Goal: Task Accomplishment & Management: Use online tool/utility

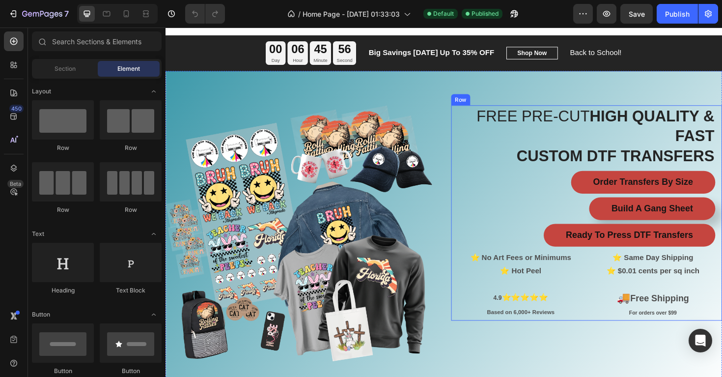
scroll to position [11, 0]
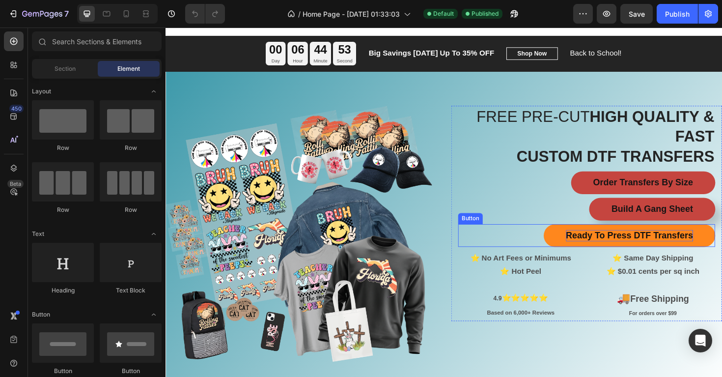
click at [596, 247] on strong "Ready To Press DTF Transfers" at bounding box center [657, 247] width 135 height 10
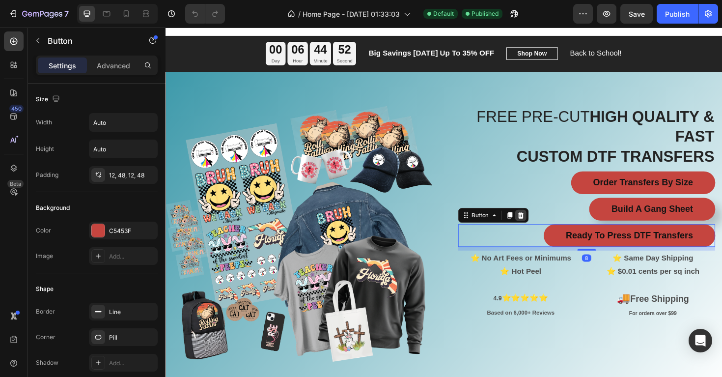
click at [544, 224] on icon at bounding box center [542, 226] width 6 height 7
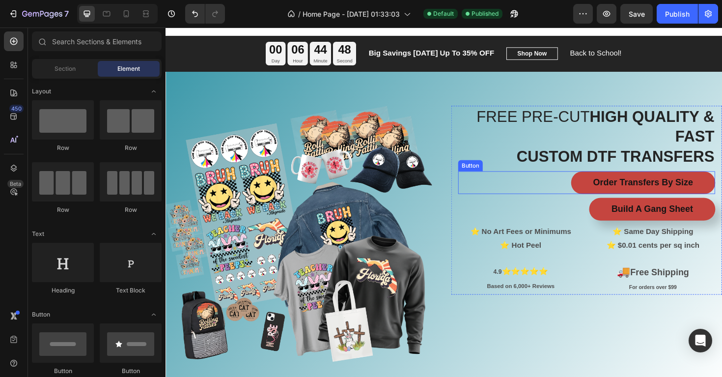
click at [562, 193] on div "Order Transfers By Size Button" at bounding box center [612, 192] width 272 height 24
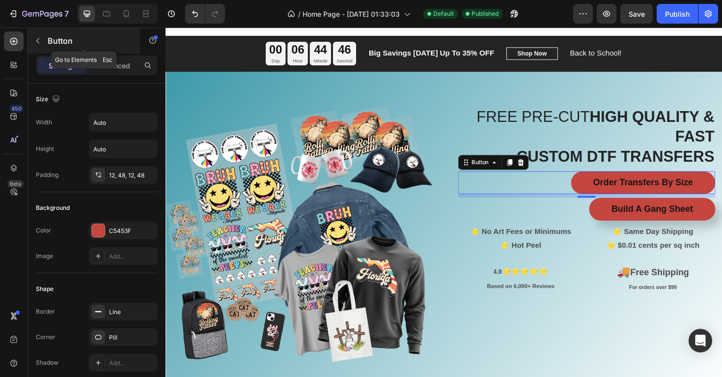
click at [39, 43] on icon "button" at bounding box center [38, 41] width 8 height 8
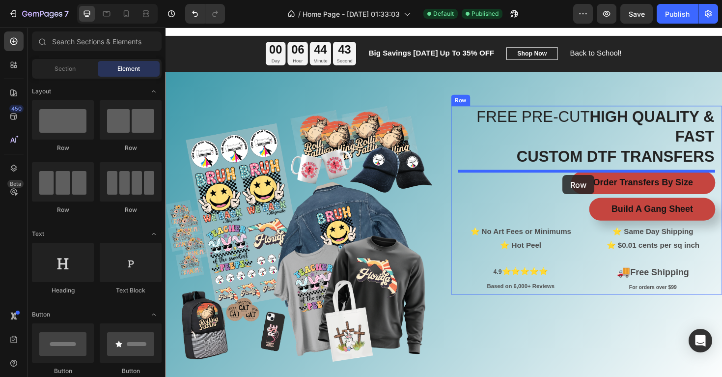
drag, startPoint x: 293, startPoint y: 148, endPoint x: 586, endPoint y: 184, distance: 295.5
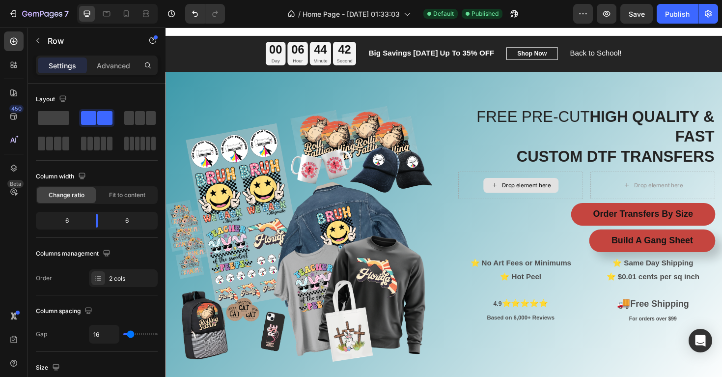
click at [563, 193] on div "Drop element here" at bounding box center [548, 195] width 52 height 8
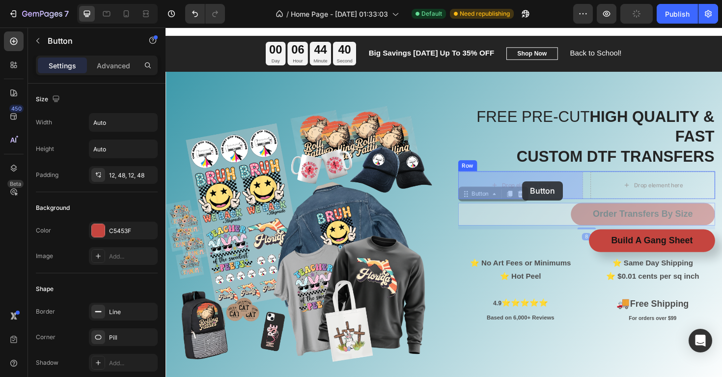
drag, startPoint x: 643, startPoint y: 228, endPoint x: 543, endPoint y: 190, distance: 107.3
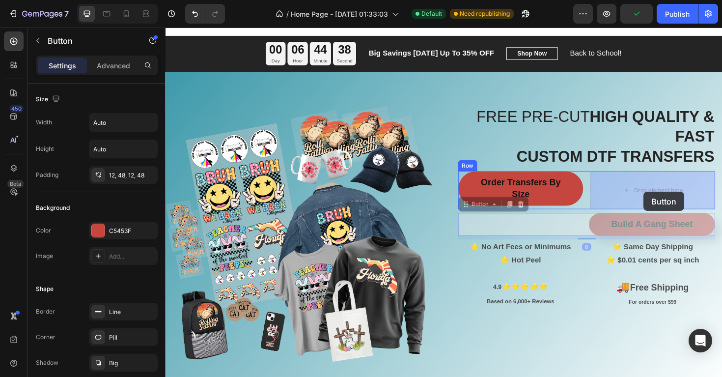
drag, startPoint x: 668, startPoint y: 237, endPoint x: 672, endPoint y: 201, distance: 36.1
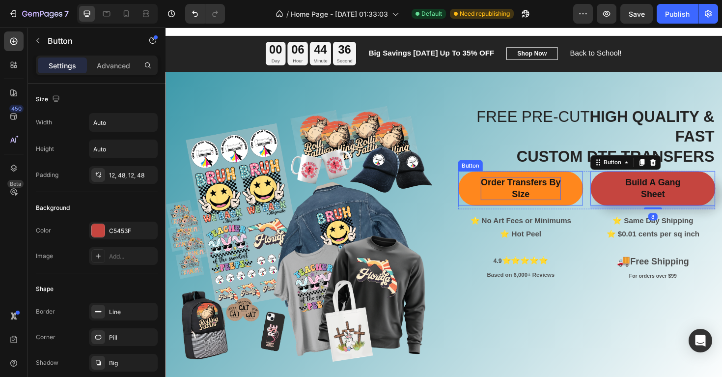
click at [518, 202] on p "Order Transfers By Size" at bounding box center [541, 198] width 85 height 25
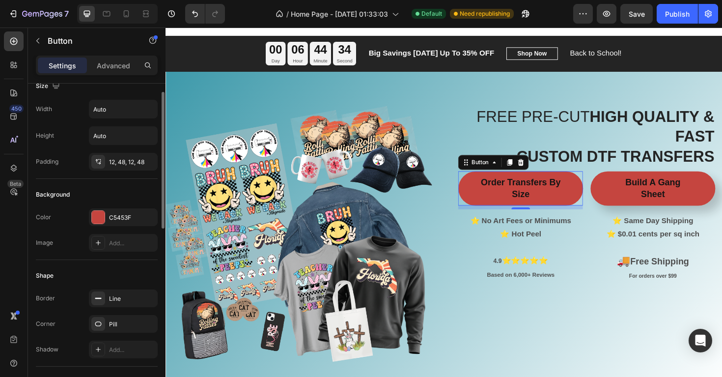
scroll to position [15, 0]
click at [113, 160] on div "12, 48, 12, 48" at bounding box center [123, 160] width 28 height 9
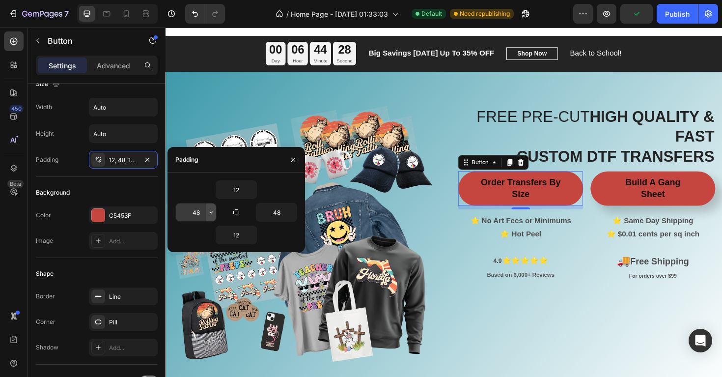
click at [208, 214] on icon "button" at bounding box center [211, 212] width 8 height 8
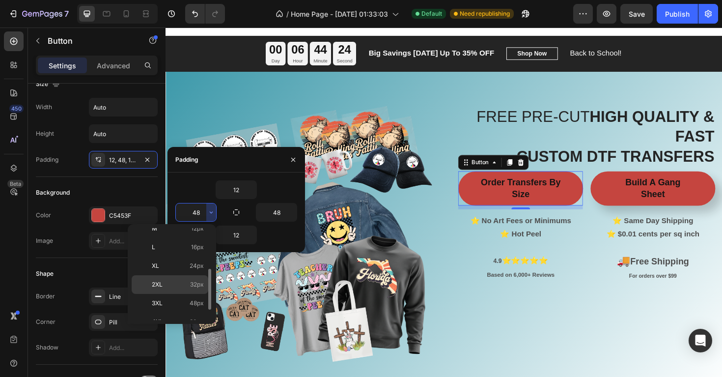
scroll to position [104, 0]
click at [185, 301] on p "4XL 80px" at bounding box center [178, 301] width 52 height 9
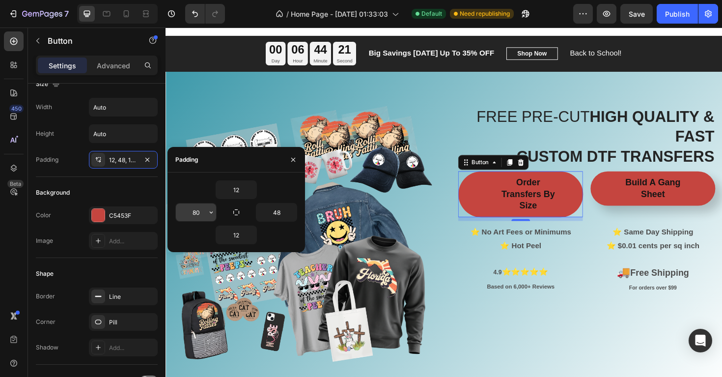
click at [197, 218] on input "80" at bounding box center [196, 212] width 40 height 18
click at [208, 216] on button "button" at bounding box center [211, 212] width 10 height 18
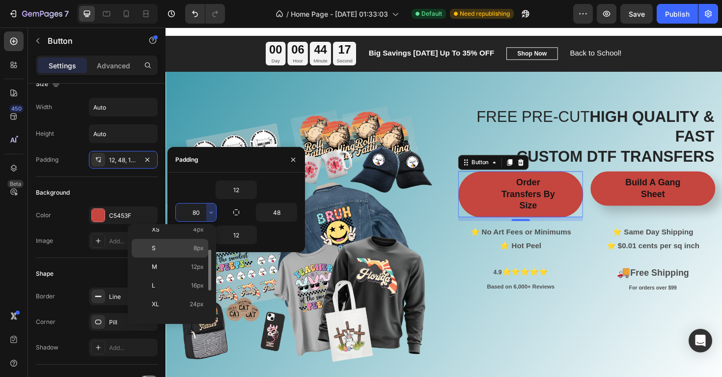
scroll to position [46, 0]
click at [177, 282] on p "L 16px" at bounding box center [178, 284] width 52 height 9
type input "16"
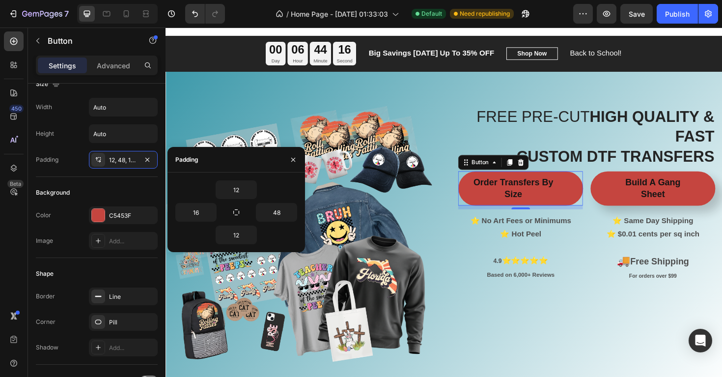
click at [270, 222] on div "12 16 48 12" at bounding box center [236, 212] width 122 height 64
click at [277, 212] on input "48" at bounding box center [276, 212] width 40 height 18
click at [289, 214] on icon "button" at bounding box center [292, 212] width 8 height 8
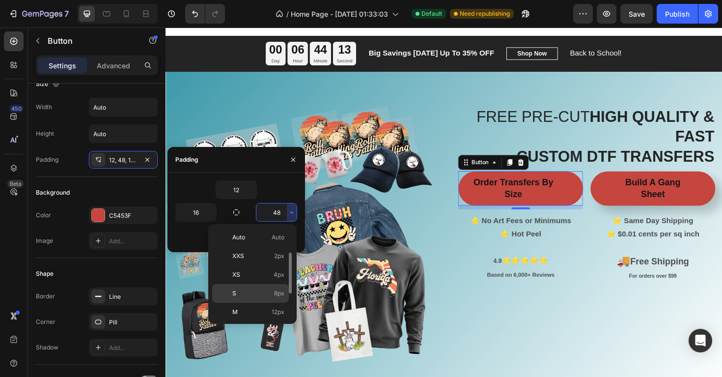
scroll to position [22, 0]
click at [258, 318] on div "L 16px" at bounding box center [250, 327] width 77 height 19
type input "16"
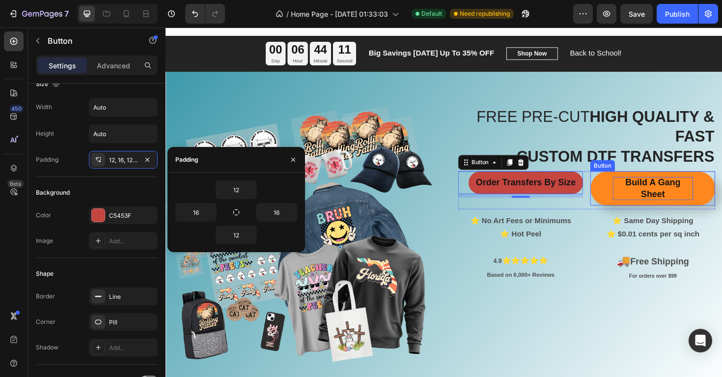
click at [648, 190] on p "Build A Gang Sheet" at bounding box center [681, 198] width 85 height 25
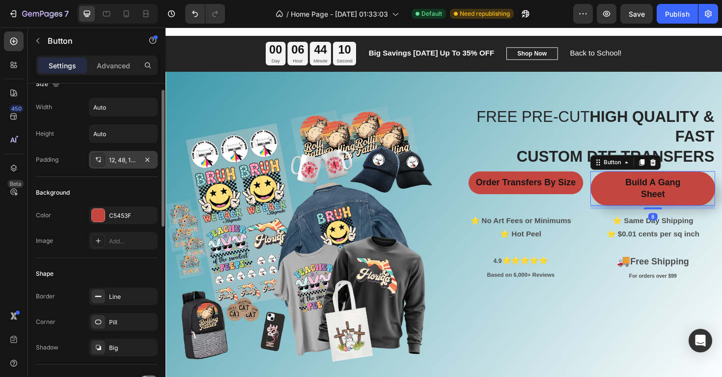
click at [134, 162] on div "12, 48, 12, 48" at bounding box center [123, 160] width 28 height 9
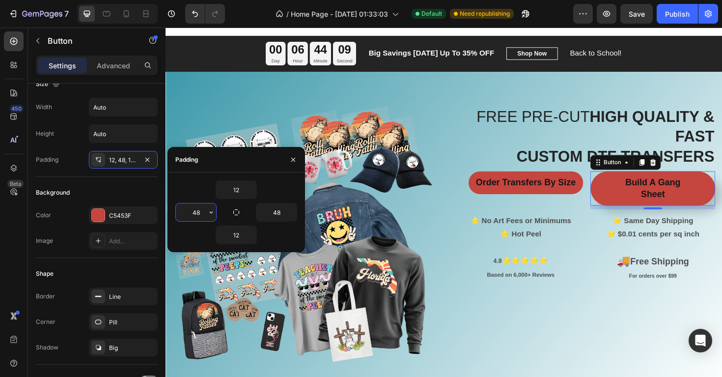
click at [203, 215] on input "48" at bounding box center [196, 212] width 40 height 18
click at [211, 214] on icon "button" at bounding box center [211, 212] width 8 height 8
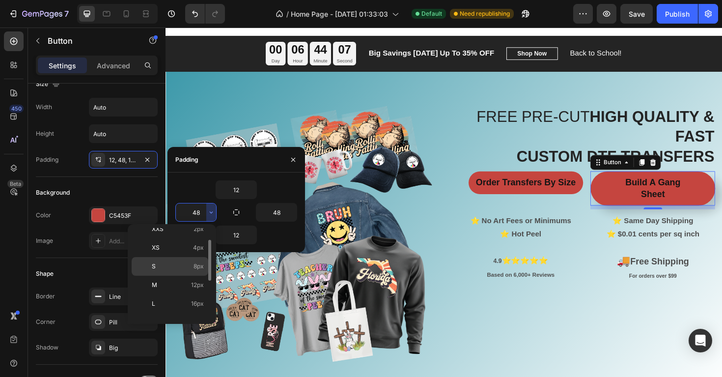
scroll to position [32, 0]
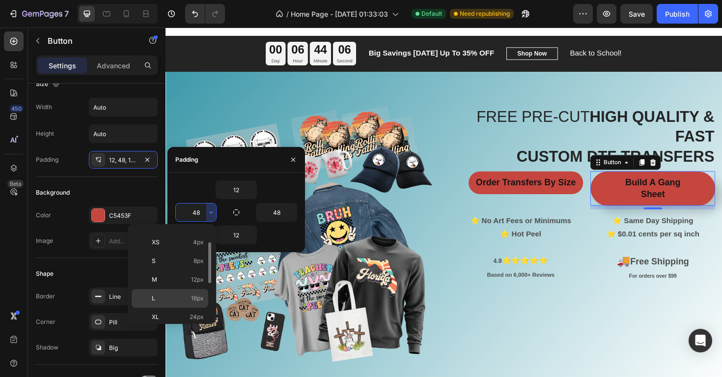
click at [172, 298] on p "L 16px" at bounding box center [178, 298] width 52 height 9
type input "16"
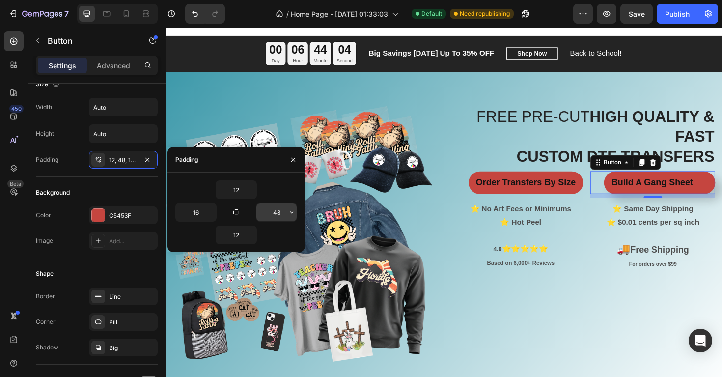
click at [285, 210] on input "48" at bounding box center [276, 212] width 40 height 18
click at [293, 213] on icon "button" at bounding box center [292, 212] width 8 height 8
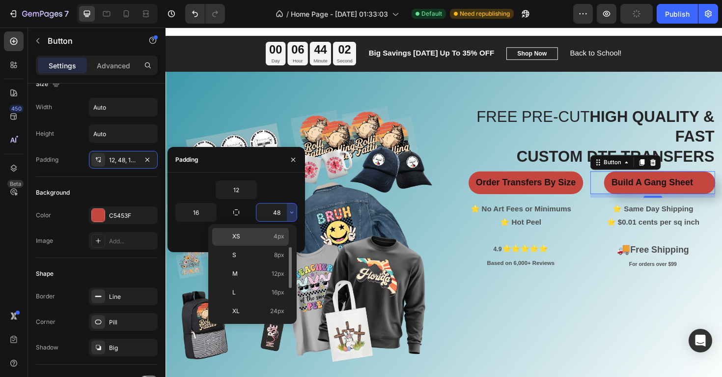
scroll to position [42, 0]
click at [264, 287] on p "L 16px" at bounding box center [258, 288] width 52 height 9
type input "16"
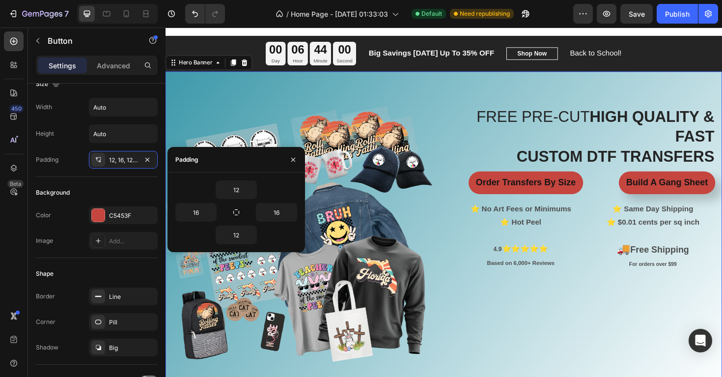
click at [609, 310] on div "FREE PRE-CUT HIGH QUALITY & FAST CUSTOM DTF TRANSFERS Heading Order Transfers B…" at bounding box center [611, 246] width 287 height 271
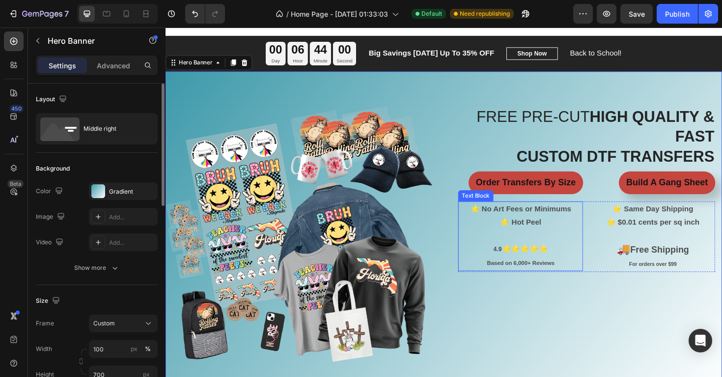
scroll to position [0, 0]
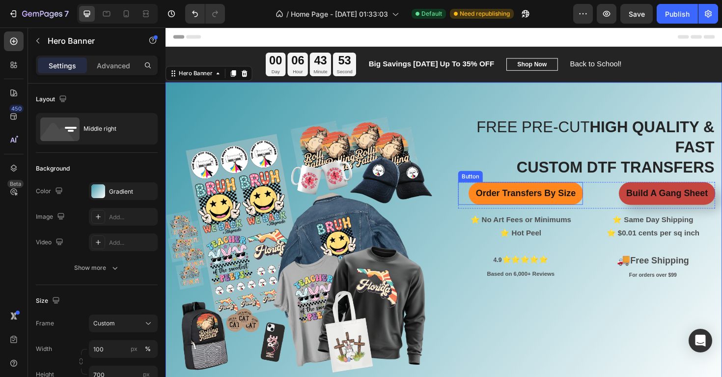
click at [506, 196] on link "Order Transfers By Size" at bounding box center [546, 203] width 121 height 24
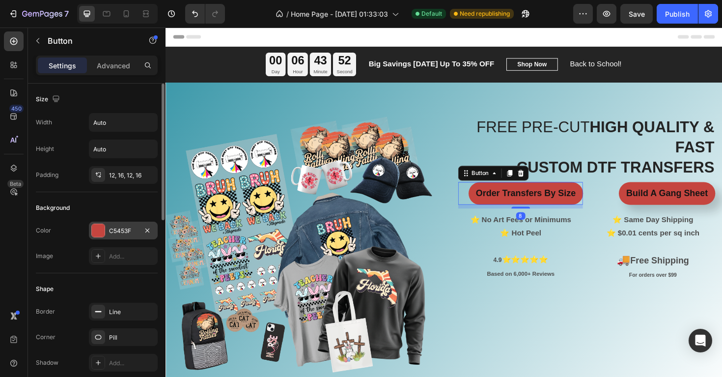
click at [112, 230] on div "C5453F" at bounding box center [123, 230] width 28 height 9
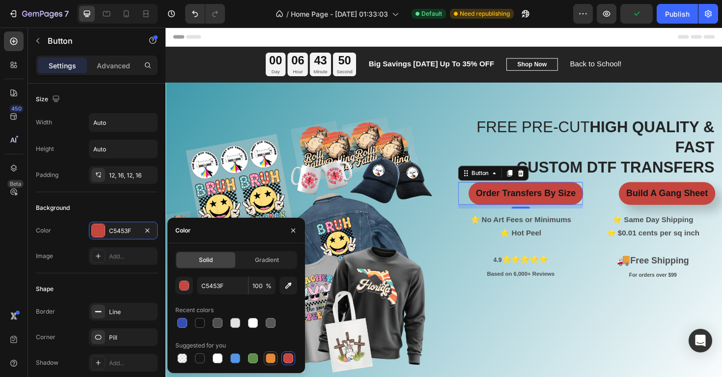
click at [273, 357] on div at bounding box center [271, 358] width 10 height 10
type input "E4893A"
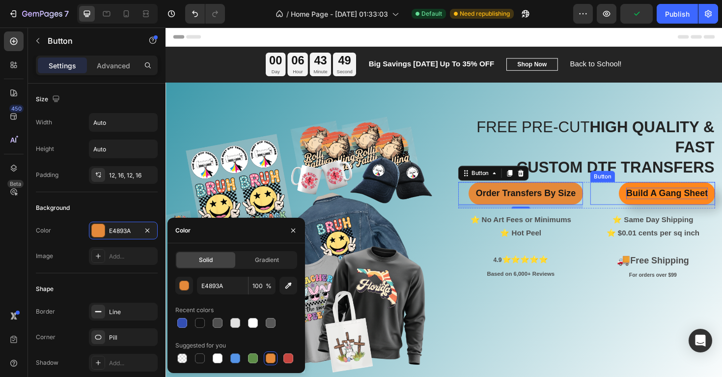
click at [694, 201] on strong "Build A Gang Sheet" at bounding box center [696, 202] width 86 height 10
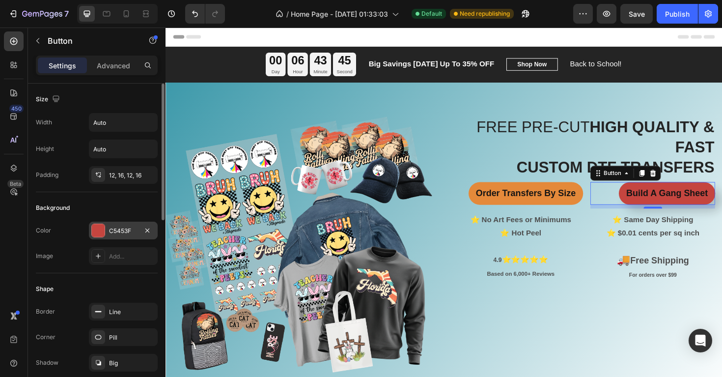
click at [114, 226] on div "C5453F" at bounding box center [123, 230] width 28 height 9
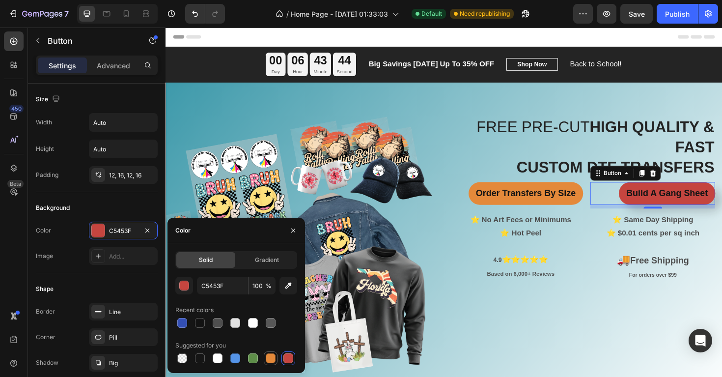
click at [271, 356] on div at bounding box center [271, 358] width 10 height 10
type input "E4893A"
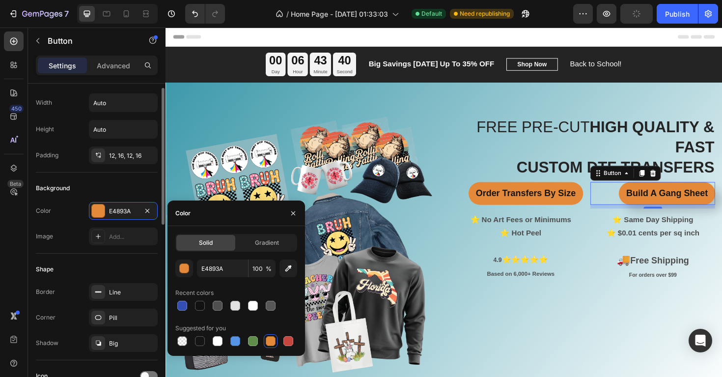
scroll to position [20, 0]
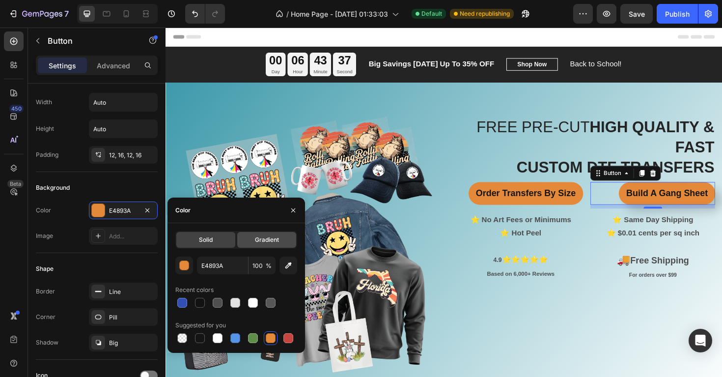
click at [261, 243] on span "Gradient" at bounding box center [267, 239] width 24 height 9
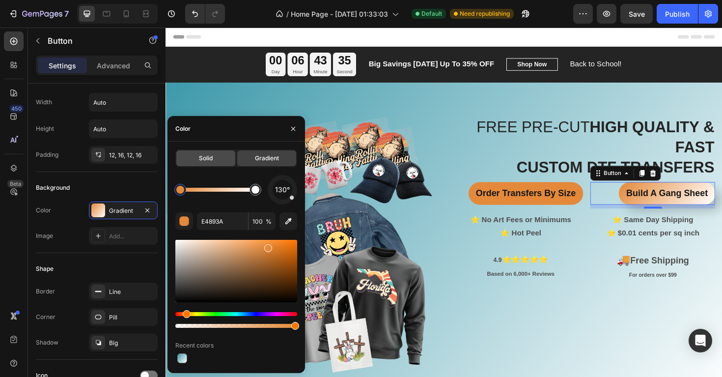
click at [211, 154] on span "Solid" at bounding box center [206, 158] width 14 height 9
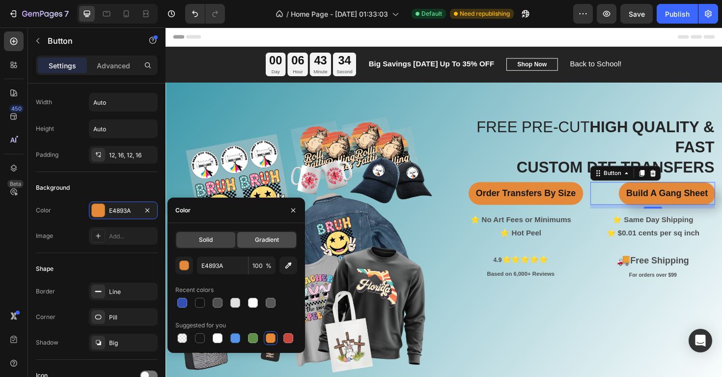
click at [259, 239] on span "Gradient" at bounding box center [267, 239] width 24 height 9
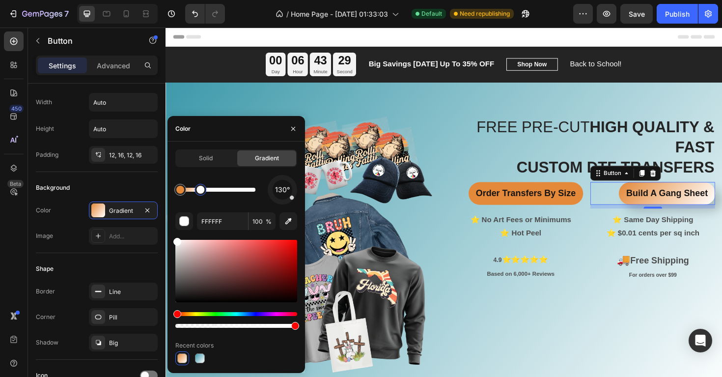
drag, startPoint x: 260, startPoint y: 193, endPoint x: 203, endPoint y: 193, distance: 57.0
click at [203, 193] on div at bounding box center [201, 190] width 8 height 8
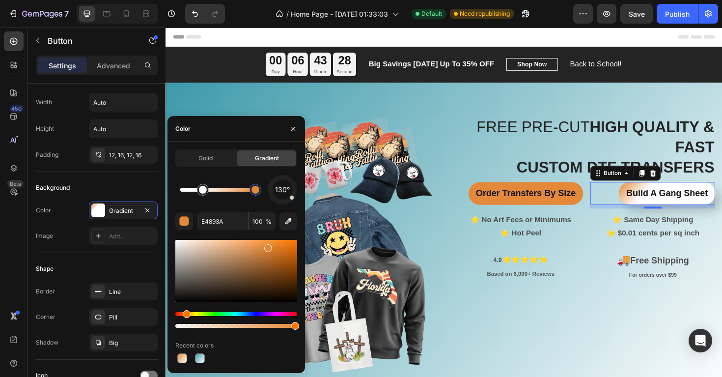
drag, startPoint x: 182, startPoint y: 192, endPoint x: 256, endPoint y: 193, distance: 73.7
click at [256, 193] on div at bounding box center [256, 190] width 8 height 8
type input "FFFFFF"
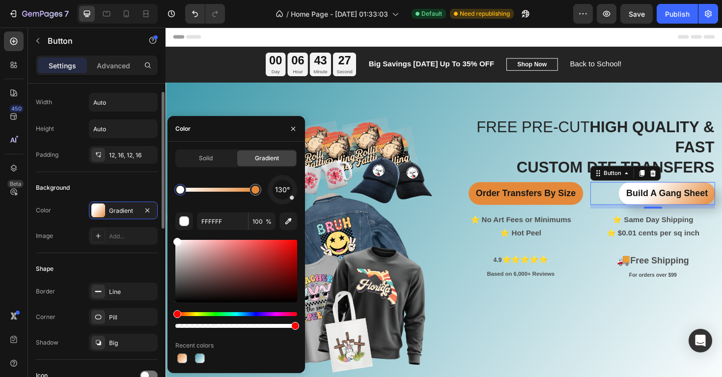
drag, startPoint x: 203, startPoint y: 191, endPoint x: 155, endPoint y: 191, distance: 48.1
click at [155, 191] on div "450 Beta Sections(18) Elements(83) Section Element Hero Section Product Detail …" at bounding box center [83, 202] width 166 height 349
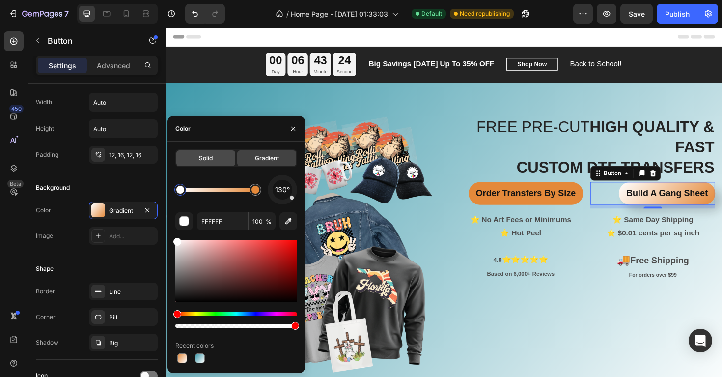
click at [212, 158] on span "Solid" at bounding box center [206, 158] width 14 height 9
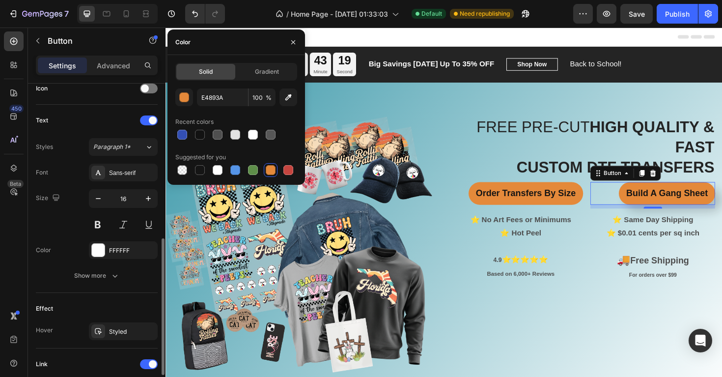
scroll to position [332, 0]
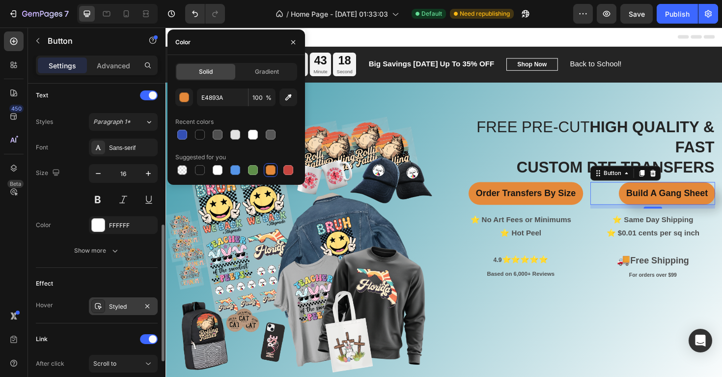
click at [119, 308] on div "Styled" at bounding box center [123, 306] width 28 height 9
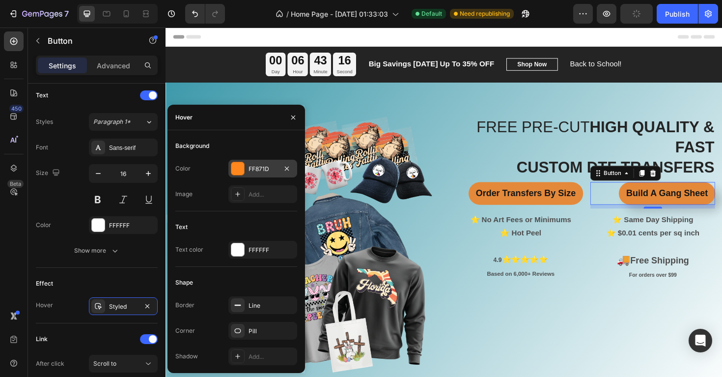
click at [250, 175] on div "FF871D" at bounding box center [262, 169] width 69 height 18
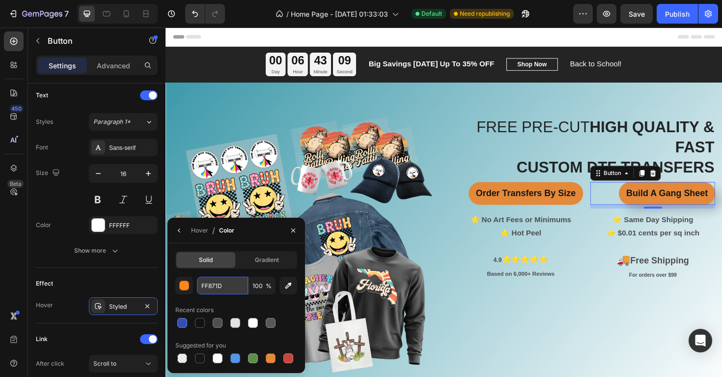
click at [0, 0] on input "FF871D" at bounding box center [0, 0] width 0 height 0
click at [187, 287] on div "button" at bounding box center [185, 286] width 10 height 10
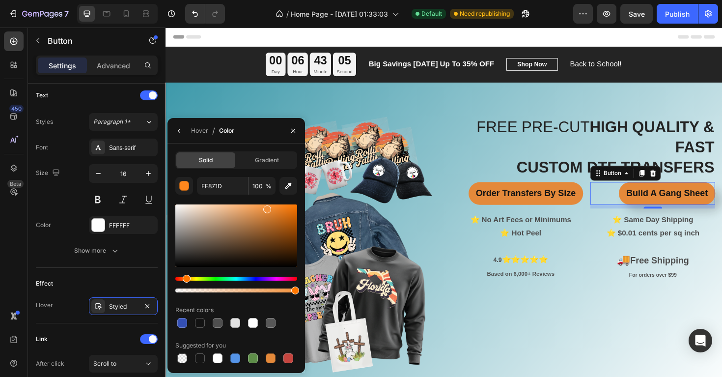
drag, startPoint x: 285, startPoint y: 208, endPoint x: 266, endPoint y: 207, distance: 19.7
click at [266, 207] on div at bounding box center [267, 209] width 8 height 8
drag, startPoint x: 269, startPoint y: 210, endPoint x: 299, endPoint y: 198, distance: 31.9
click at [299, 198] on div "Solid Gradient F4943F 100 % Recent colors Suggested for you" at bounding box center [237, 258] width 138 height 214
drag, startPoint x: 295, startPoint y: 208, endPoint x: 237, endPoint y: 207, distance: 58.0
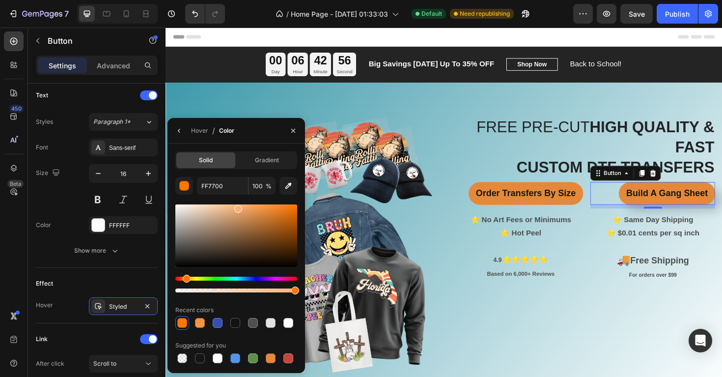
click at [237, 207] on div at bounding box center [238, 209] width 8 height 8
drag, startPoint x: 238, startPoint y: 212, endPoint x: 242, endPoint y: 203, distance: 9.2
click at [242, 203] on div at bounding box center [243, 206] width 8 height 8
type input "FFB575"
click at [0, 0] on input "FFB575" at bounding box center [0, 0] width 0 height 0
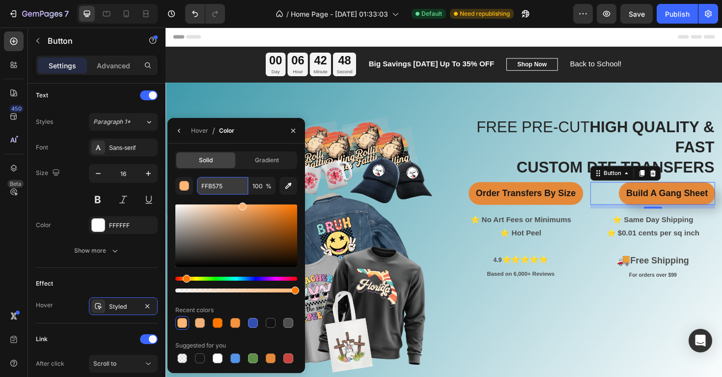
click at [0, 0] on input "FFB575" at bounding box center [0, 0] width 0 height 0
click at [292, 133] on icon "button" at bounding box center [293, 131] width 8 height 8
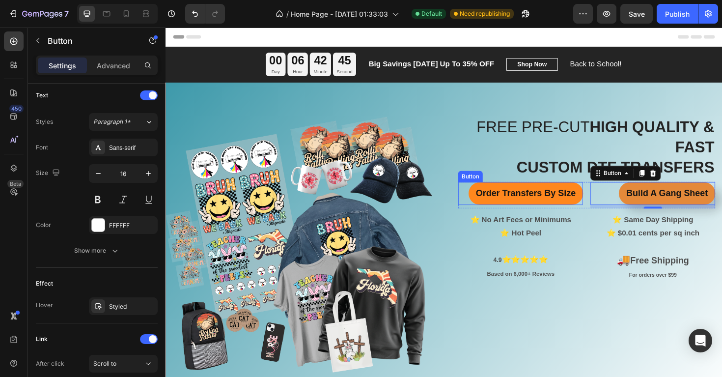
click at [536, 196] on link "Order Transfers By Size" at bounding box center [546, 203] width 121 height 24
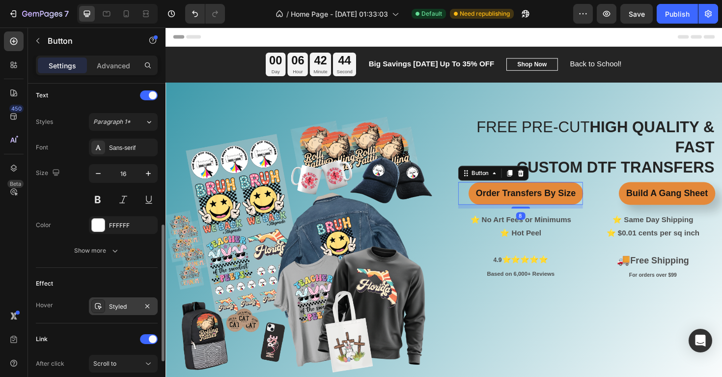
click at [117, 309] on div "Styled" at bounding box center [123, 306] width 28 height 9
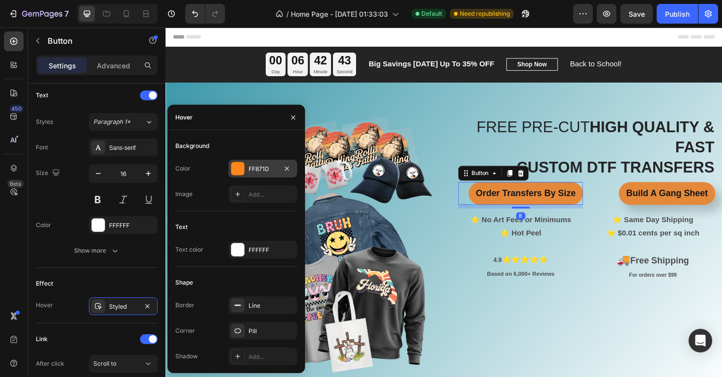
click at [271, 168] on div "FF871D" at bounding box center [263, 169] width 28 height 9
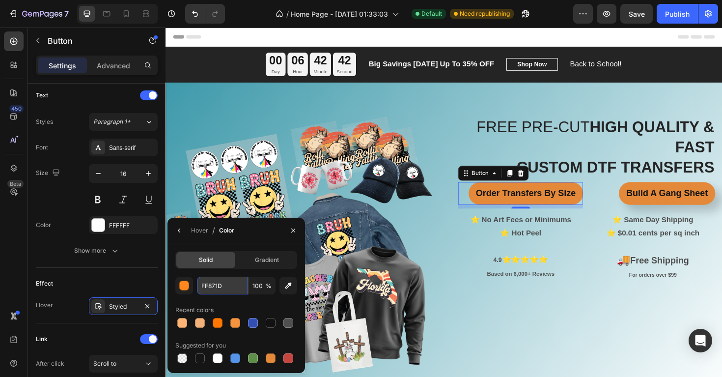
click at [216, 285] on input "FF871D" at bounding box center [222, 286] width 51 height 18
paste input "B575"
type input "FFB575"
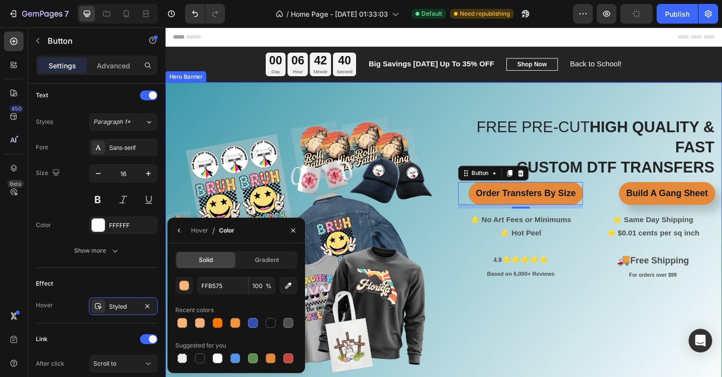
click at [465, 273] on div "FREE PRE-CUT HIGH QUALITY & FAST CUSTOM DTF TRANSFERS Heading Order Transfers B…" at bounding box center [461, 257] width 590 height 271
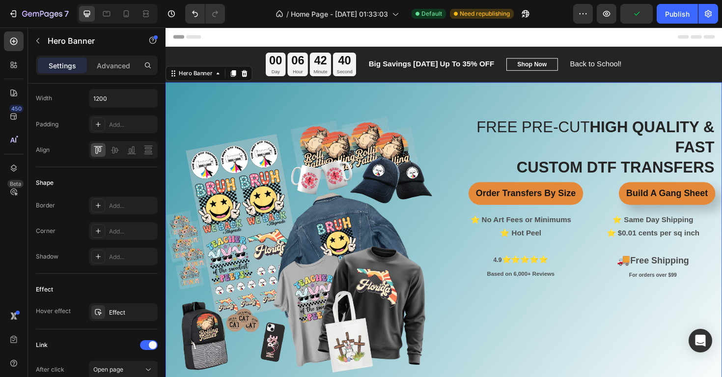
scroll to position [0, 0]
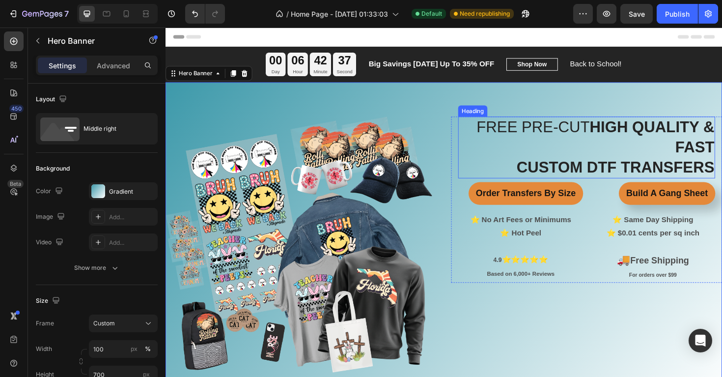
click at [592, 128] on h2 "FREE PRE-CUT HIGH QUALITY & FAST CUSTOM DTF TRANSFERS" at bounding box center [612, 154] width 272 height 65
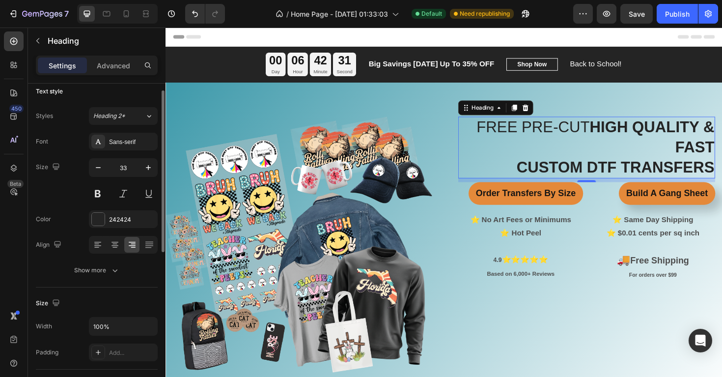
scroll to position [10, 0]
click at [136, 122] on button "Heading 2*" at bounding box center [123, 114] width 69 height 18
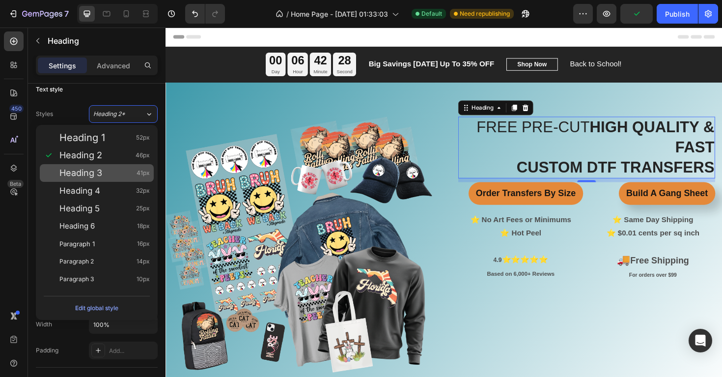
click at [110, 172] on div "Heading 3 41px" at bounding box center [104, 173] width 90 height 10
type input "41"
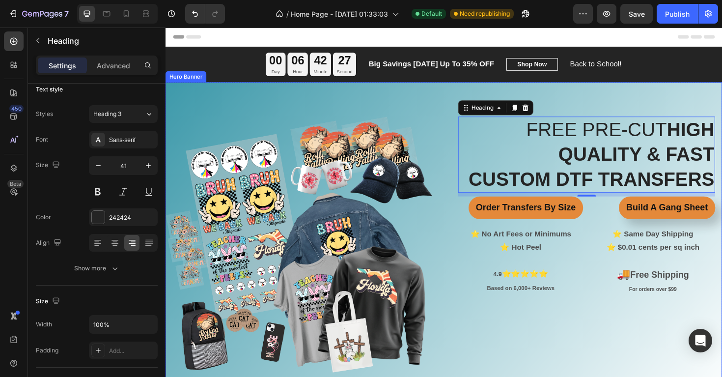
click at [623, 104] on div "Overlay" at bounding box center [461, 257] width 590 height 344
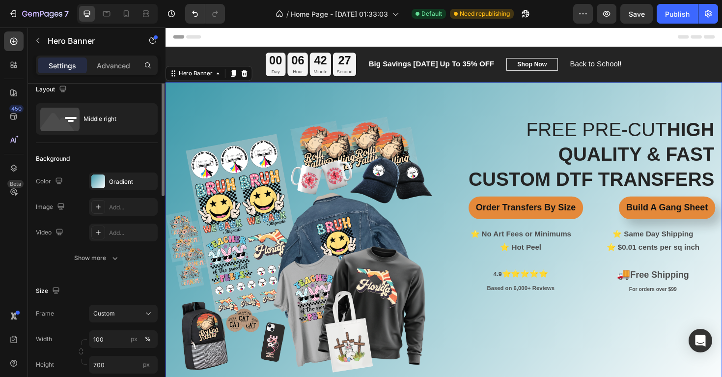
scroll to position [0, 0]
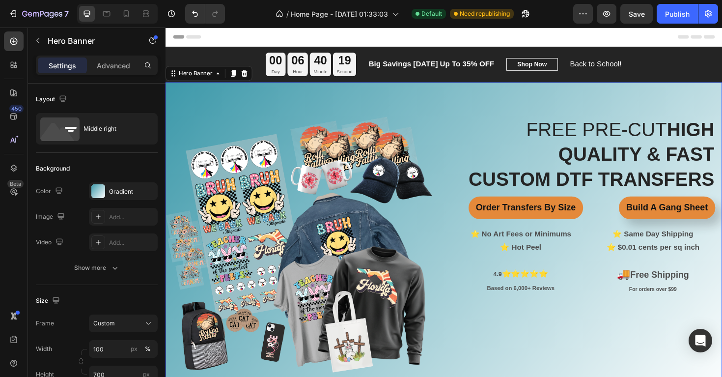
click at [265, 101] on div "Overlay" at bounding box center [461, 257] width 590 height 344
click at [124, 187] on div "Gradient" at bounding box center [123, 191] width 28 height 9
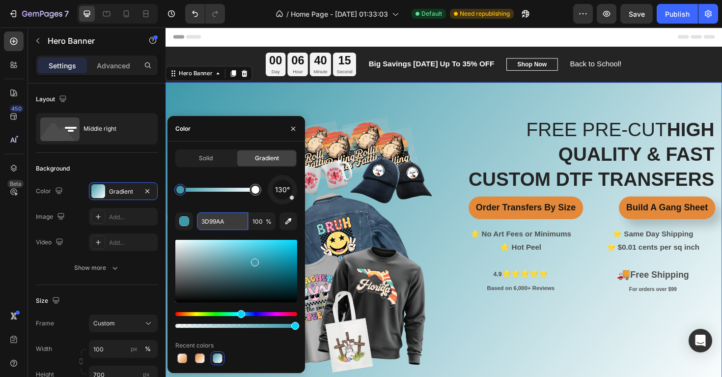
click at [237, 219] on input "3D99AA" at bounding box center [222, 221] width 51 height 18
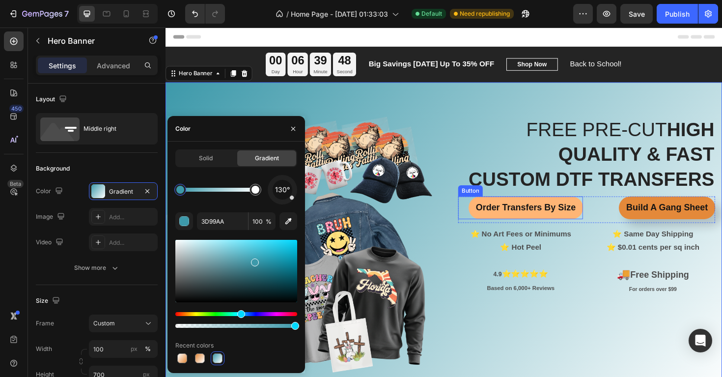
click at [534, 209] on link "Order Transfers By Size" at bounding box center [546, 218] width 121 height 24
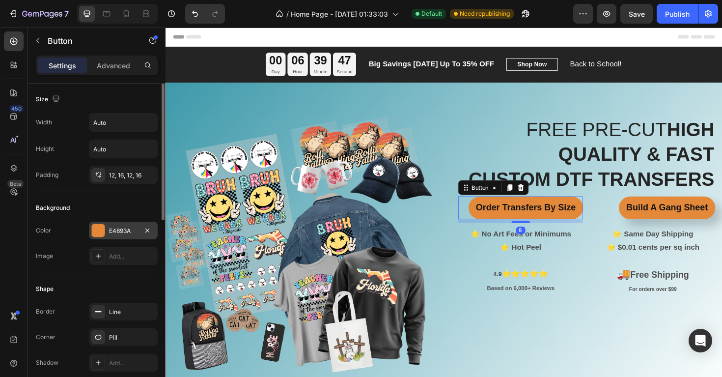
click at [104, 228] on div at bounding box center [98, 230] width 13 height 13
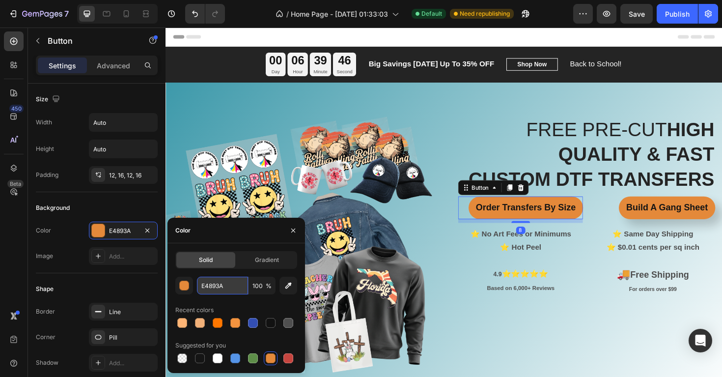
click at [230, 292] on input "E4893A" at bounding box center [222, 286] width 51 height 18
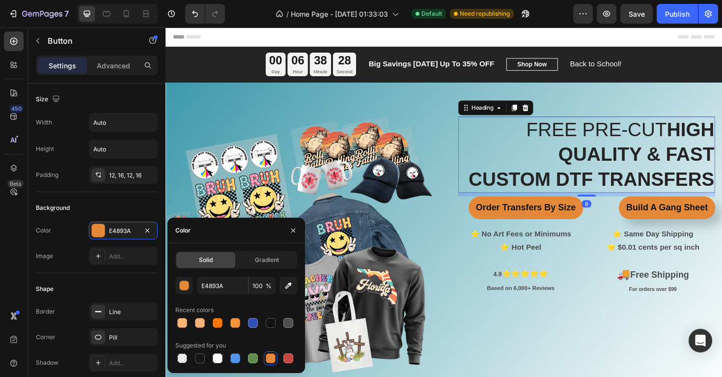
click at [655, 152] on strong "HIGH QUALITY & FAST" at bounding box center [664, 148] width 165 height 49
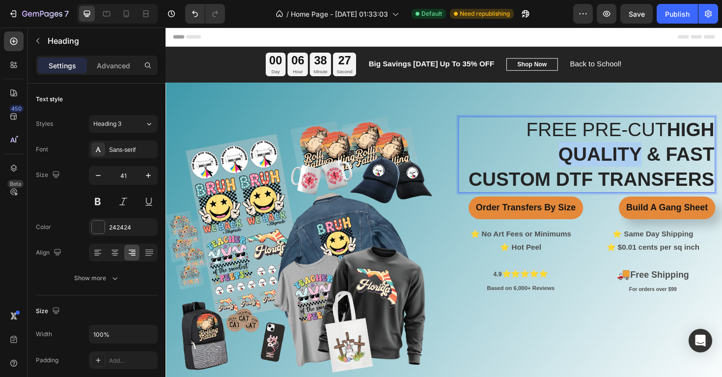
click at [655, 152] on strong "HIGH QUALITY & FAST" at bounding box center [664, 148] width 165 height 49
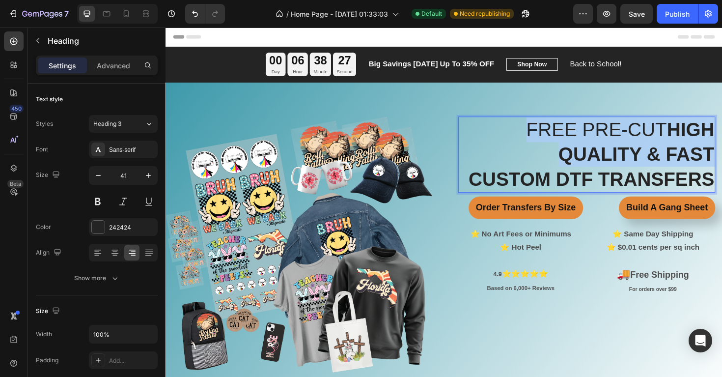
click at [655, 152] on strong "HIGH QUALITY & FAST" at bounding box center [664, 148] width 165 height 49
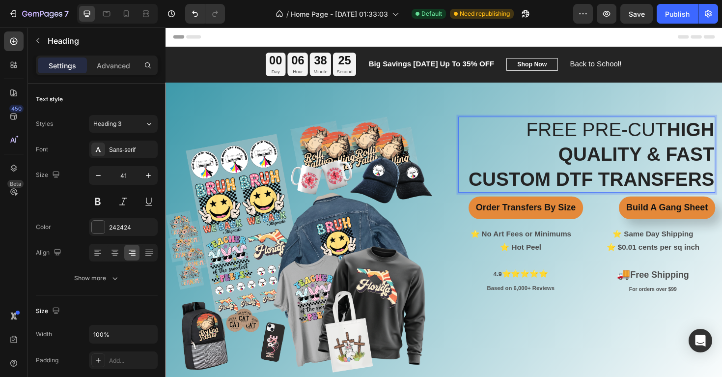
click at [706, 192] on strong "CUSTOM DTF TRANSFERS" at bounding box center [616, 188] width 260 height 23
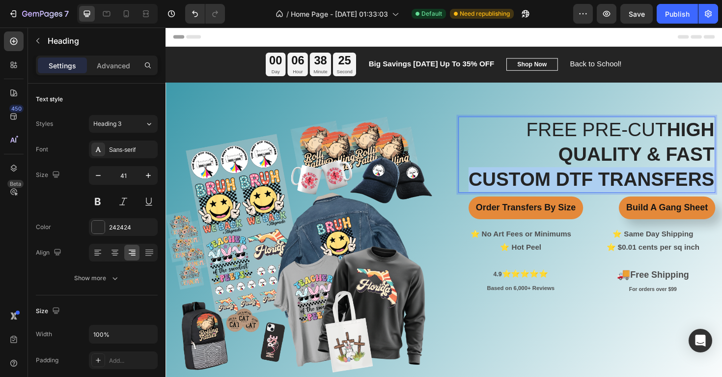
click at [706, 192] on strong "CUSTOM DTF TRANSFERS" at bounding box center [616, 188] width 260 height 23
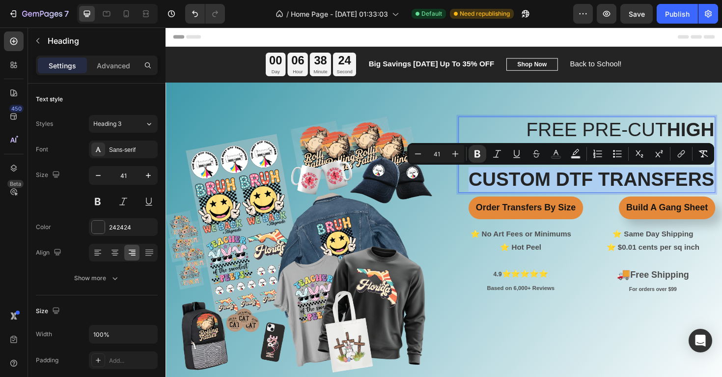
click at [706, 192] on strong "CUSTOM DTF TRANSFERS" at bounding box center [616, 188] width 260 height 23
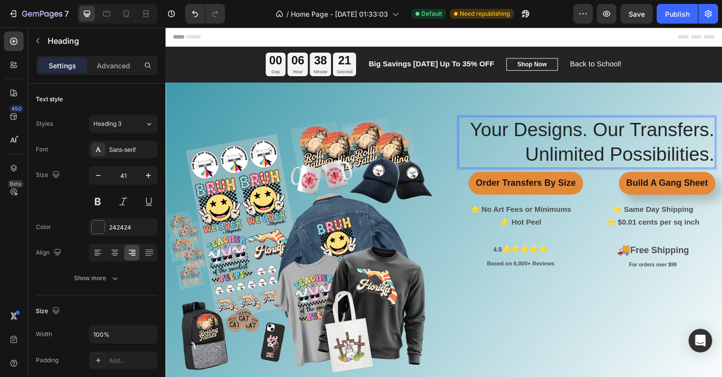
click at [585, 151] on p "Your Designs. Our Transfers. Unlimited Possibilities." at bounding box center [612, 149] width 270 height 53
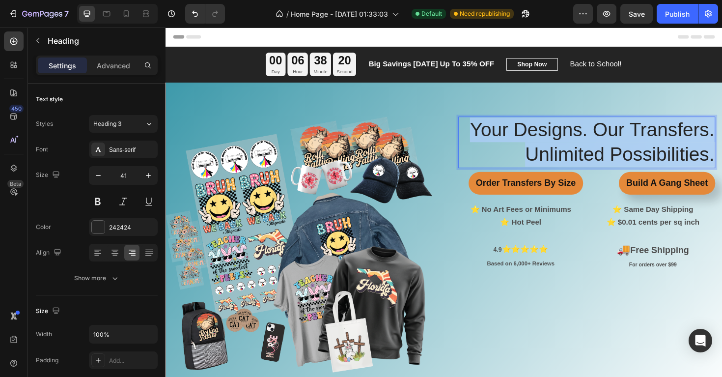
click at [585, 151] on p "Your Designs. Our Transfers. Unlimited Possibilities." at bounding box center [612, 149] width 270 height 53
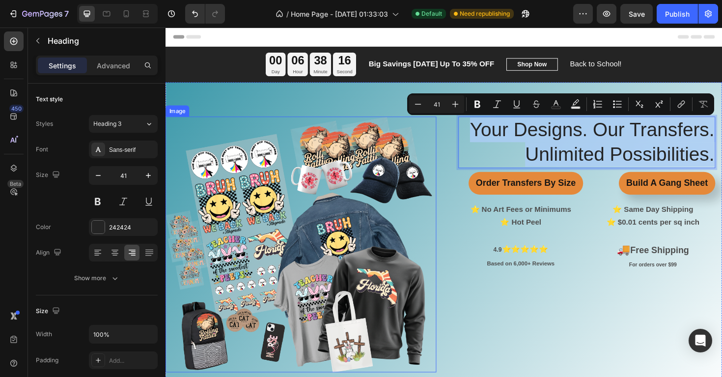
click at [449, 153] on img at bounding box center [309, 257] width 287 height 271
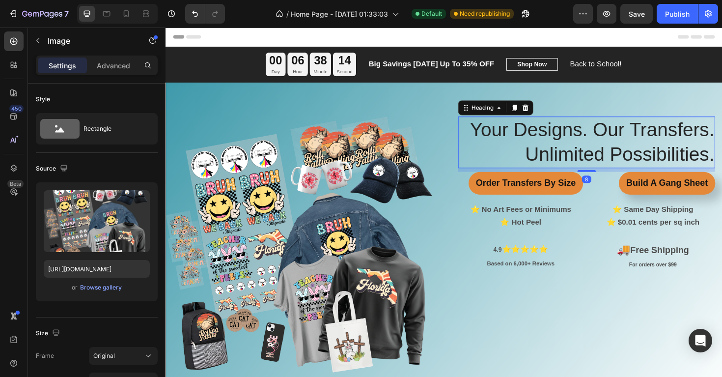
click at [617, 141] on p "Your Designs. Our Transfers. Unlimited Possibilities." at bounding box center [612, 149] width 270 height 53
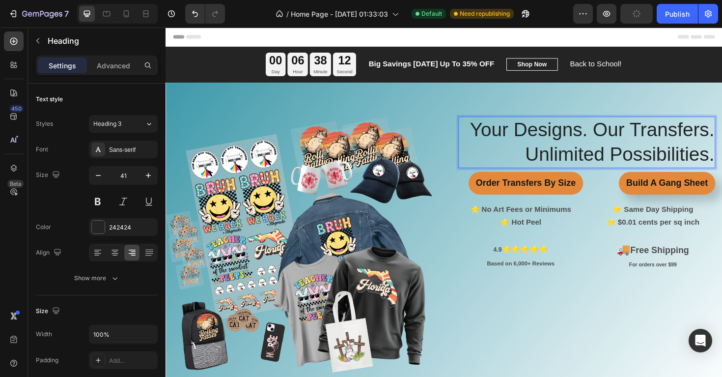
click at [597, 139] on p "Your Designs. Our Transfers. Unlimited Possibilities." at bounding box center [612, 149] width 270 height 53
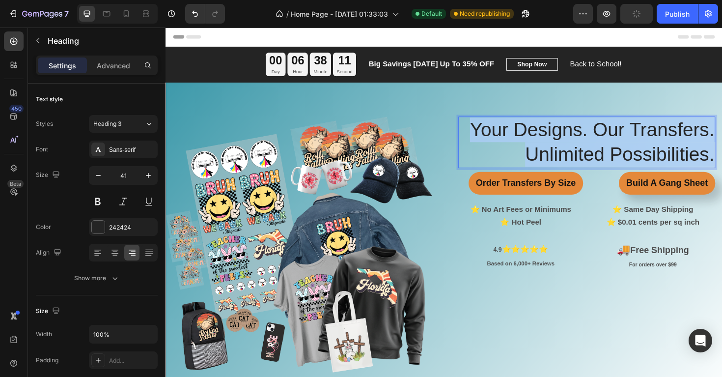
click at [597, 139] on p "Your Designs. Our Transfers. Unlimited Possibilities." at bounding box center [612, 149] width 270 height 53
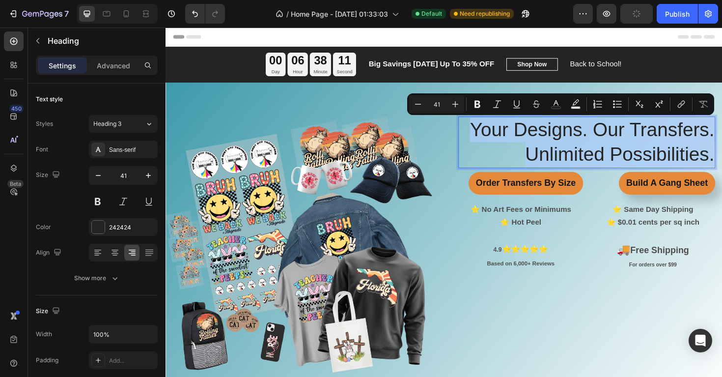
click at [597, 139] on p "Your Designs. Our Transfers. Unlimited Possibilities." at bounding box center [612, 149] width 270 height 53
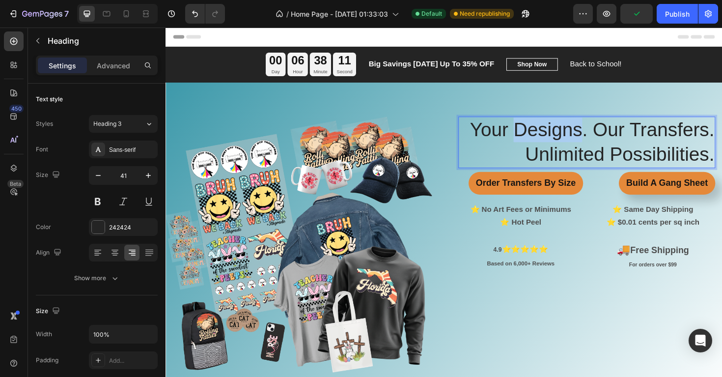
click at [597, 139] on p "Your Designs. Our Transfers. Unlimited Possibilities." at bounding box center [612, 149] width 270 height 53
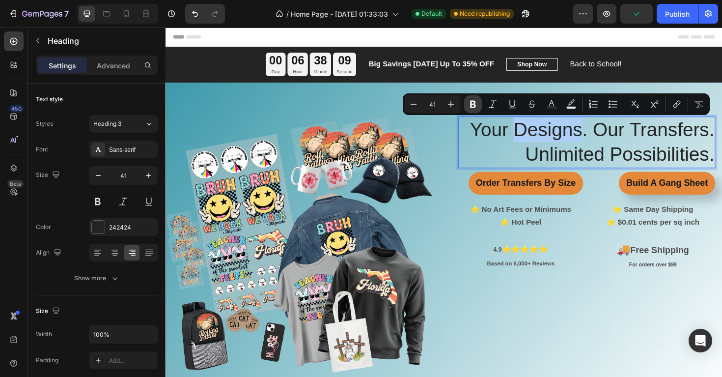
click at [475, 107] on icon "Editor contextual toolbar" at bounding box center [473, 104] width 6 height 7
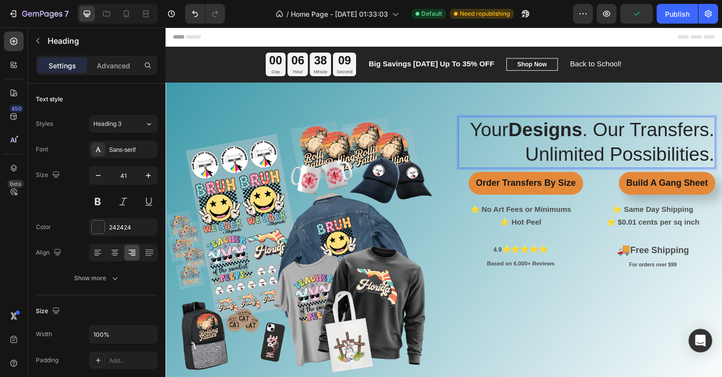
click at [637, 152] on p "Your Designs . Our Transfers. Unlimited Possibilities." at bounding box center [612, 149] width 270 height 53
click at [695, 142] on p "Your Designs . Our Transfers. Unlimited Possibilities." at bounding box center [612, 149] width 270 height 53
click at [674, 140] on p "Your Designs . Our Transfers. Unlimited Possibilities." at bounding box center [612, 149] width 270 height 53
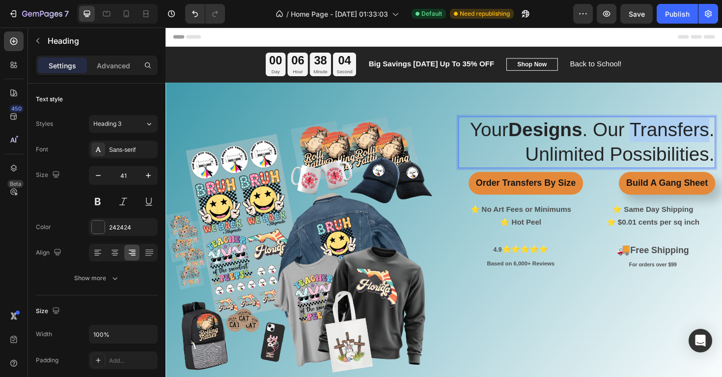
click at [668, 139] on p "Your Designs . Our Transfers. Unlimited Possibilities." at bounding box center [612, 149] width 270 height 53
drag, startPoint x: 663, startPoint y: 138, endPoint x: 736, endPoint y: 137, distance: 73.7
click at [722, 137] on p "Your Designs . Our Transfers. Unlimited Possibilities." at bounding box center [612, 149] width 270 height 53
click at [101, 199] on button at bounding box center [98, 202] width 18 height 18
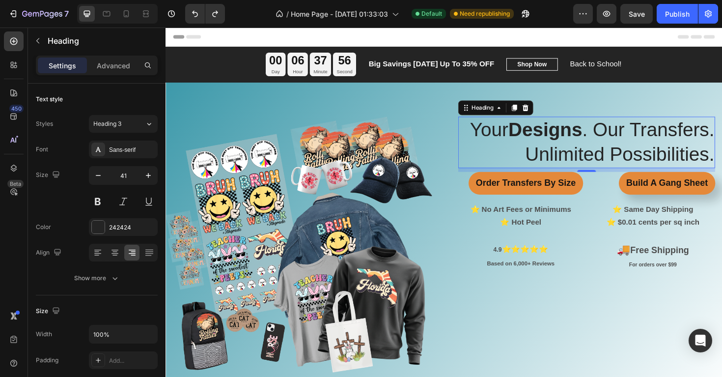
click at [632, 142] on p "Your Designs . Our Transfers. Unlimited Possibilities." at bounding box center [612, 149] width 270 height 53
click at [636, 136] on p "Your Designs . Our Transfers. Unlimited Possibilities." at bounding box center [612, 149] width 270 height 53
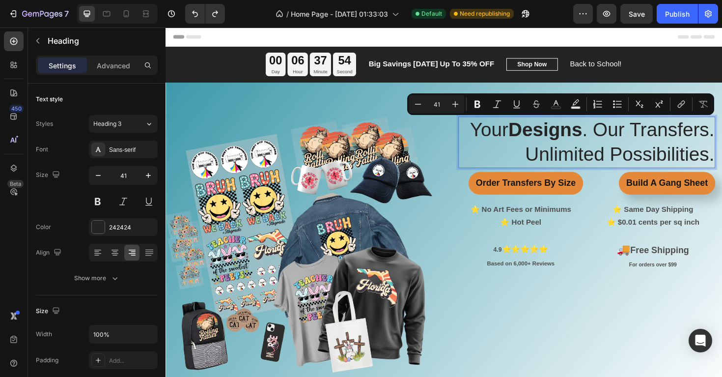
click at [662, 138] on p "Your Designs . Our Transfers. Unlimited Possibilities." at bounding box center [612, 149] width 270 height 53
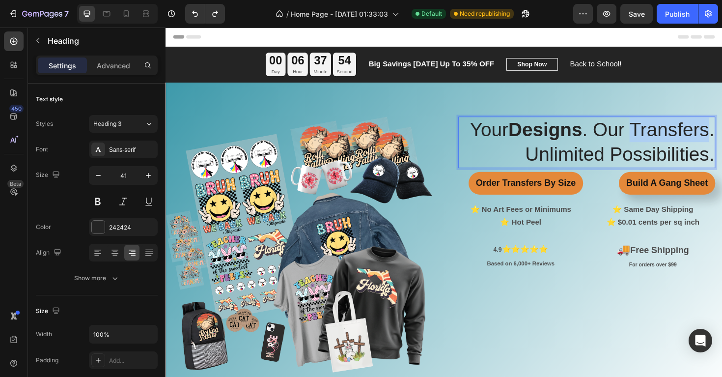
click at [662, 138] on p "Your Designs . Our Transfers. Unlimited Possibilities." at bounding box center [612, 149] width 270 height 53
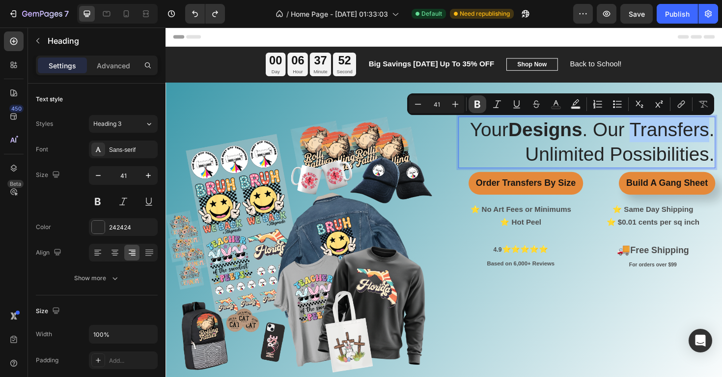
click at [481, 108] on icon "Editor contextual toolbar" at bounding box center [478, 104] width 10 height 10
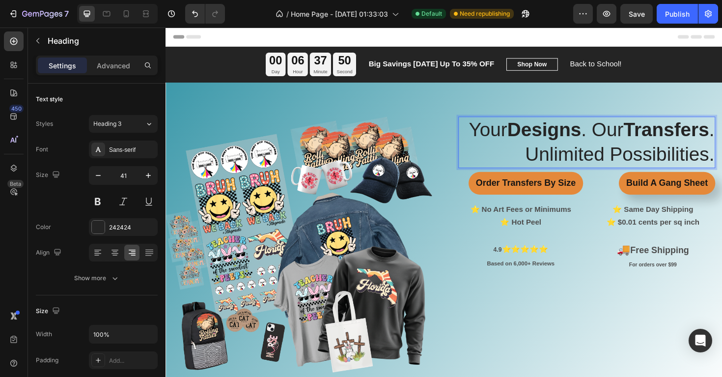
click at [686, 175] on p "Your Designs . Our Transfers . Unlimited Possibilities." at bounding box center [612, 149] width 270 height 53
click at [651, 170] on p "Your Designs . Our Transfers . Unlimited Possibilities." at bounding box center [612, 149] width 270 height 53
click at [688, 175] on p "Your Designs . Our Transfers . Unlimited Possibilities." at bounding box center [612, 149] width 270 height 53
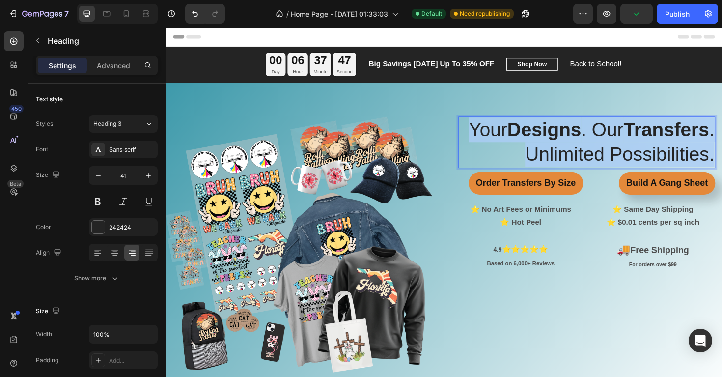
click at [688, 175] on p "Your Designs . Our Transfers . Unlimited Possibilities." at bounding box center [612, 149] width 270 height 53
click at [108, 122] on span "Heading 3" at bounding box center [107, 123] width 28 height 9
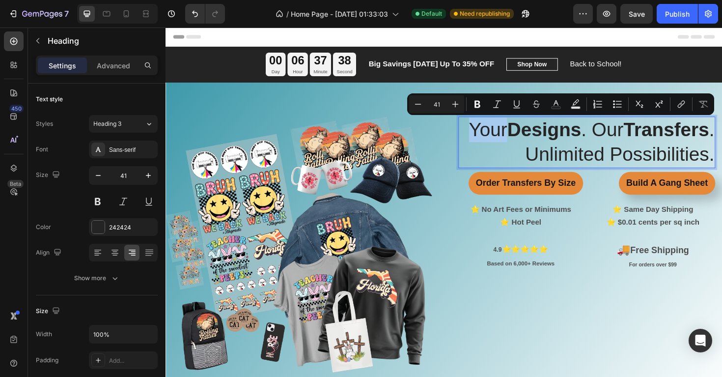
drag, startPoint x: 617, startPoint y: 138, endPoint x: 583, endPoint y: 138, distance: 34.4
click at [583, 138] on p "Your Designs . Our Transfers . Unlimited Possibilities." at bounding box center [612, 149] width 270 height 53
click at [420, 104] on icon "Editor contextual toolbar" at bounding box center [418, 104] width 6 height 0
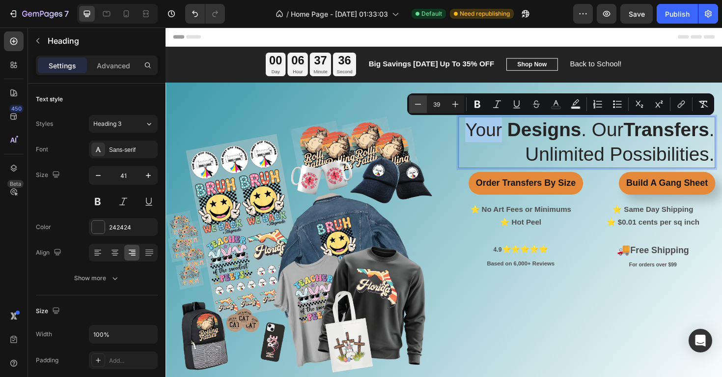
type input "38"
click at [633, 139] on p "Your Designs . Our Transfers . Unlimited Possibilities." at bounding box center [612, 149] width 270 height 53
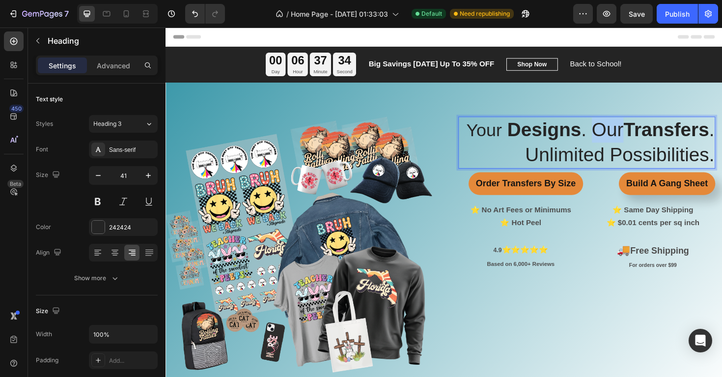
click at [633, 139] on p "Your Designs . Our Transfers . Unlimited Possibilities." at bounding box center [612, 149] width 270 height 53
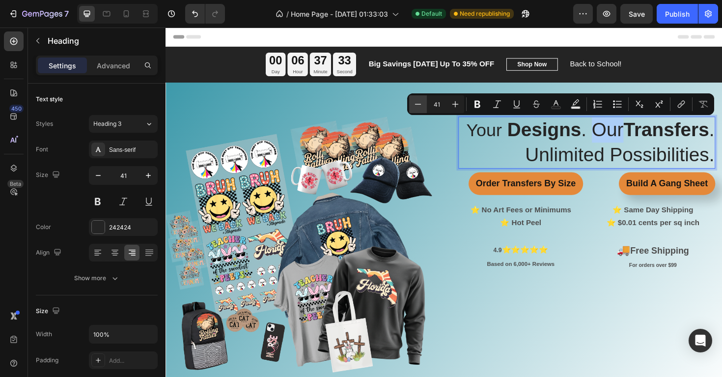
click at [423, 108] on button "Minus" at bounding box center [418, 104] width 18 height 18
type input "37"
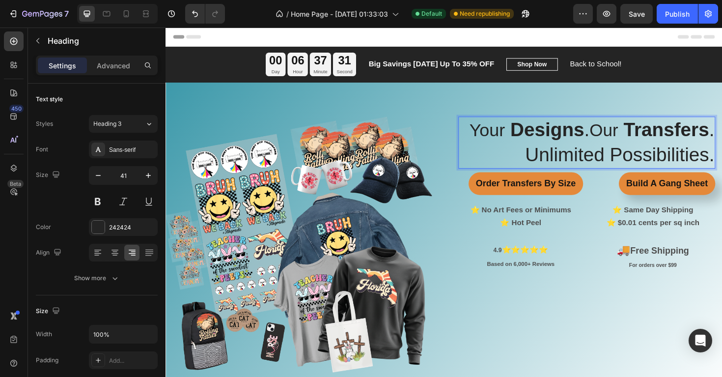
click at [683, 165] on p "Your Designs . Our Transfers . Unlimited Possibilities." at bounding box center [612, 149] width 270 height 53
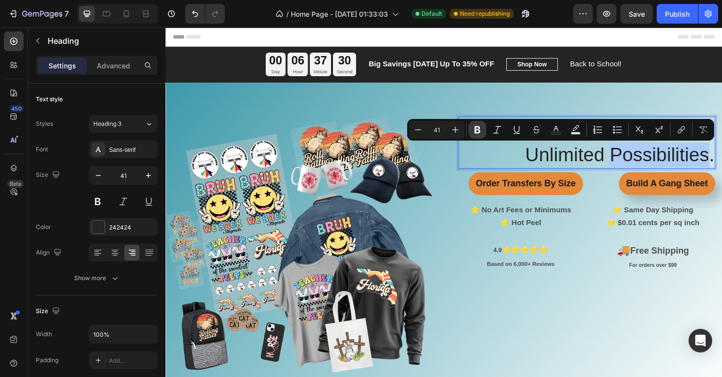
click at [483, 132] on button "Bold" at bounding box center [478, 130] width 18 height 18
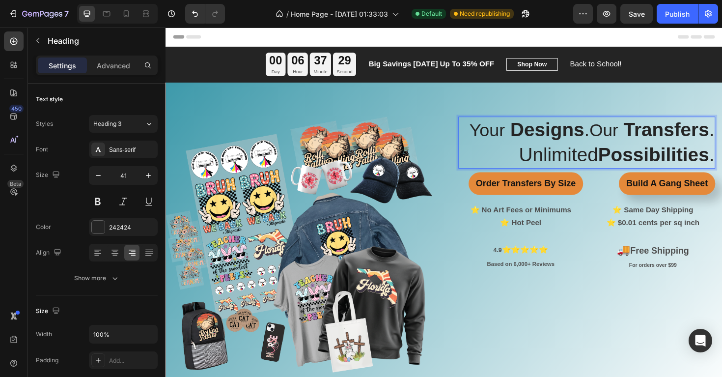
click at [628, 138] on span "Our" at bounding box center [630, 136] width 30 height 20
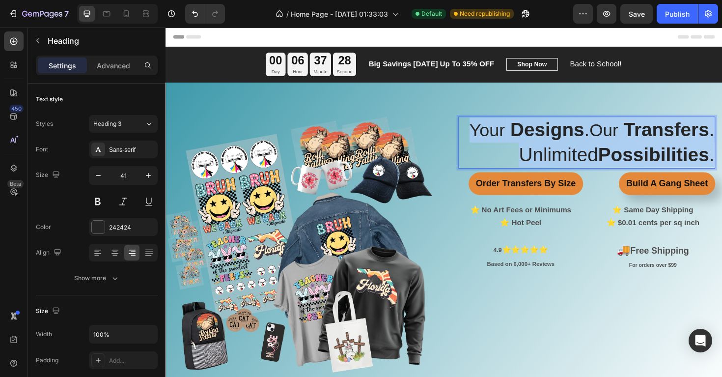
click at [628, 138] on span "Our" at bounding box center [630, 136] width 30 height 20
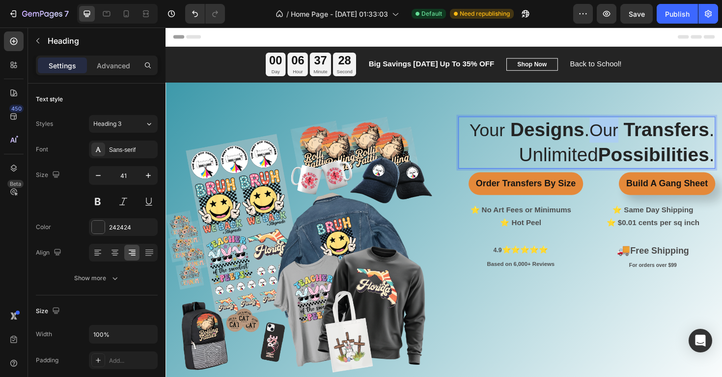
click at [628, 138] on span "Our" at bounding box center [630, 136] width 30 height 20
click at [505, 138] on span "Your" at bounding box center [506, 136] width 38 height 21
click at [564, 152] on p "Your Designs . Our Transfers . Unlimited Possibilities ." at bounding box center [612, 149] width 270 height 53
click at [621, 137] on span "Our" at bounding box center [630, 136] width 30 height 20
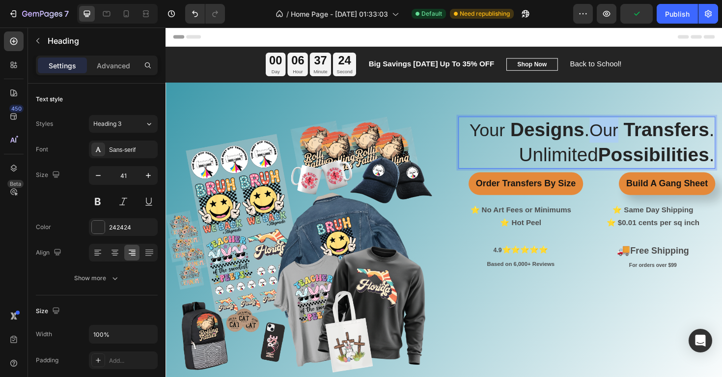
click at [621, 137] on span "Our" at bounding box center [630, 136] width 30 height 20
click at [643, 160] on strong "Possibilities" at bounding box center [681, 162] width 117 height 23
click at [543, 155] on p "Your Designs . Our Transfers . Unlimited Possibilities ." at bounding box center [612, 149] width 270 height 53
drag, startPoint x: 482, startPoint y: 140, endPoint x: 519, endPoint y: 139, distance: 36.4
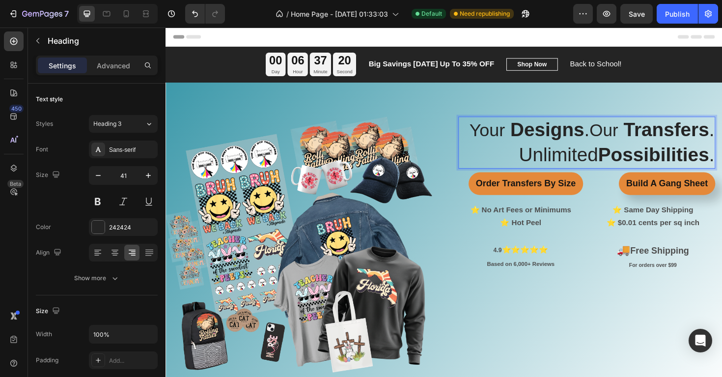
click at [513, 159] on p "Your Designs . Our Transfers . Unlimited Possibilities ." at bounding box center [612, 149] width 270 height 53
click at [455, 152] on div "Your Designs . Our Transfers . Unlimited Possibilities . Heading 8 Order Transf…" at bounding box center [461, 257] width 590 height 271
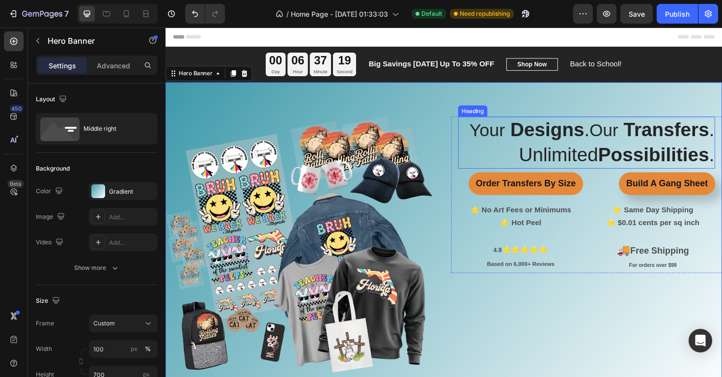
click at [503, 136] on span "Your" at bounding box center [506, 136] width 38 height 21
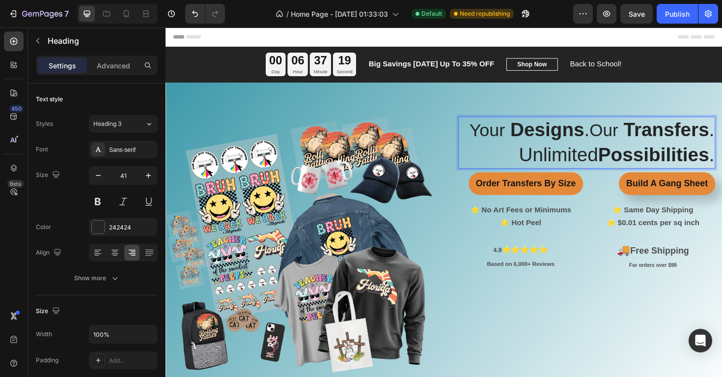
click at [503, 136] on span "Your" at bounding box center [506, 136] width 38 height 21
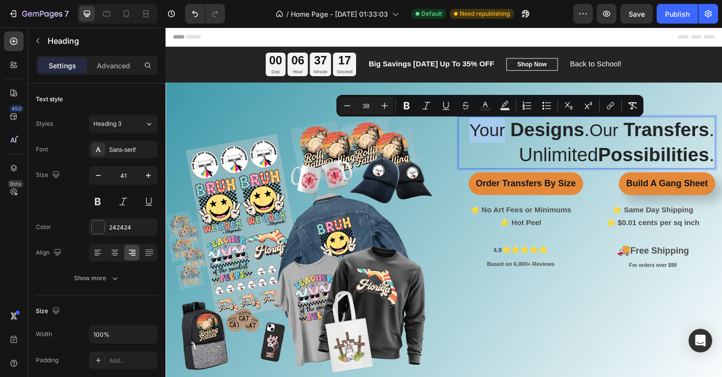
type input "37"
click at [624, 137] on span "Our" at bounding box center [630, 136] width 30 height 20
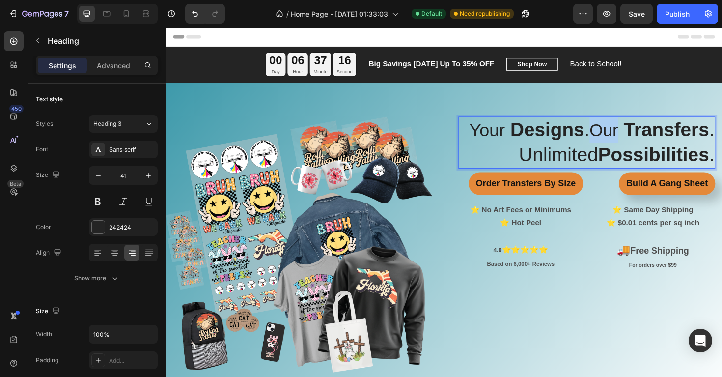
click at [624, 137] on span "Our" at bounding box center [630, 136] width 30 height 20
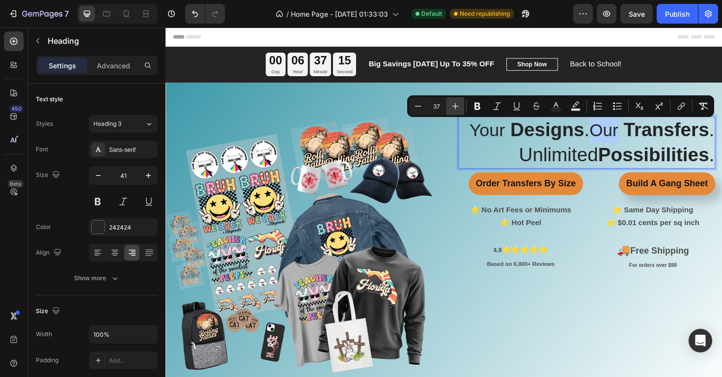
click at [458, 108] on icon "Editor contextual toolbar" at bounding box center [456, 106] width 10 height 10
type input "38"
click at [564, 165] on p "Your Designs . Our Transfers . Unlimited Possibilities ." at bounding box center [612, 149] width 270 height 53
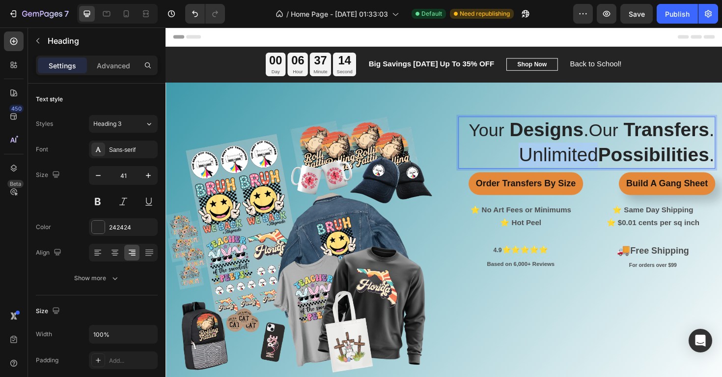
click at [564, 165] on p "Your Designs . Our Transfers . Unlimited Possibilities ." at bounding box center [612, 149] width 270 height 53
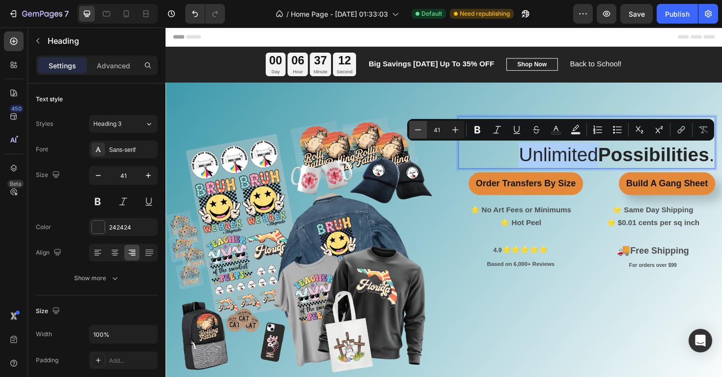
click at [419, 135] on button "Minus" at bounding box center [418, 130] width 18 height 18
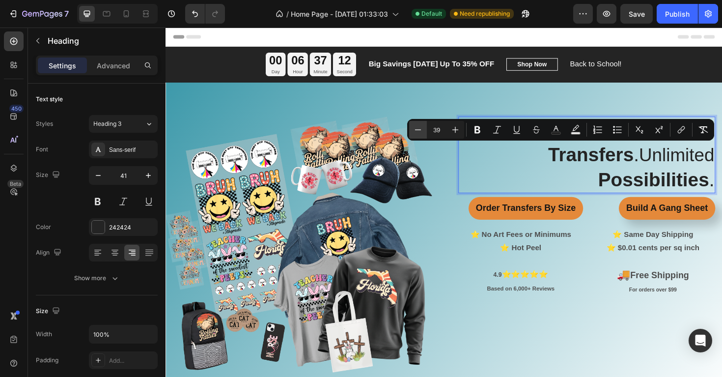
click at [419, 135] on button "Minus" at bounding box center [418, 130] width 18 height 18
type input "38"
click at [656, 178] on strong "Possibilities" at bounding box center [681, 189] width 117 height 23
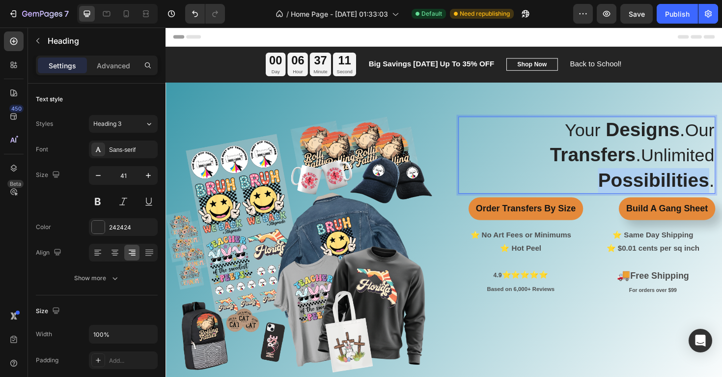
click at [656, 178] on strong "Possibilities" at bounding box center [681, 189] width 117 height 23
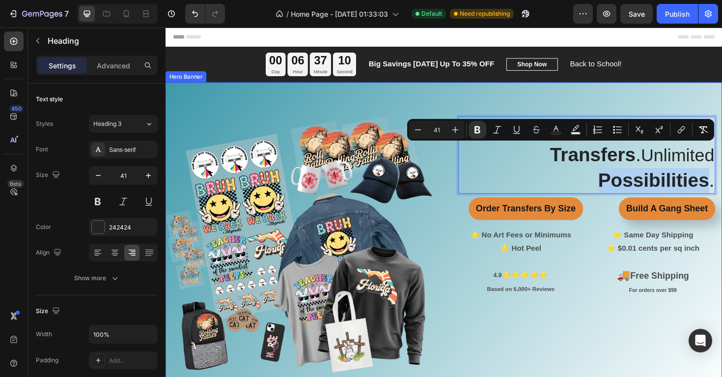
click at [583, 97] on div "Overlay" at bounding box center [461, 257] width 590 height 344
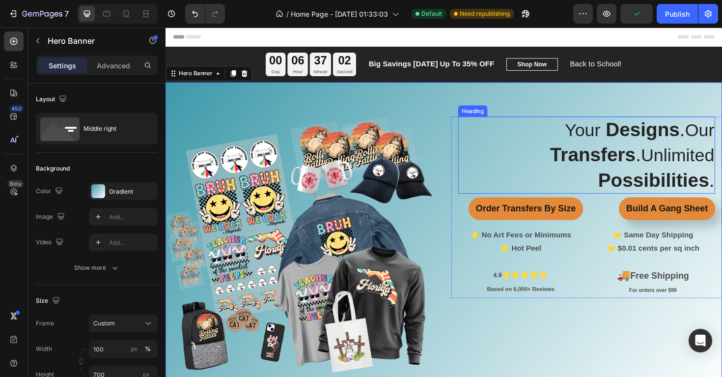
click at [632, 137] on strong "Designs" at bounding box center [671, 135] width 79 height 23
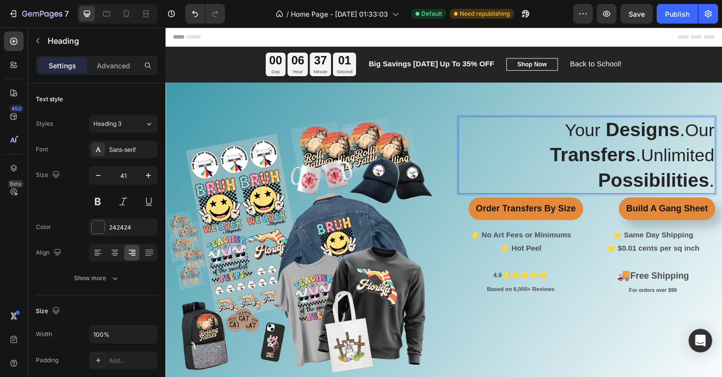
click at [632, 137] on strong "Designs" at bounding box center [671, 135] width 79 height 23
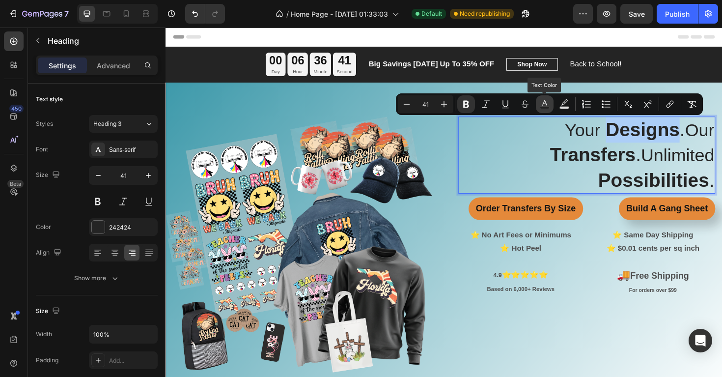
click at [545, 104] on icon "Editor contextual toolbar" at bounding box center [545, 104] width 10 height 10
type input "242424"
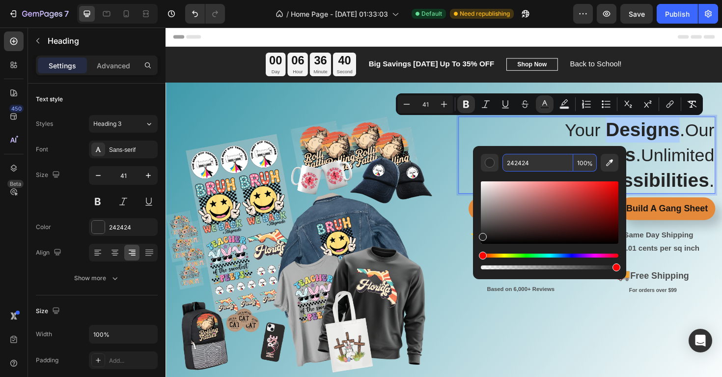
click at [534, 164] on input "242424" at bounding box center [538, 163] width 71 height 18
paste input "E4893A"
type input "E4893A"
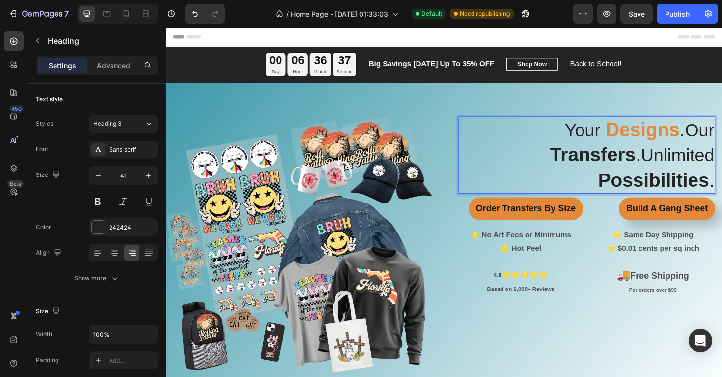
click at [664, 151] on strong "Transfers" at bounding box center [618, 162] width 91 height 23
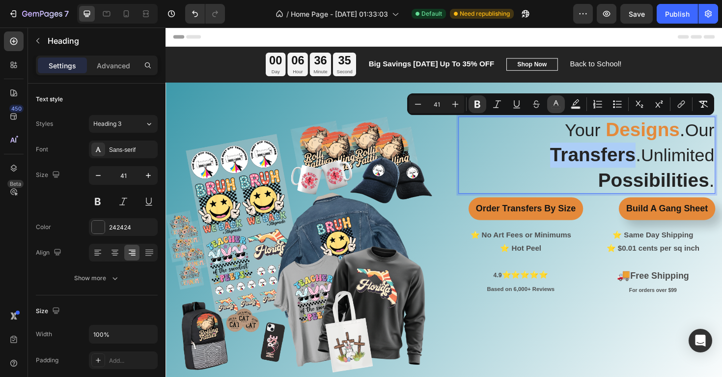
click at [553, 108] on icon "Editor contextual toolbar" at bounding box center [556, 104] width 10 height 10
type input "242424"
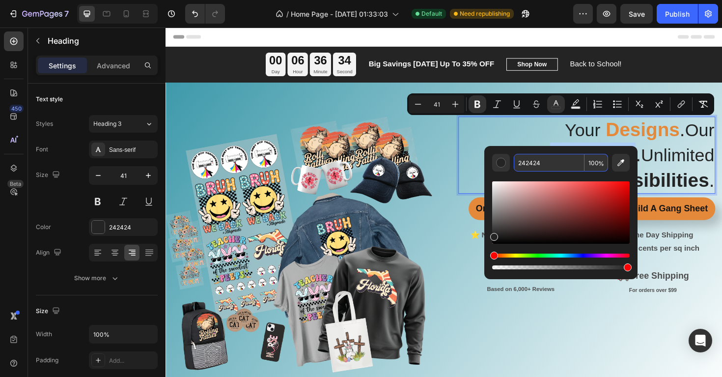
click at [538, 161] on input "242424" at bounding box center [549, 163] width 71 height 18
paste input "E4893A"
type input "E4893A"
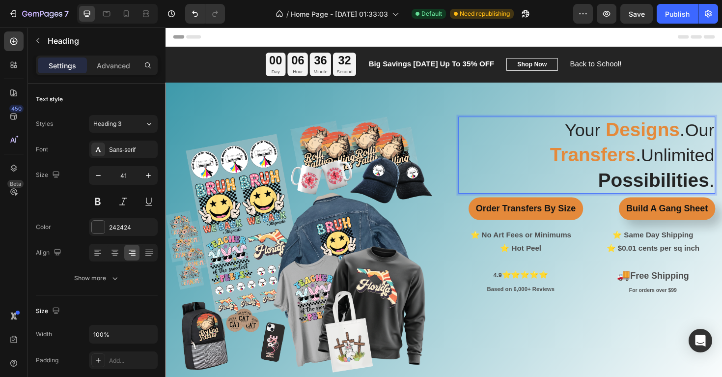
click at [687, 178] on strong "Possibilities" at bounding box center [681, 189] width 117 height 23
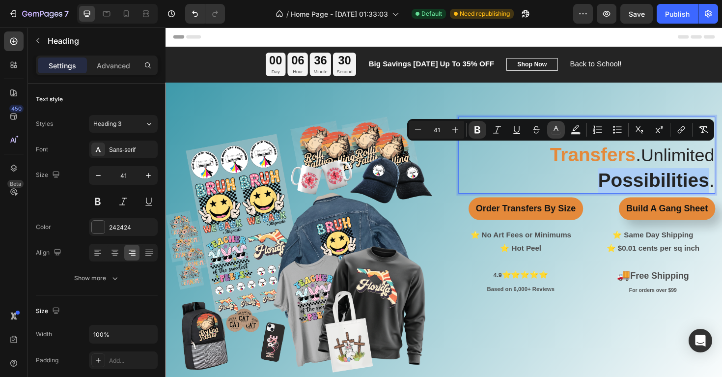
click at [555, 134] on rect "Editor contextual toolbar" at bounding box center [556, 133] width 9 height 2
type input "242424"
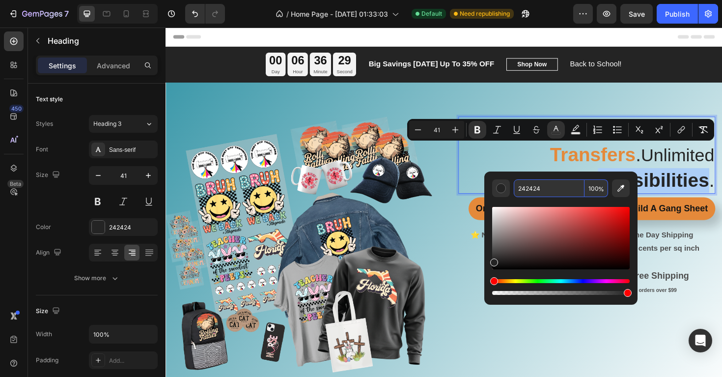
click at [548, 190] on input "242424" at bounding box center [549, 188] width 71 height 18
paste input "E4893A"
type input "E4893A"
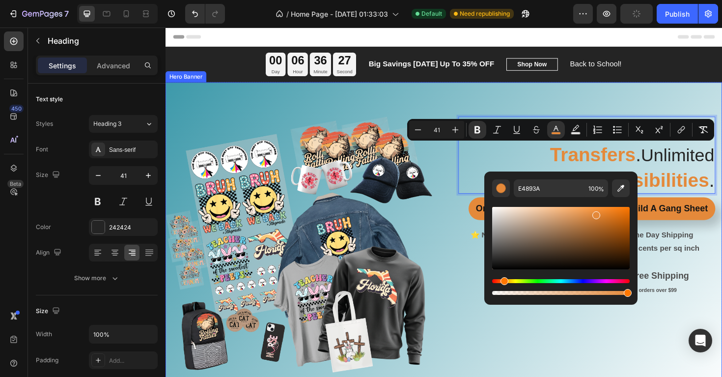
click at [463, 193] on div "Your Designs . Our Transfers . Unlimited Possibilities . Heading 8 Order Transf…" at bounding box center [461, 257] width 590 height 271
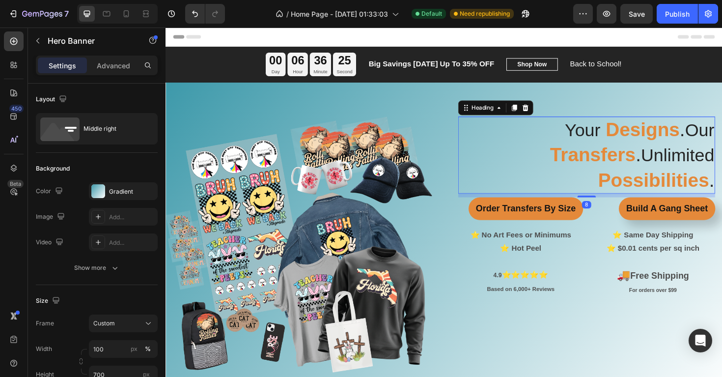
click at [636, 178] on strong "Possibilities" at bounding box center [681, 189] width 117 height 23
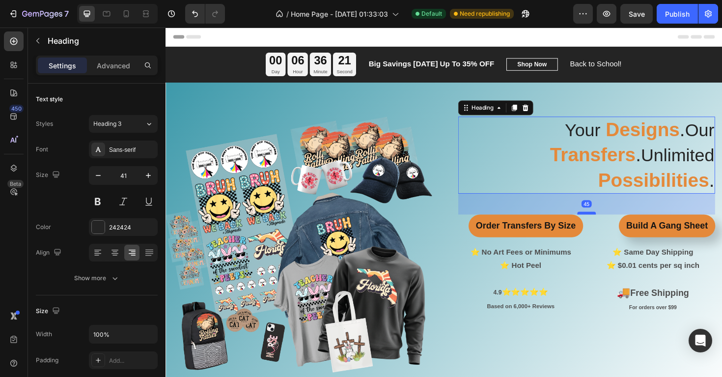
drag, startPoint x: 614, startPoint y: 180, endPoint x: 614, endPoint y: 198, distance: 18.2
click at [614, 223] on div at bounding box center [612, 224] width 20 height 3
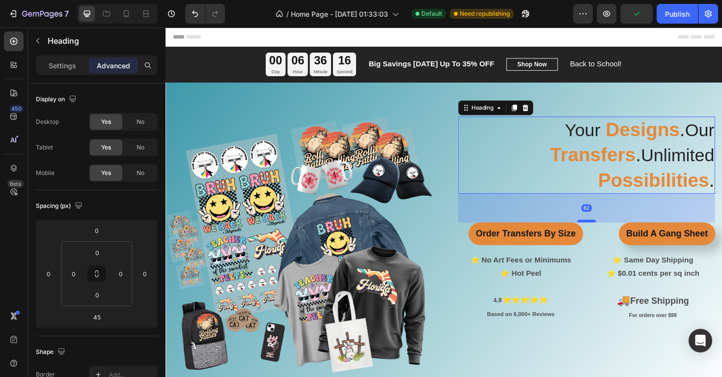
drag, startPoint x: 611, startPoint y: 197, endPoint x: 611, endPoint y: 205, distance: 7.9
click at [611, 231] on div at bounding box center [612, 232] width 20 height 3
type input "61"
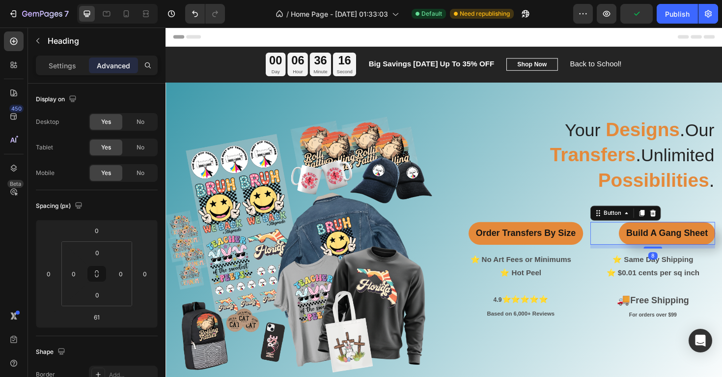
click at [628, 233] on div "Build A Gang Sheet Button 8" at bounding box center [682, 245] width 132 height 24
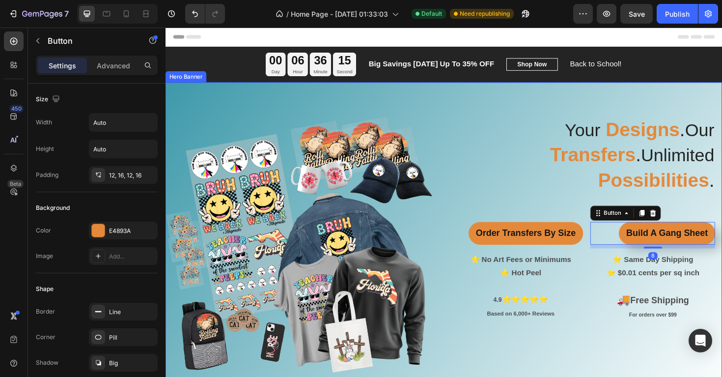
click at [459, 189] on div "⁠⁠⁠⁠⁠⁠⁠ Your Designs . Our Transfers . Unlimited Possibilities . Heading Order …" at bounding box center [461, 257] width 590 height 271
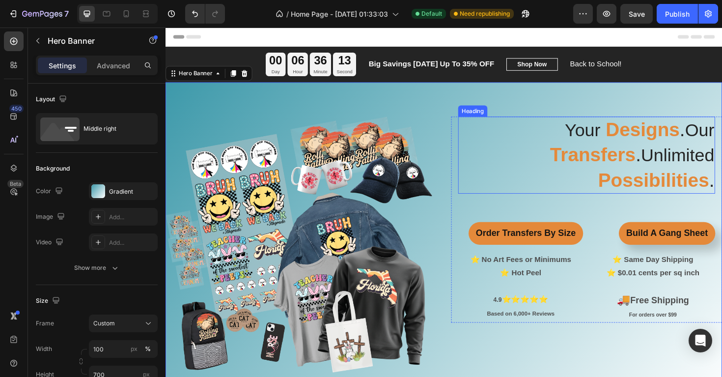
click at [632, 139] on strong "Designs" at bounding box center [671, 135] width 79 height 23
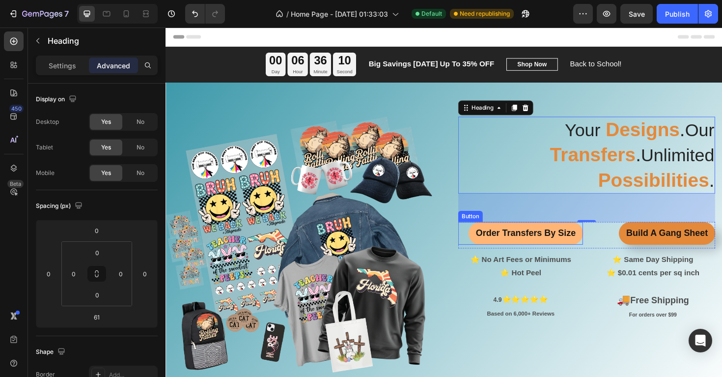
click at [575, 233] on link "Order Transfers By Size" at bounding box center [546, 245] width 121 height 24
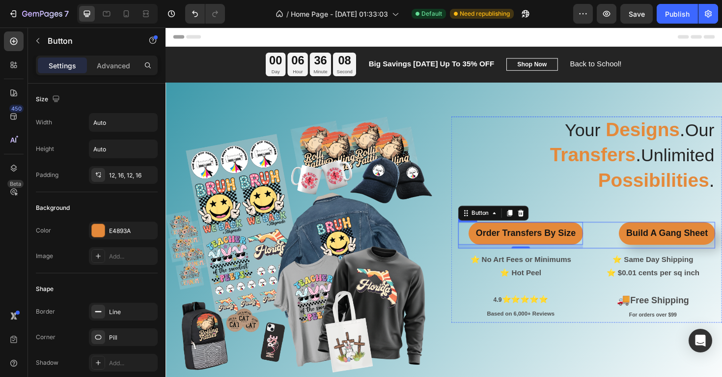
click at [624, 233] on div "Build A Gang Sheet Button" at bounding box center [682, 247] width 132 height 28
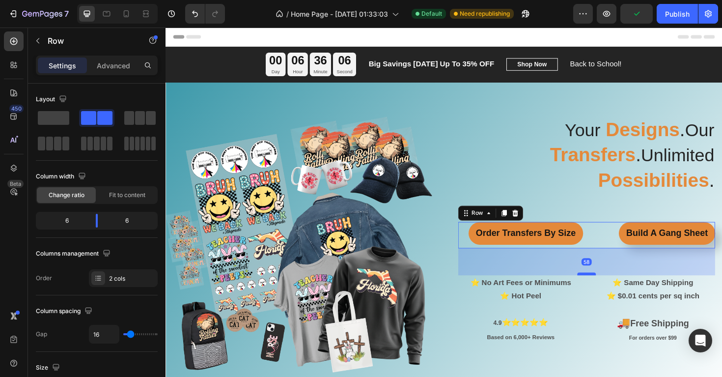
drag, startPoint x: 615, startPoint y: 238, endPoint x: 614, endPoint y: 262, distance: 24.6
click at [614, 287] on div at bounding box center [612, 288] width 20 height 3
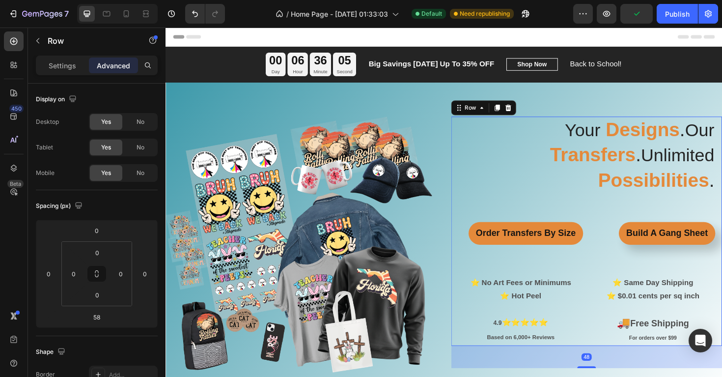
click at [639, 190] on div "⁠⁠⁠⁠⁠⁠⁠ Your Designs . Our Transfers . Unlimited Possibilities . Heading Order …" at bounding box center [612, 243] width 272 height 243
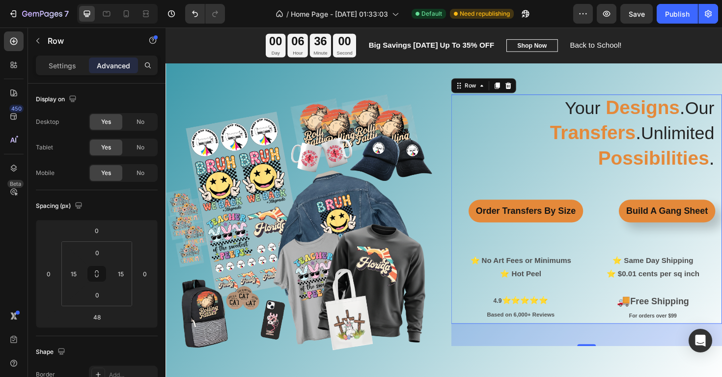
scroll to position [23, 0]
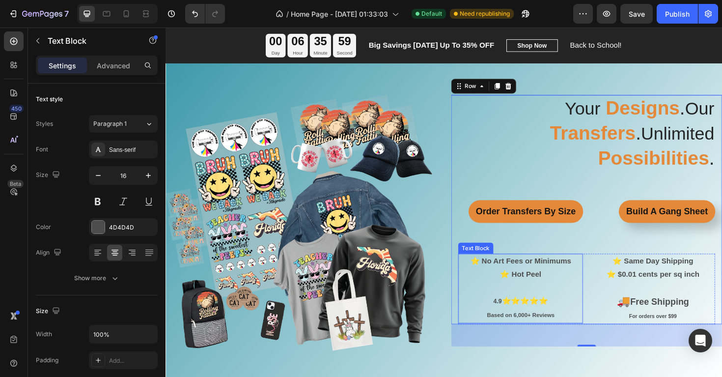
click at [596, 268] on p "⭐ No Art Fees or Minimums" at bounding box center [542, 275] width 130 height 14
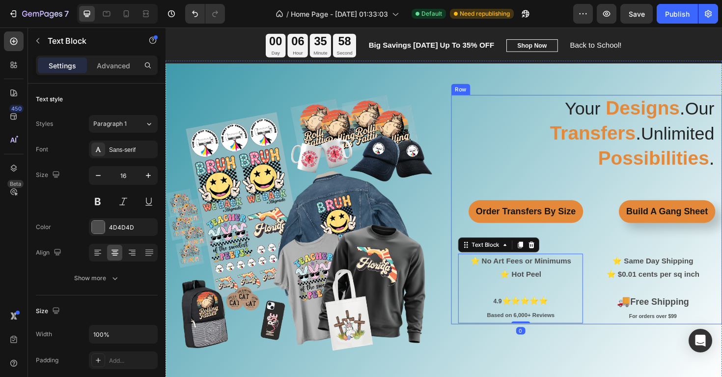
click at [610, 225] on div "⁠⁠⁠⁠⁠⁠⁠ Your Designs . Our Transfers . Unlimited Possibilities . Heading Order …" at bounding box center [612, 220] width 272 height 243
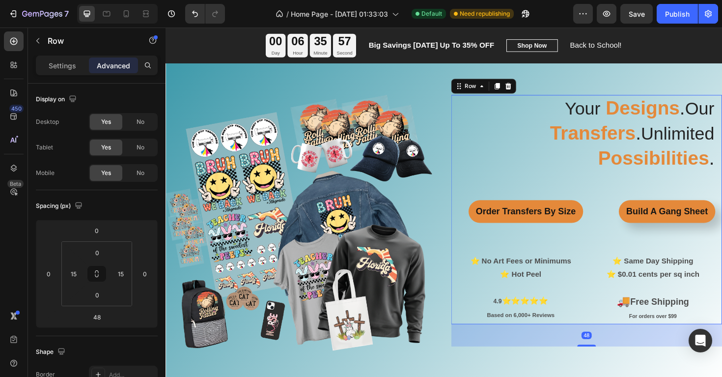
click at [597, 161] on div "⁠⁠⁠⁠⁠⁠⁠ Your Designs . Our Transfers . Unlimited Possibilities . Heading Order …" at bounding box center [612, 220] width 272 height 243
click at [495, 126] on p "⁠⁠⁠⁠⁠⁠⁠ Your Designs . Our Transfers . Unlimited Possibilities ." at bounding box center [612, 140] width 270 height 80
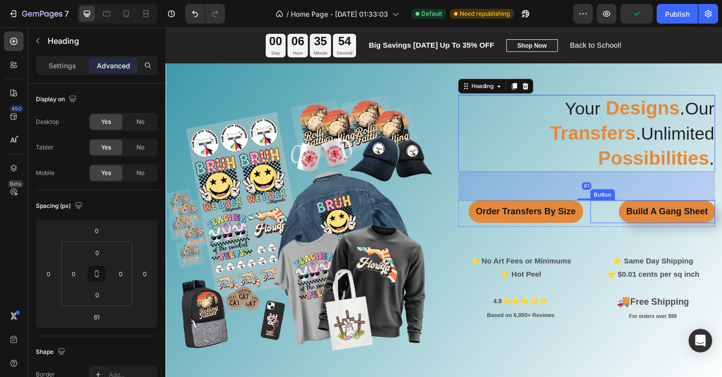
click at [624, 210] on div "Build A Gang Sheet Button" at bounding box center [682, 222] width 132 height 24
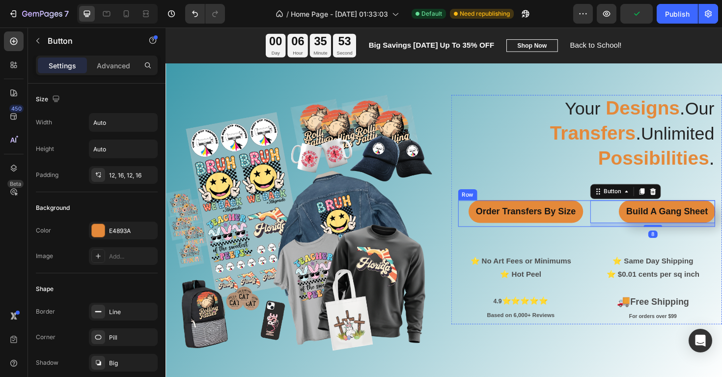
click at [601, 211] on div "Order Transfers By Size Button" at bounding box center [542, 224] width 132 height 28
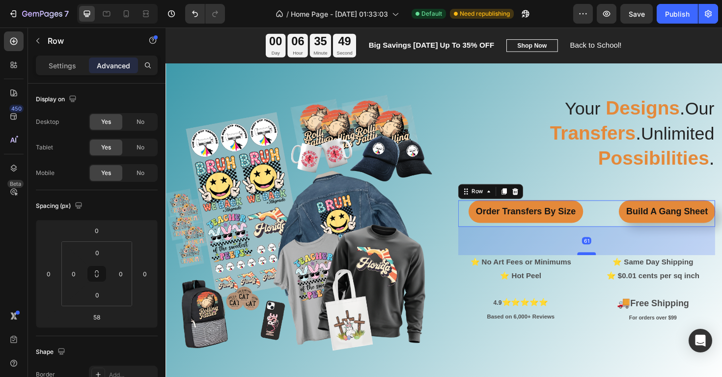
click at [608, 265] on div at bounding box center [612, 266] width 20 height 3
type input "61"
click at [450, 246] on img at bounding box center [309, 234] width 287 height 271
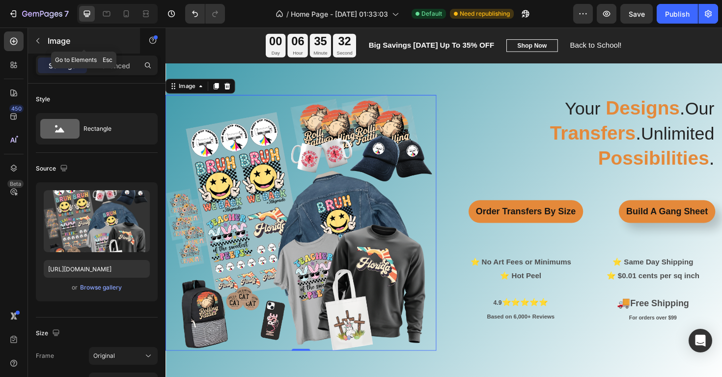
click at [38, 39] on icon "button" at bounding box center [38, 41] width 8 height 8
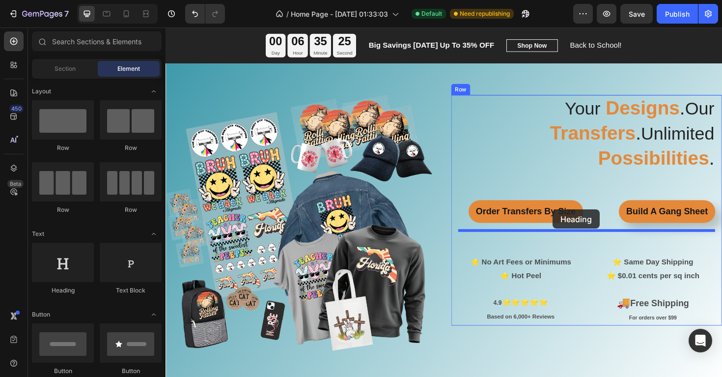
drag, startPoint x: 229, startPoint y: 293, endPoint x: 576, endPoint y: 221, distance: 354.3
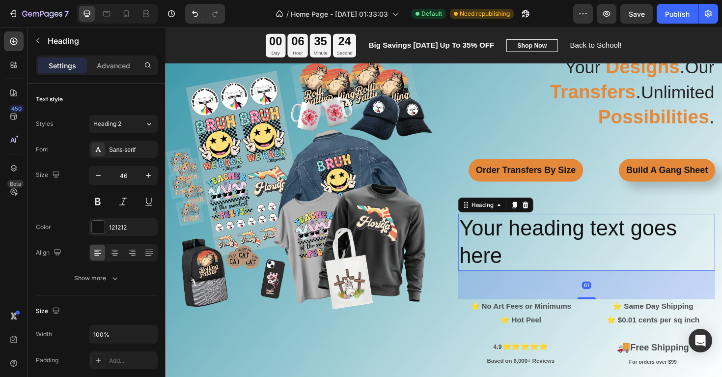
click at [590, 242] on h2 "Your heading text goes here" at bounding box center [612, 255] width 272 height 61
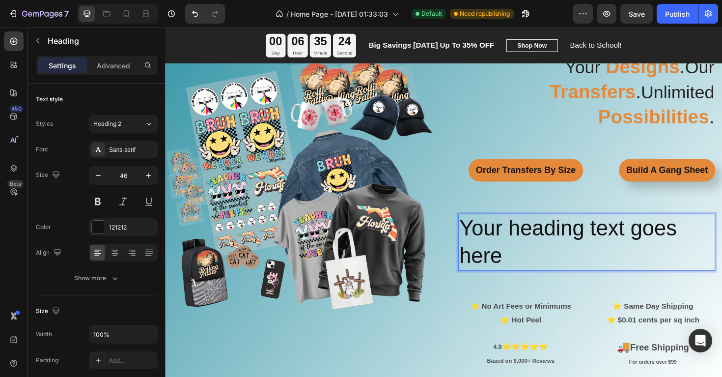
click at [590, 242] on p "Your heading text goes here" at bounding box center [612, 255] width 270 height 59
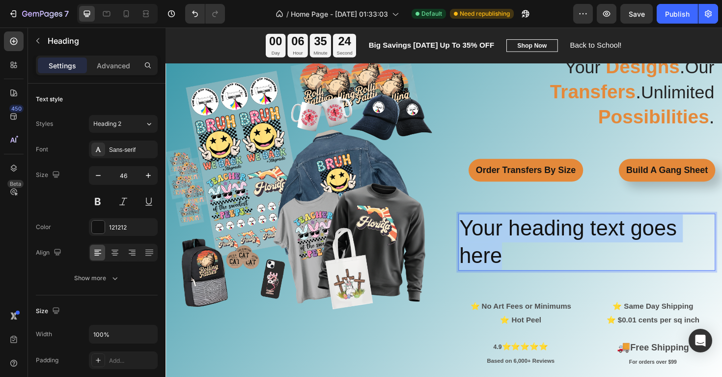
click at [590, 242] on p "Your heading text goes here" at bounding box center [612, 255] width 270 height 59
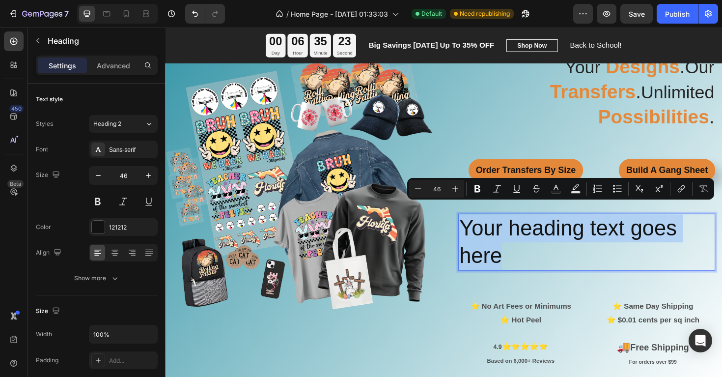
scroll to position [0, 0]
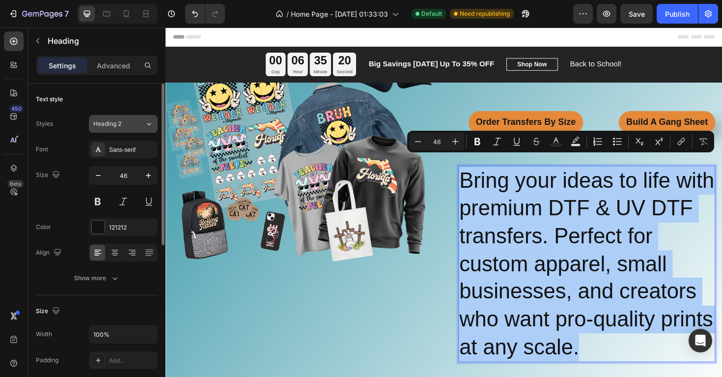
click at [109, 129] on button "Heading 2" at bounding box center [123, 124] width 69 height 18
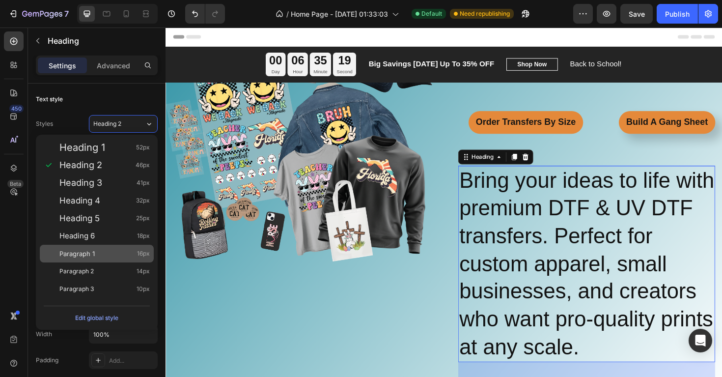
click at [87, 258] on div "Paragraph 1 16px" at bounding box center [97, 254] width 114 height 18
type input "16"
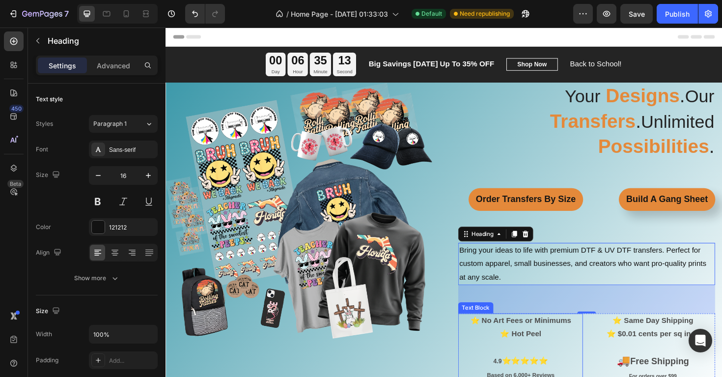
click at [546, 334] on strong "⭐ No Art Fees or Minimums" at bounding box center [541, 338] width 107 height 8
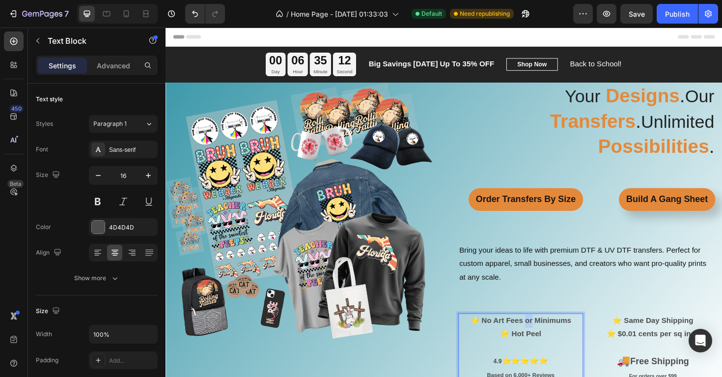
click at [546, 334] on strong "⭐ No Art Fees or Minimums" at bounding box center [541, 338] width 107 height 8
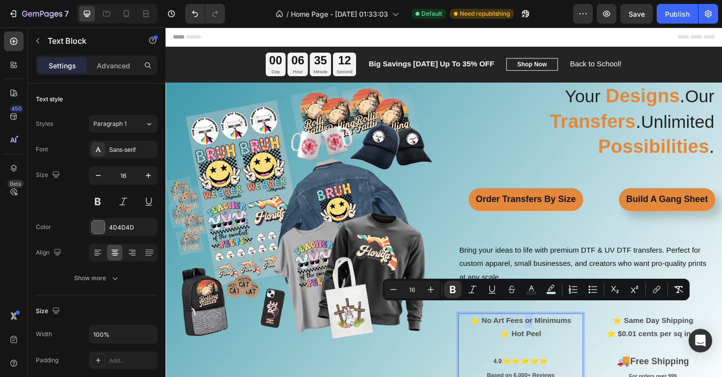
click at [546, 334] on strong "⭐ No Art Fees or Minimums" at bounding box center [541, 338] width 107 height 8
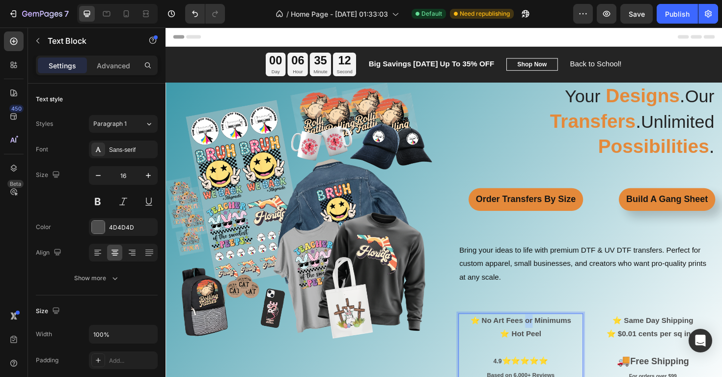
click at [546, 334] on strong "⭐ No Art Fees or Minimums" at bounding box center [541, 338] width 107 height 8
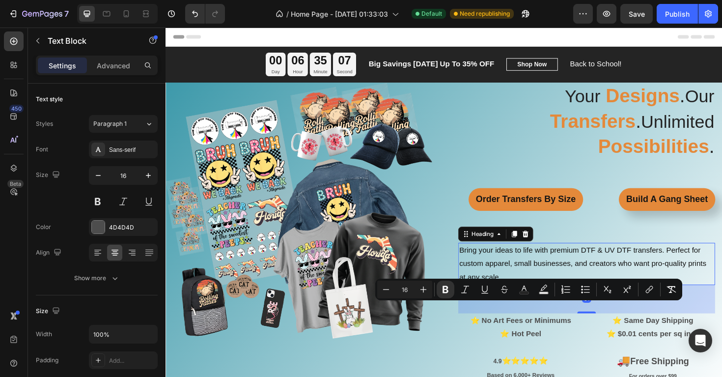
click at [566, 265] on p "Bring your ideas to life with premium DTF & UV DTF transfers. Perfect for custo…" at bounding box center [612, 277] width 270 height 42
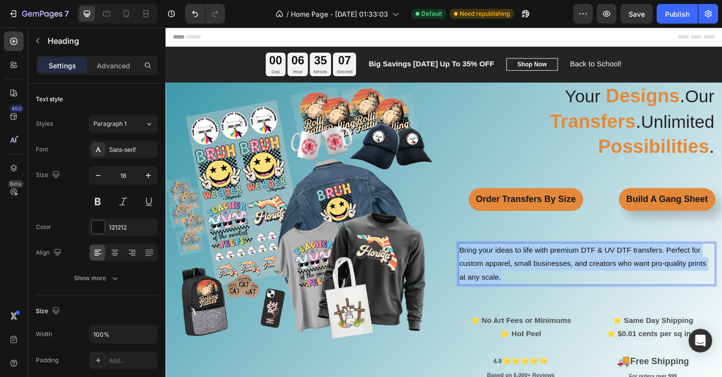
click at [566, 265] on p "Bring your ideas to life with premium DTF & UV DTF transfers. Perfect for custo…" at bounding box center [612, 277] width 270 height 42
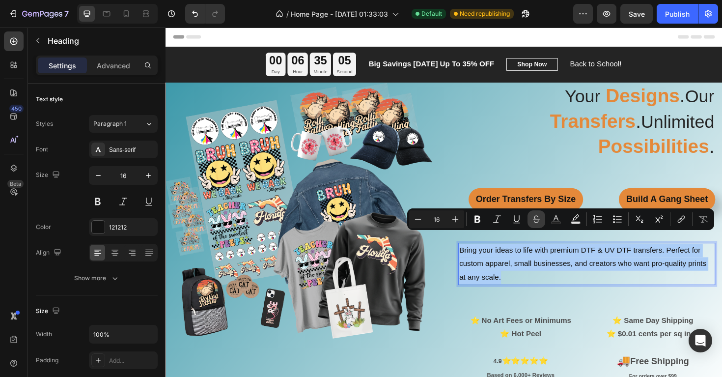
click at [536, 225] on button "Strikethrough" at bounding box center [537, 219] width 18 height 18
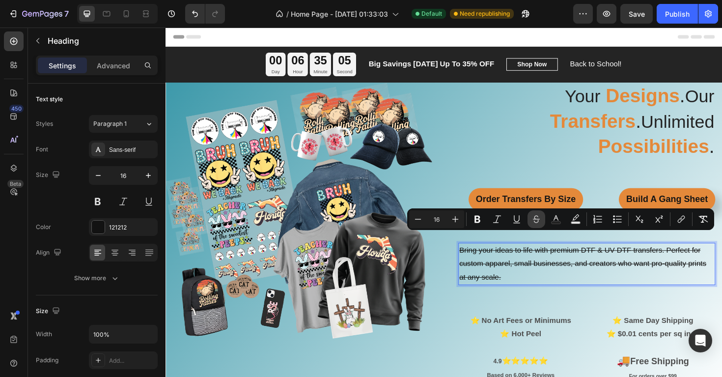
click at [536, 225] on button "Strikethrough" at bounding box center [537, 219] width 18 height 18
click at [480, 220] on icon "Editor contextual toolbar" at bounding box center [478, 219] width 6 height 7
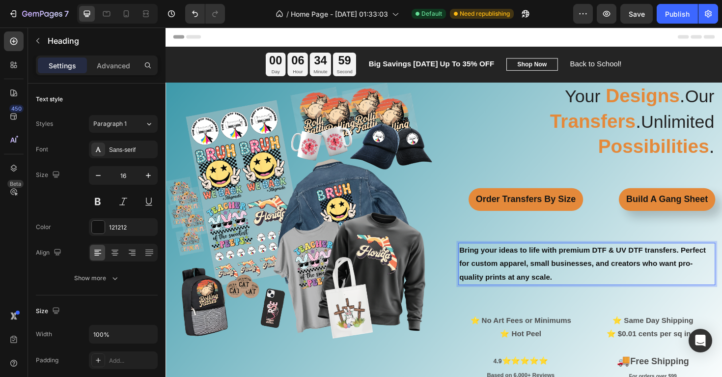
click at [589, 280] on p "Bring your ideas to life with premium DTF & UV DTF transfers. Perfect for custo…" at bounding box center [612, 277] width 270 height 42
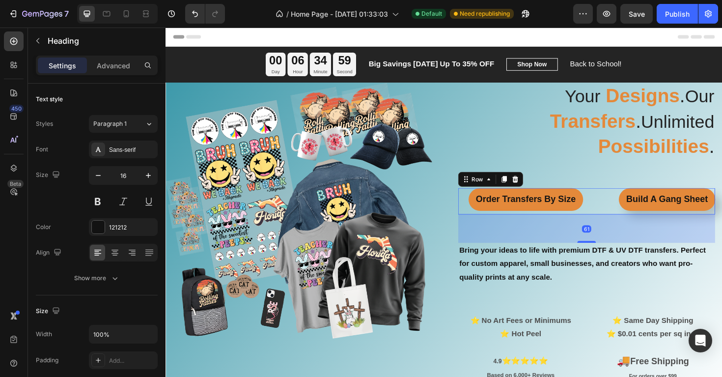
click at [600, 210] on div "Order Transfers By Size Button" at bounding box center [542, 211] width 132 height 28
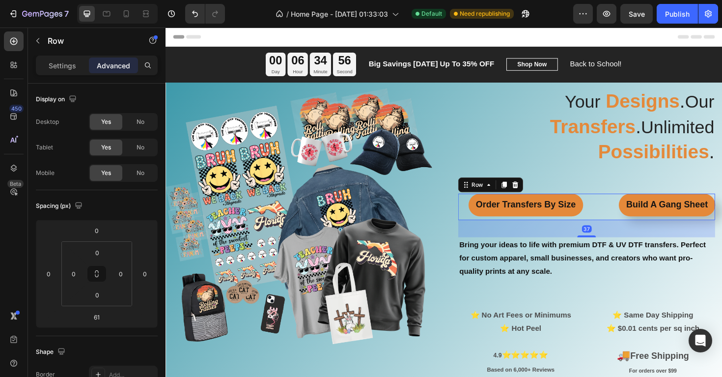
drag, startPoint x: 613, startPoint y: 241, endPoint x: 612, endPoint y: 229, distance: 11.8
click at [612, 231] on div "37" at bounding box center [612, 231] width 272 height 0
type input "37"
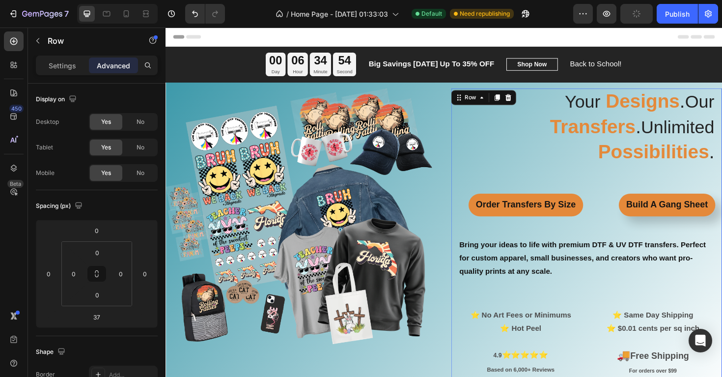
click at [606, 170] on div "⁠⁠⁠⁠⁠⁠⁠ Your Designs . Our Transfers . Unlimited Possibilities . Heading Order …" at bounding box center [612, 245] width 272 height 307
click at [669, 143] on span "Unlimited" at bounding box center [708, 133] width 78 height 21
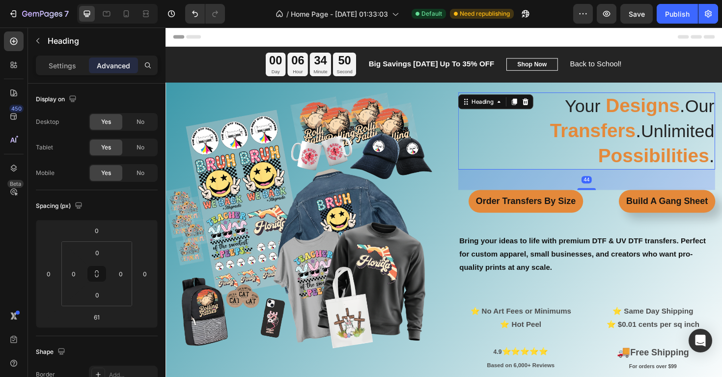
drag, startPoint x: 614, startPoint y: 190, endPoint x: 613, endPoint y: 181, distance: 8.4
click at [613, 178] on div "44" at bounding box center [612, 178] width 272 height 0
type input "44"
click at [611, 225] on div "⁠⁠⁠⁠⁠⁠⁠ Your Designs . Our Transfers . Unlimited Possibilities . Heading 44 Ord…" at bounding box center [612, 245] width 272 height 298
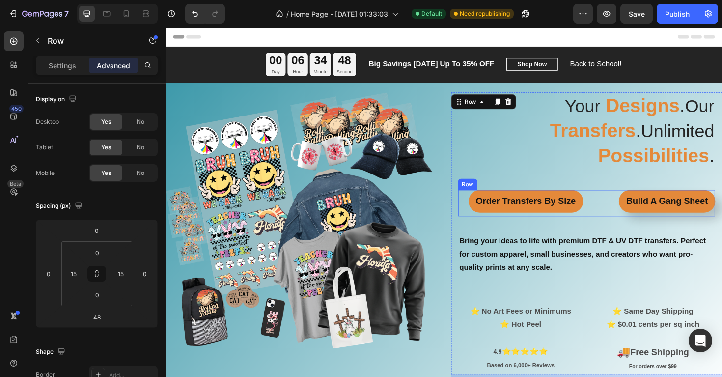
click at [613, 212] on div "Order Transfers By Size Button Build A Gang Sheet Button Row" at bounding box center [612, 213] width 272 height 28
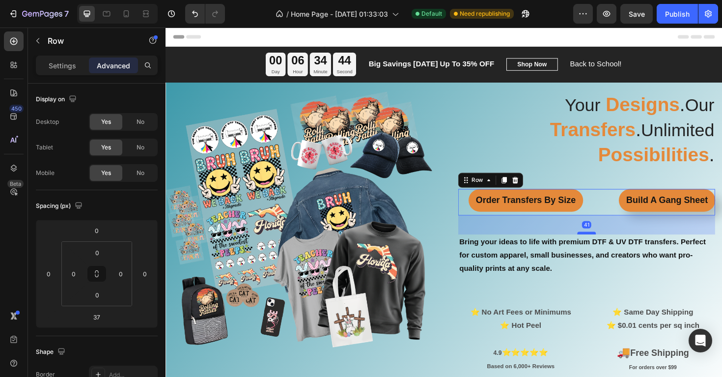
click at [612, 244] on div at bounding box center [612, 245] width 20 height 3
type input "41"
click at [669, 146] on span "Unlimited" at bounding box center [708, 136] width 78 height 21
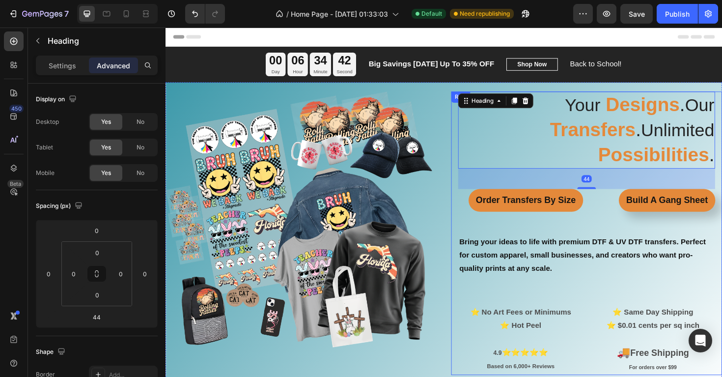
click at [617, 221] on div "⁠⁠⁠⁠⁠⁠⁠ Your Designs . Our Transfers . Unlimited Possibilities . Heading 44 Ord…" at bounding box center [612, 245] width 272 height 300
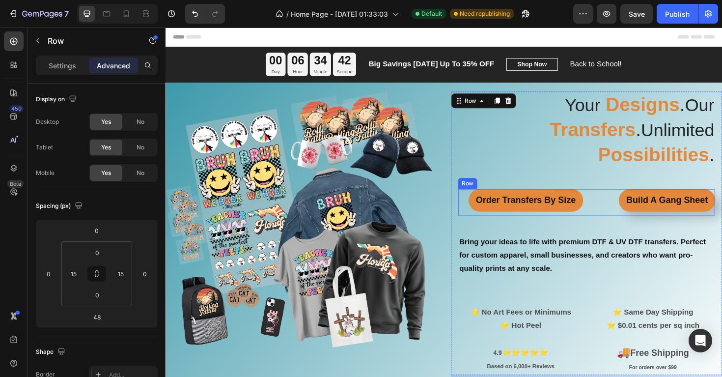
click at [613, 203] on div "Order Transfers By Size Button Build A Gang Sheet Button Row" at bounding box center [612, 212] width 272 height 28
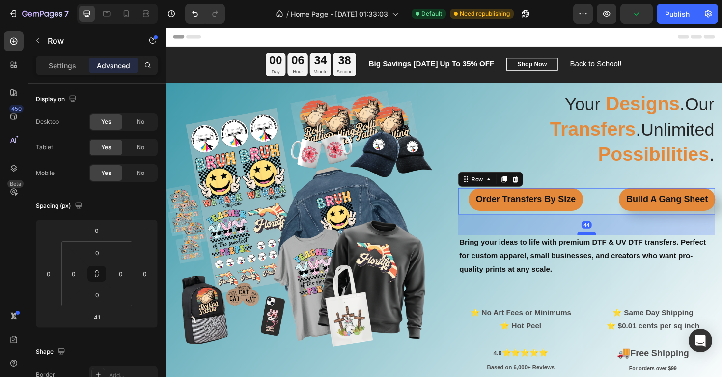
click at [612, 244] on div at bounding box center [612, 245] width 20 height 3
type input "44"
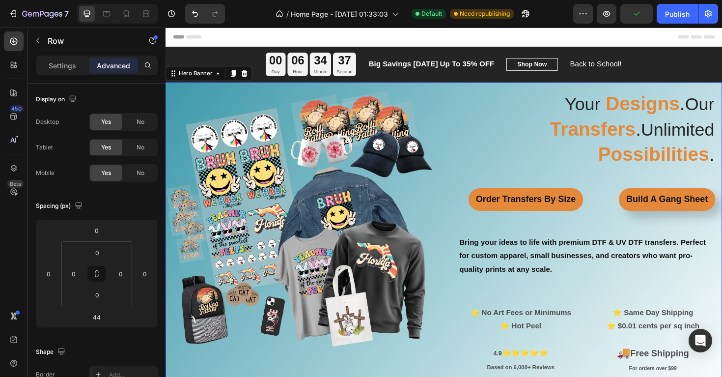
click at [461, 237] on div "⁠⁠⁠⁠⁠⁠⁠ Your Designs . Our Transfers . Unlimited Possibilities . Heading Order …" at bounding box center [461, 256] width 590 height 325
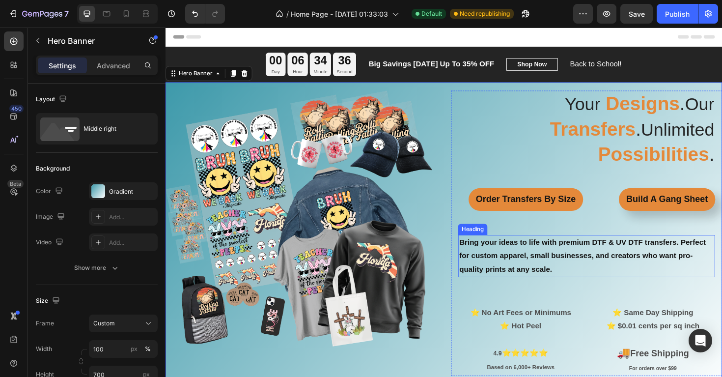
click at [547, 258] on strong "Bring your ideas to life with premium DTF & UV DTF transfers. Perfect for custo…" at bounding box center [607, 269] width 261 height 37
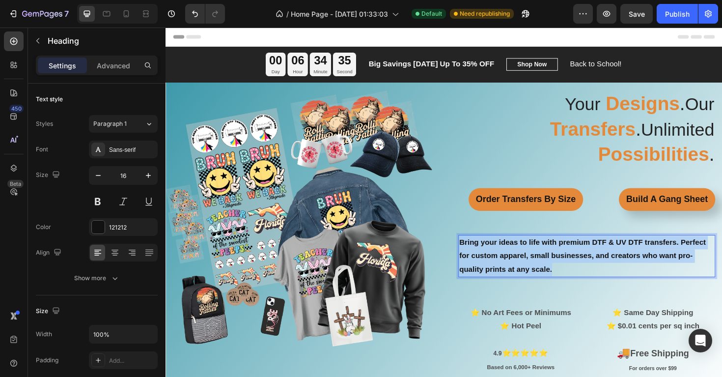
click at [547, 258] on strong "Bring your ideas to life with premium DTF & UV DTF transfers. Perfect for custo…" at bounding box center [607, 269] width 261 height 37
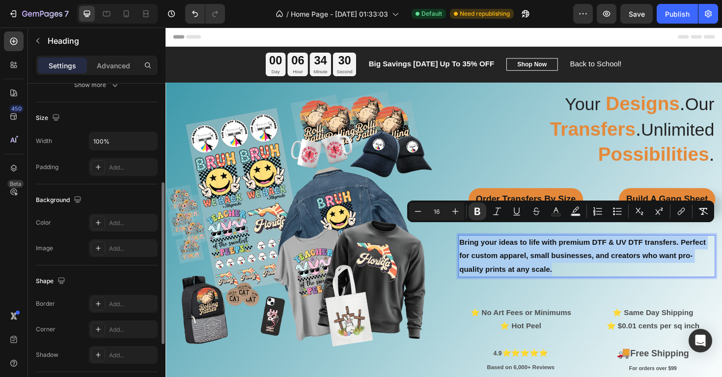
scroll to position [195, 0]
click at [650, 248] on p "Bring your ideas to life with premium DTF & UV DTF transfers. Perfect for custo…" at bounding box center [612, 269] width 270 height 42
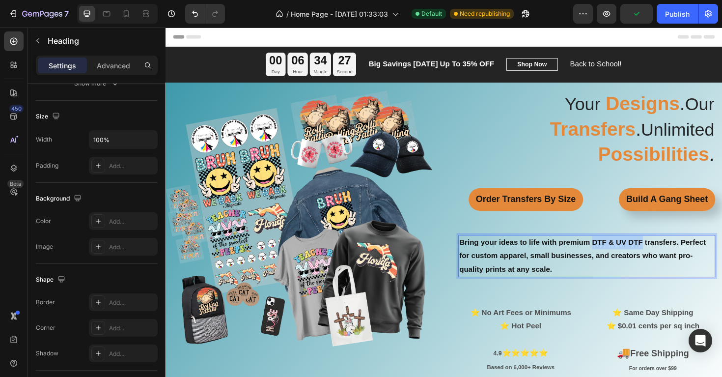
drag, startPoint x: 671, startPoint y: 243, endPoint x: 619, endPoint y: 244, distance: 51.6
click at [619, 251] on strong "Bring your ideas to life with premium DTF & UV DTF transfers. Perfect for custo…" at bounding box center [607, 269] width 261 height 37
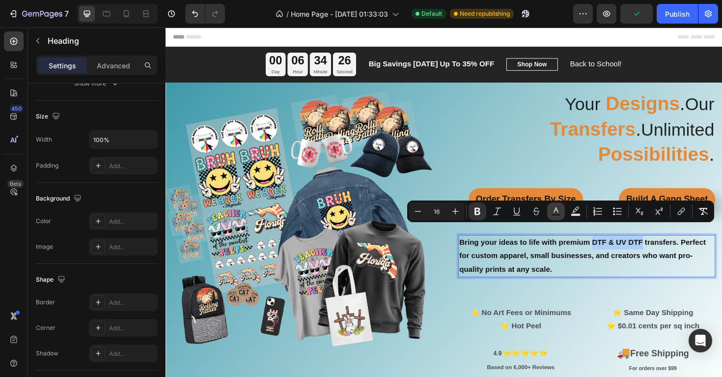
click at [557, 215] on rect "Editor contextual toolbar" at bounding box center [556, 215] width 9 height 2
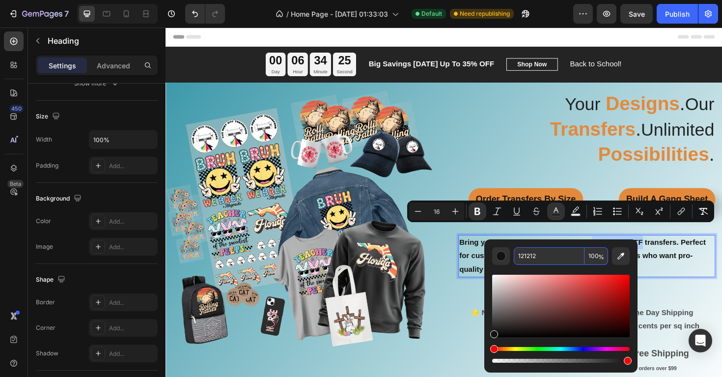
click at [547, 260] on input "121212" at bounding box center [549, 256] width 71 height 18
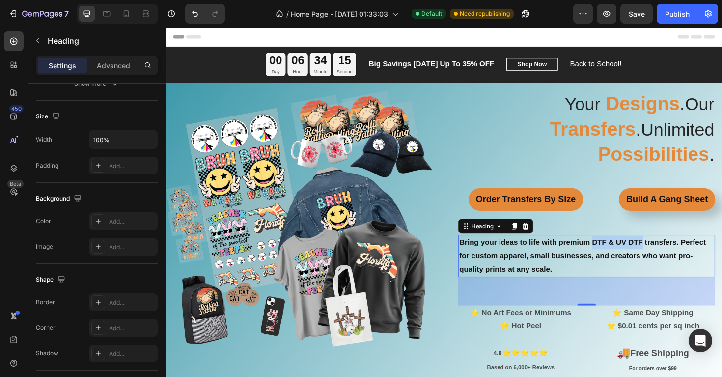
click at [630, 251] on strong "Bring your ideas to life with premium DTF & UV DTF transfers. Perfect for custo…" at bounding box center [607, 269] width 261 height 37
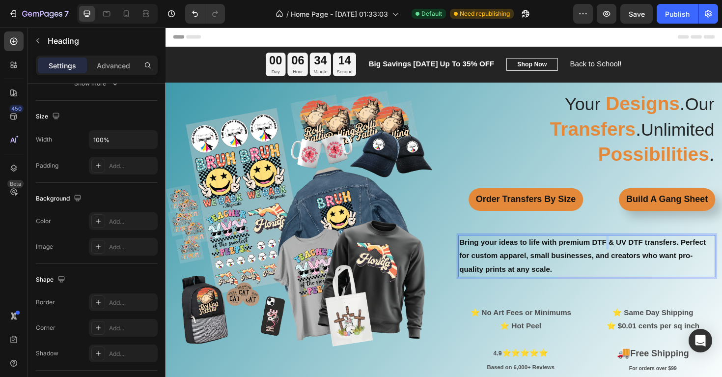
click at [630, 251] on strong "Bring your ideas to life with premium DTF & UV DTF transfers. Perfect for custo…" at bounding box center [607, 269] width 261 height 37
click at [622, 251] on strong "Bring your ideas to life with premium DTF & UV DTF transfers. Perfect for custo…" at bounding box center [607, 269] width 261 height 37
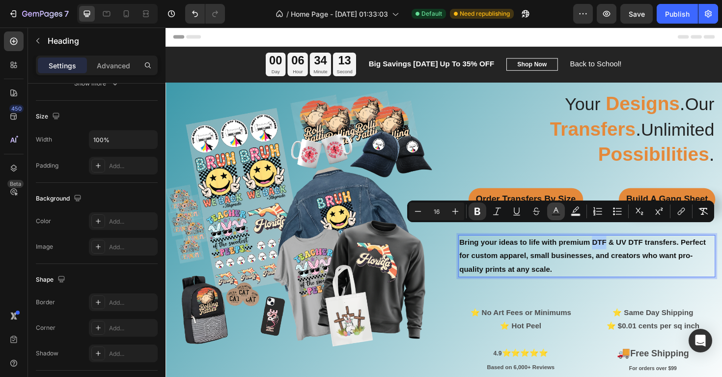
click at [561, 216] on icon "Editor contextual toolbar" at bounding box center [556, 211] width 10 height 10
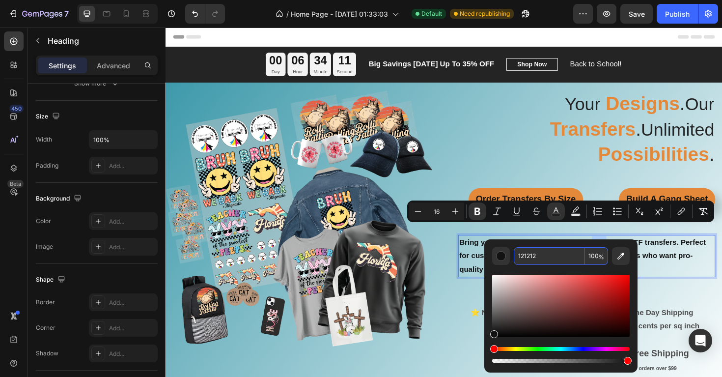
click at [546, 260] on input "121212" at bounding box center [549, 256] width 71 height 18
paste input "E4893A"
type input "E4893A"
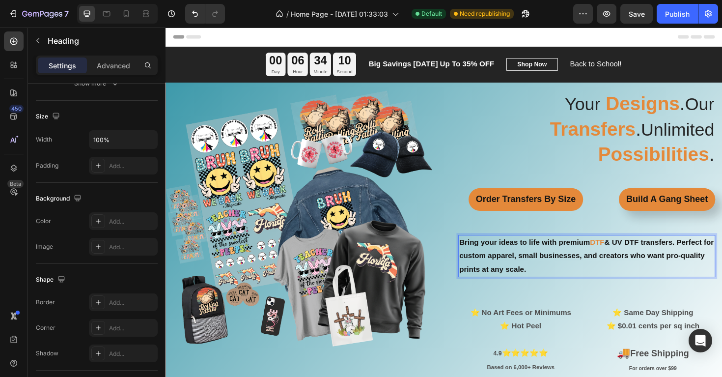
click at [707, 252] on strong "& UV DTF transfers. Perfect for custom apparel, small businesses, and creators …" at bounding box center [612, 269] width 270 height 37
click at [671, 251] on strong "& UV DTF transfers. Perfect for custom apparel, small businesses, and creators …" at bounding box center [612, 269] width 270 height 37
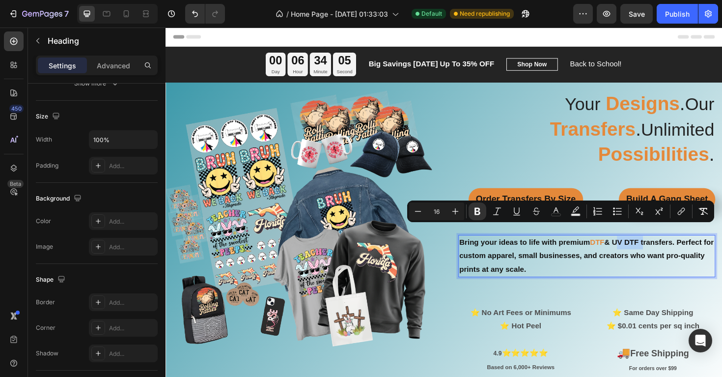
drag, startPoint x: 673, startPoint y: 243, endPoint x: 645, endPoint y: 244, distance: 28.5
click at [645, 251] on strong "& UV DTF transfers. Perfect for custom apparel, small businesses, and creators …" at bounding box center [612, 269] width 270 height 37
click at [556, 215] on icon "Editor contextual toolbar" at bounding box center [556, 211] width 10 height 10
type input "121212"
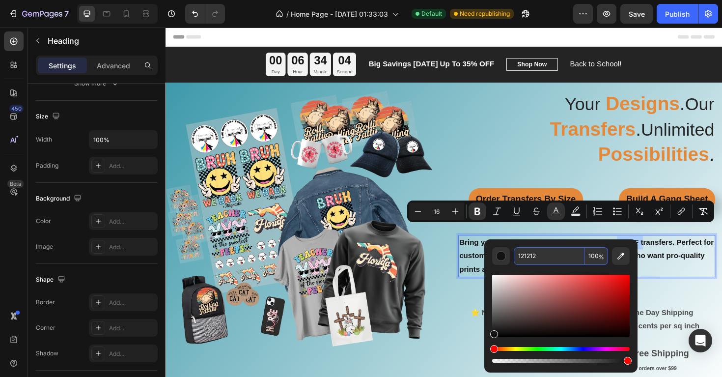
click at [545, 256] on input "121212" at bounding box center [549, 256] width 71 height 18
paste input "E4893A"
type input "E4893A"
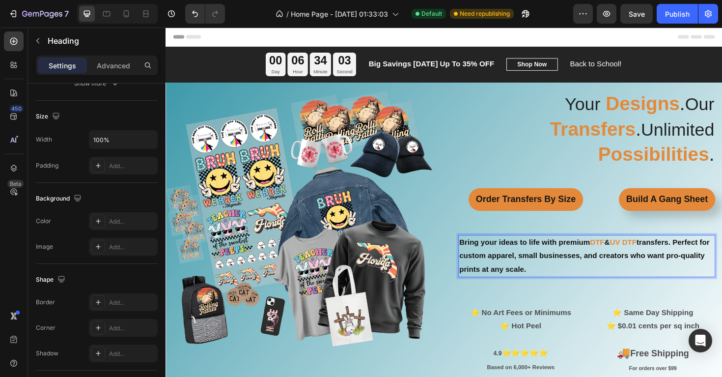
click at [704, 258] on strong "transfers. Perfect for custom apparel, small businesses, and creators who want …" at bounding box center [609, 269] width 265 height 37
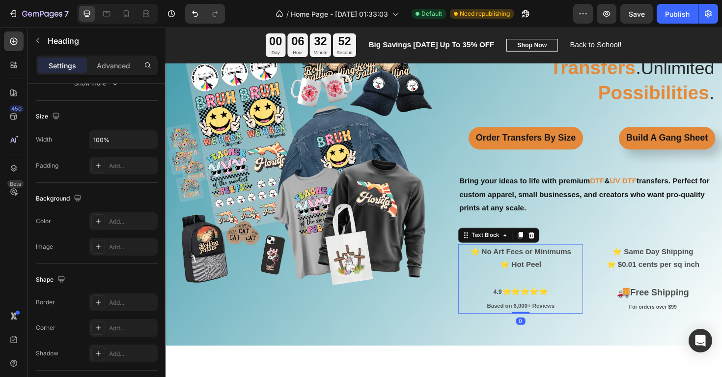
click at [545, 272] on p "⭐ Hot Peel" at bounding box center [542, 279] width 130 height 14
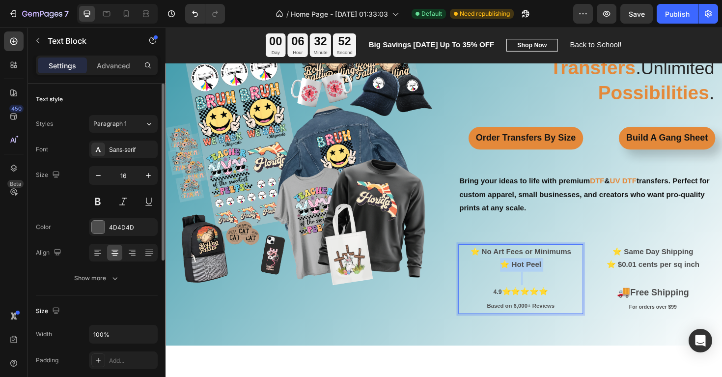
click at [545, 272] on p "⭐ Hot Peel" at bounding box center [542, 279] width 130 height 14
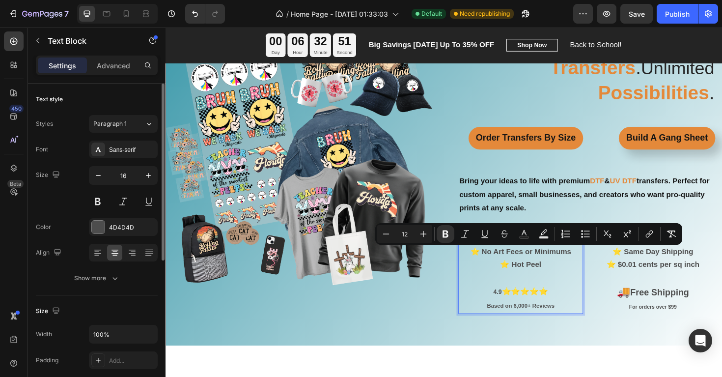
click at [598, 316] on p "Based on 6,000+ Reviews" at bounding box center [542, 322] width 130 height 15
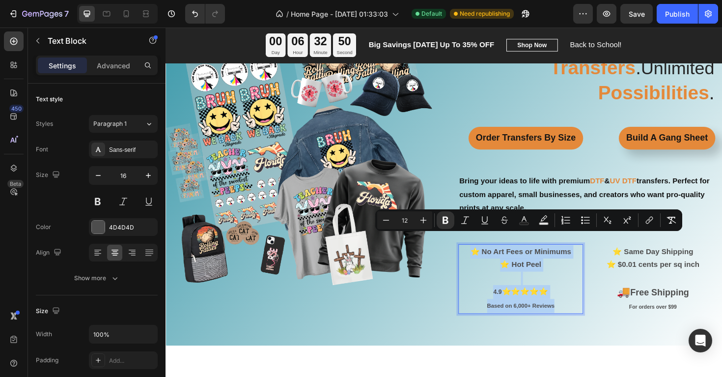
drag, startPoint x: 588, startPoint y: 311, endPoint x: 489, endPoint y: 256, distance: 113.5
click at [489, 257] on div "⭐ No Art Fees or Minimums ⭐ Hot Peel 4.9 ⭐⭐⭐⭐⭐ Based on 6,000+ Reviews" at bounding box center [542, 294] width 132 height 74
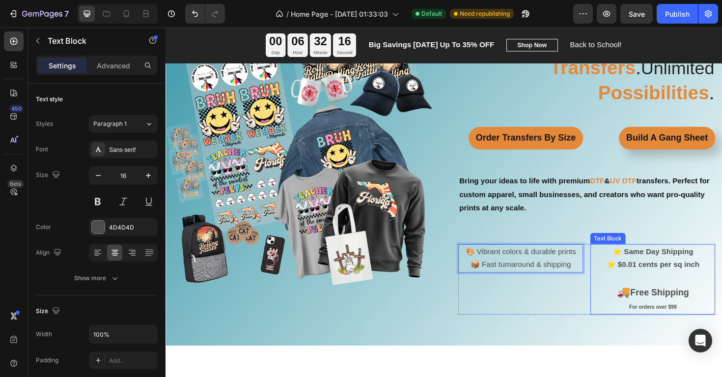
click at [668, 258] on p "⭐ Same Day Shipping" at bounding box center [682, 265] width 130 height 14
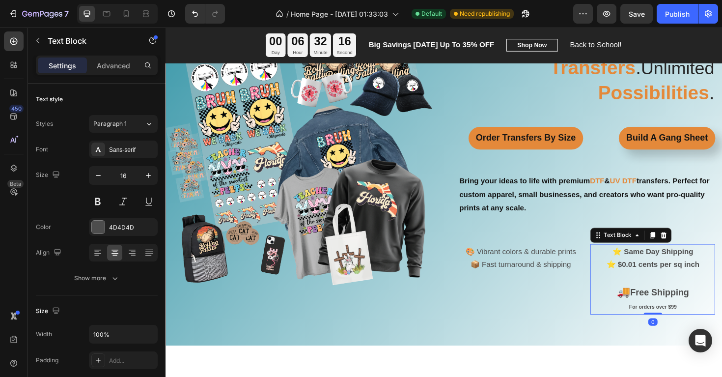
click at [668, 258] on p "⭐ Same Day Shipping" at bounding box center [682, 265] width 130 height 14
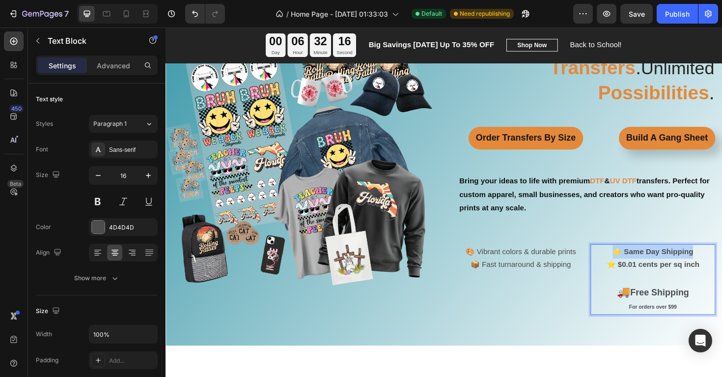
click at [668, 258] on p "⭐ Same Day Shipping" at bounding box center [682, 265] width 130 height 14
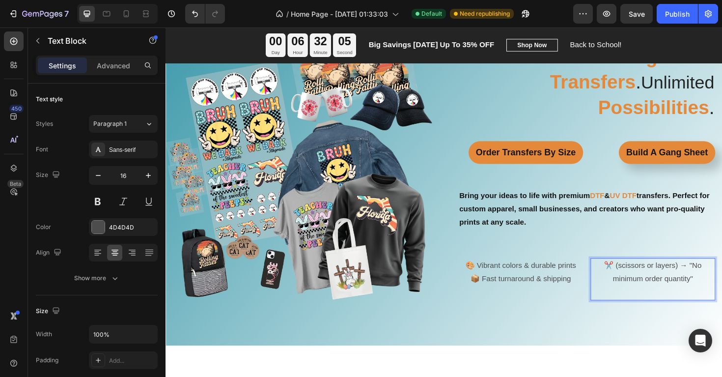
click at [715, 273] on p "✂️ (scissors or layers) → "No minimum order quantity"" at bounding box center [682, 287] width 130 height 28
drag, startPoint x: 721, startPoint y: 266, endPoint x: 642, endPoint y: 268, distance: 78.6
click at [642, 273] on p "✂️ (scissors or layers) → "No minimum order quantity"" at bounding box center [682, 287] width 130 height 28
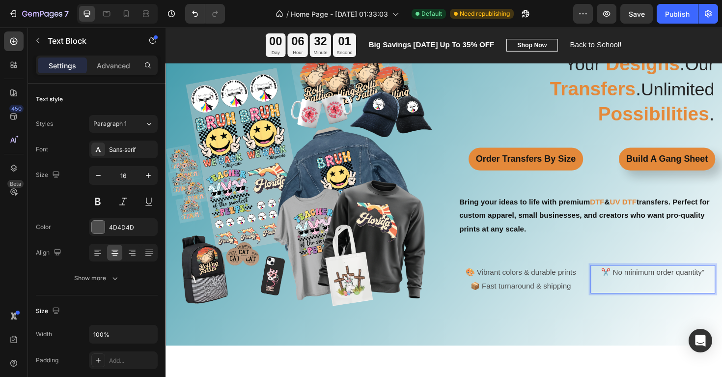
click at [722, 280] on p "✂️ No minimum order quantity"" at bounding box center [682, 287] width 130 height 14
click at [639, 280] on p "✂️ No minimum order quantity" at bounding box center [682, 287] width 130 height 14
click at [722, 280] on p "✂️ No minimum order quantity" at bounding box center [682, 287] width 130 height 14
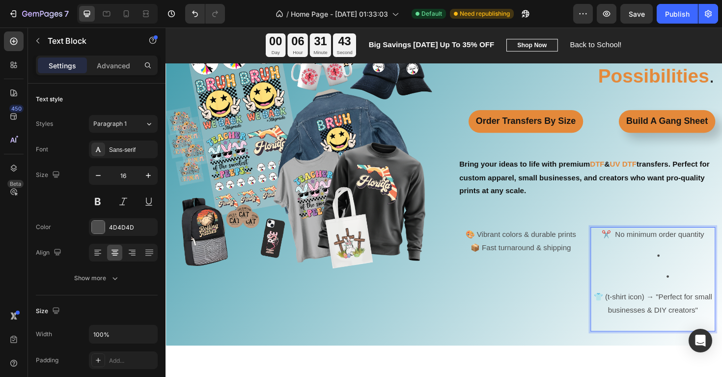
click at [703, 284] on li "Rich Text Editor. Editing area: main" at bounding box center [701, 291] width 91 height 14
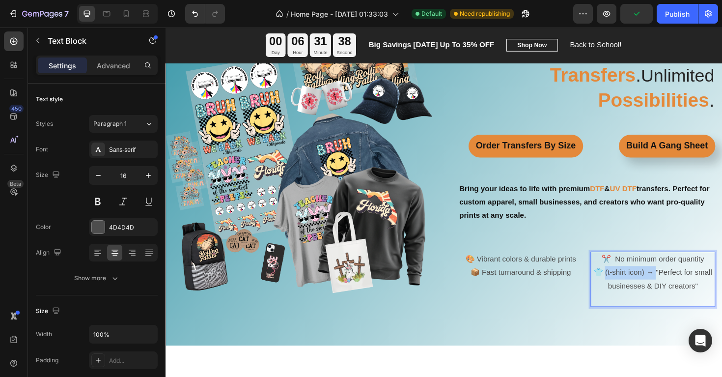
drag, startPoint x: 685, startPoint y: 276, endPoint x: 631, endPoint y: 273, distance: 54.1
click at [631, 280] on p "👕 (t-shirt icon) → "Perfect for small businesses & DIY creators"" at bounding box center [682, 294] width 130 height 28
click at [713, 288] on p "👕 Perfect for small businesses & DIY creators"" at bounding box center [682, 294] width 130 height 28
click at [567, 293] on div "🎨 Vibrant colors & durable prints 📦 Fast turnaround & shipping Text Block" at bounding box center [542, 294] width 132 height 58
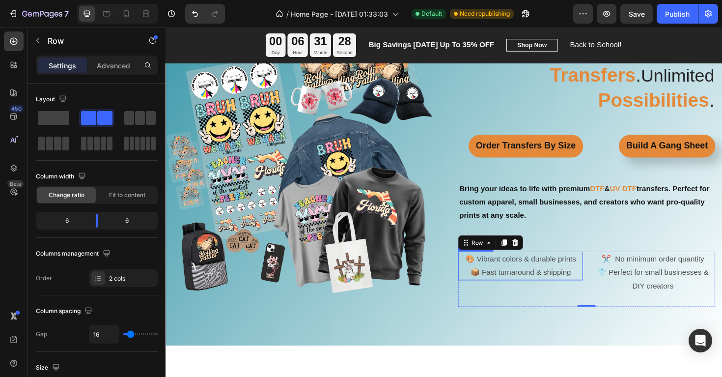
click at [593, 280] on p "📦 Fast turnaround & shipping" at bounding box center [542, 287] width 130 height 14
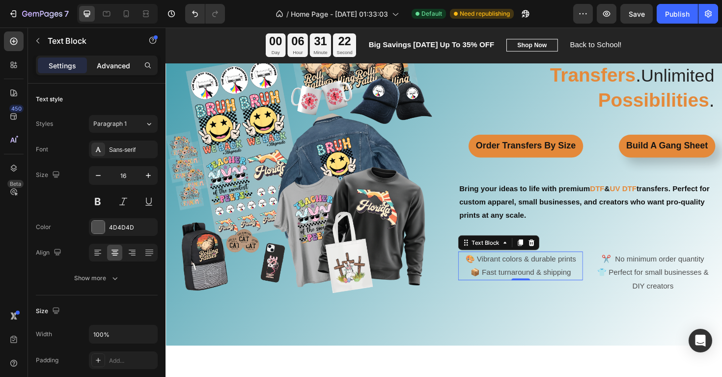
click at [113, 67] on p "Advanced" at bounding box center [113, 65] width 33 height 10
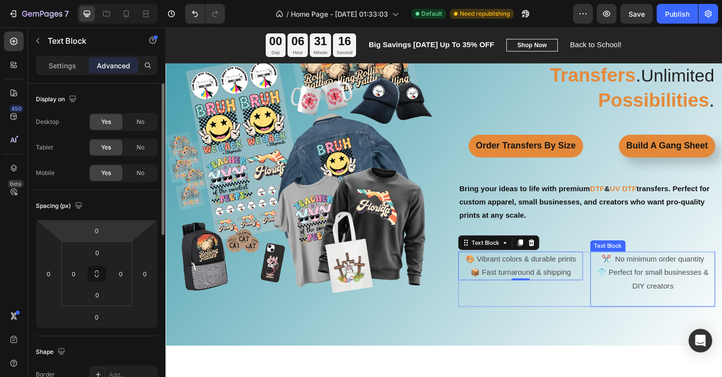
click at [628, 292] on p "👕 Perfect for small businesses & DIY creators" at bounding box center [682, 294] width 130 height 28
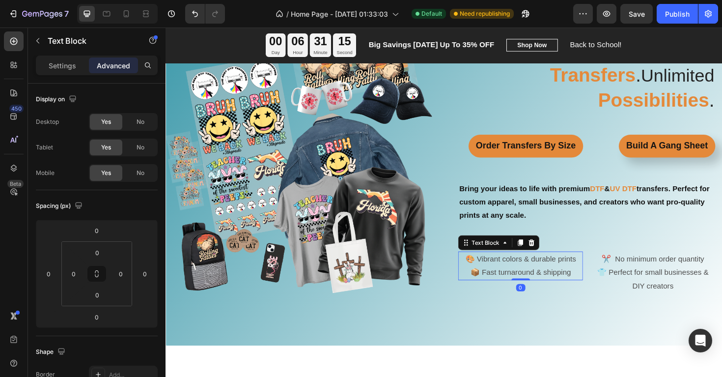
click at [539, 280] on p "📦 Fast turnaround & shipping" at bounding box center [542, 287] width 130 height 14
click at [677, 284] on p "👕 Perfect for small businesses & DIY creators" at bounding box center [682, 294] width 130 height 28
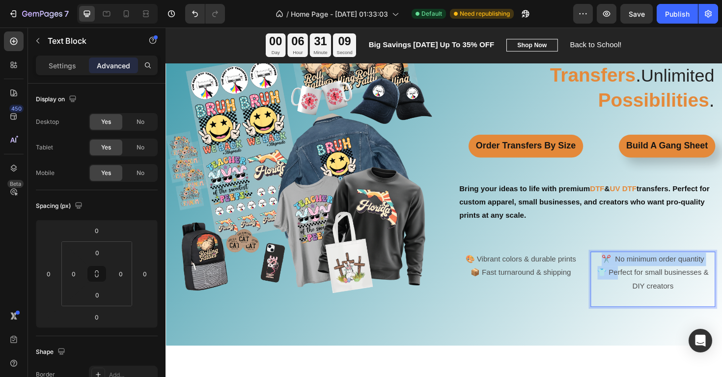
drag, startPoint x: 710, startPoint y: 289, endPoint x: 642, endPoint y: 279, distance: 68.6
click at [642, 280] on p "👕 Perfect for small businesses & DIY creators" at bounding box center [682, 294] width 130 height 28
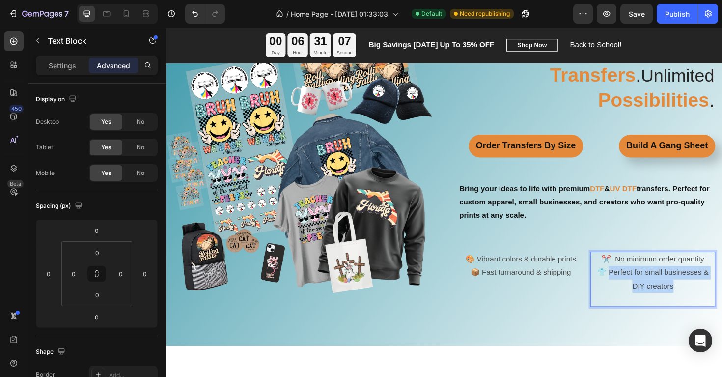
drag, startPoint x: 634, startPoint y: 274, endPoint x: 711, endPoint y: 289, distance: 78.1
click at [711, 289] on p "👕 Perfect for small businesses & DIY creators" at bounding box center [682, 294] width 130 height 28
copy p "erfect for small businesses & DIY creators"
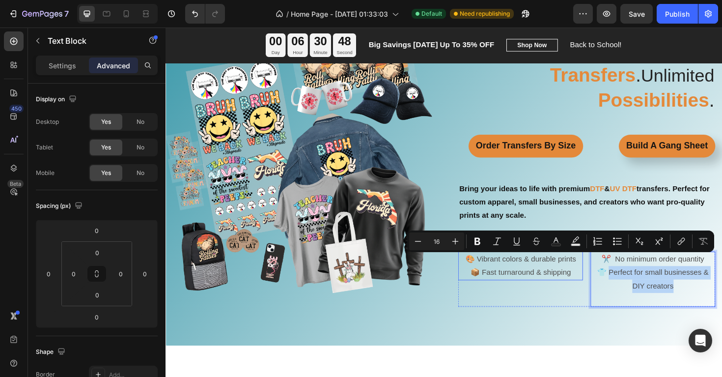
click at [516, 303] on div "🎨 Vibrant colors & durable prints 📦 Fast turnaround & shipping Text Block" at bounding box center [542, 294] width 132 height 58
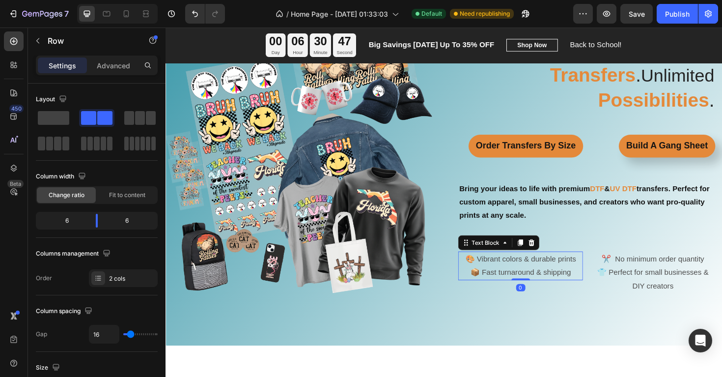
click at [563, 280] on p "📦 Fast turnaround & shipping" at bounding box center [542, 287] width 130 height 14
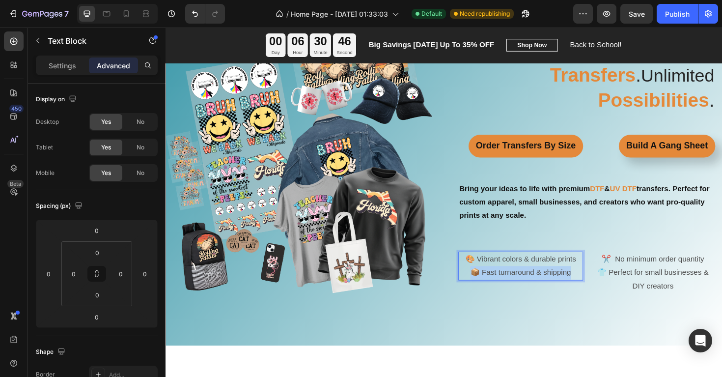
click at [563, 280] on p "📦 Fast turnaround & shipping" at bounding box center [542, 287] width 130 height 14
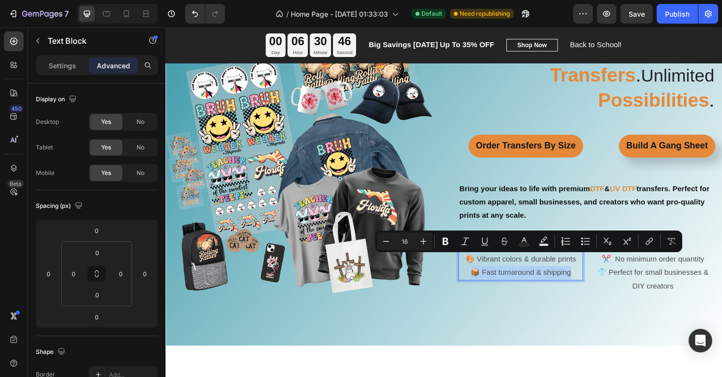
click at [563, 280] on p "📦 Fast turnaround & shipping" at bounding box center [542, 287] width 130 height 14
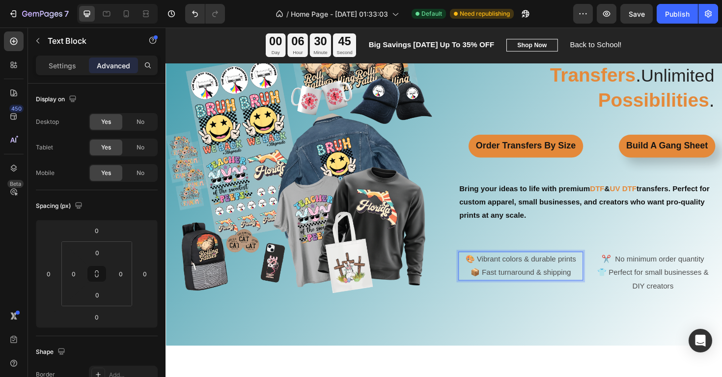
click at [588, 280] on p "📦 Fast turnaround & shipping" at bounding box center [542, 287] width 130 height 14
drag, startPoint x: 595, startPoint y: 275, endPoint x: 480, endPoint y: 262, distance: 115.7
click at [480, 265] on div "🎨 Vibrant colors & durable prints 📦 Fast turnaround & shipping" at bounding box center [542, 280] width 132 height 30
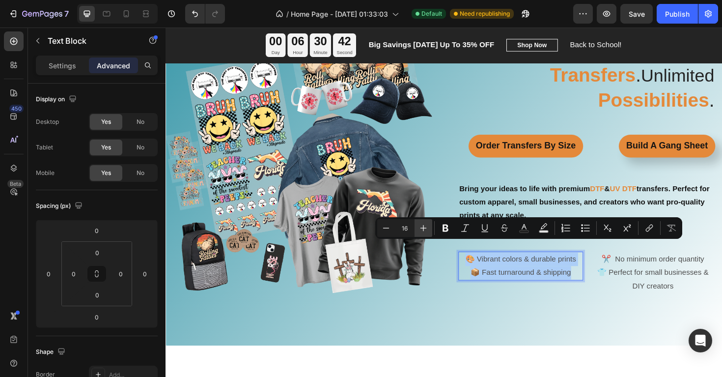
click at [422, 228] on icon "Editor contextual toolbar" at bounding box center [424, 228] width 10 height 10
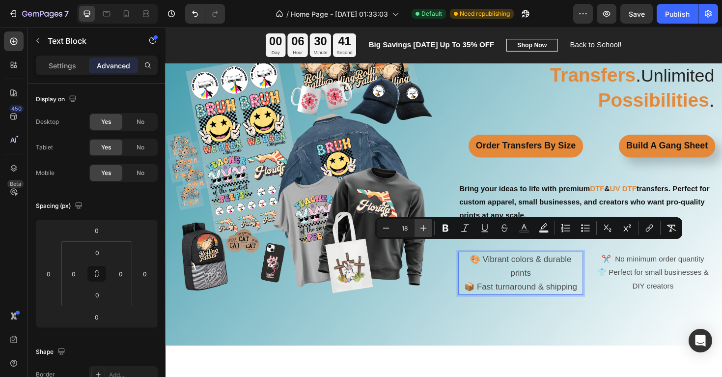
click at [422, 228] on icon "Editor contextual toolbar" at bounding box center [424, 228] width 10 height 10
type input "20"
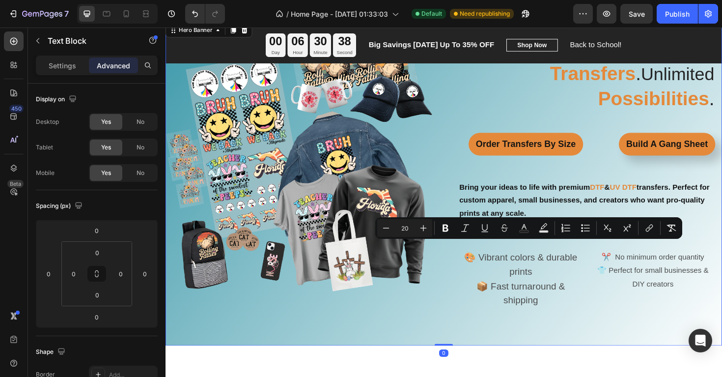
click at [639, 316] on div "⁠⁠⁠⁠⁠⁠⁠ Your Designs . Our Transfers . Unlimited Possibilities . Heading Order …" at bounding box center [611, 192] width 287 height 313
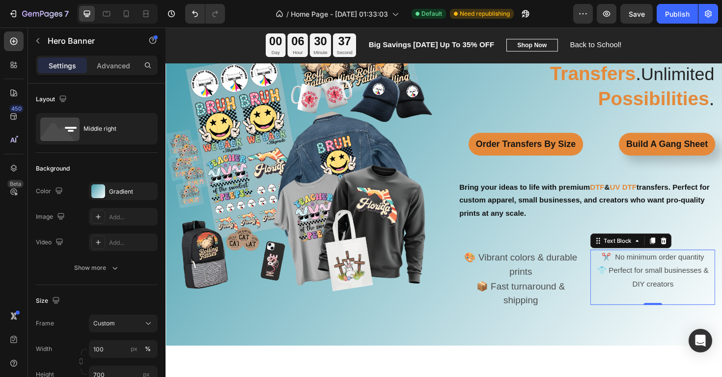
click at [665, 282] on p "👕 Perfect for small businesses & DIY creators" at bounding box center [682, 292] width 130 height 28
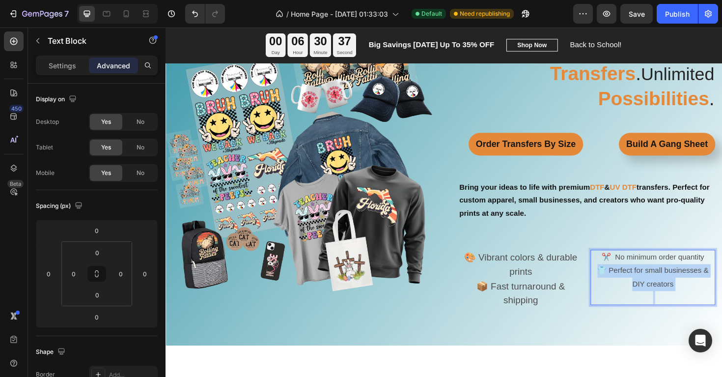
click at [665, 282] on p "👕 Perfect for small businesses & DIY creators" at bounding box center [682, 292] width 130 height 28
click at [550, 294] on p "📦 Fast turnaround & shipping" at bounding box center [542, 309] width 130 height 30
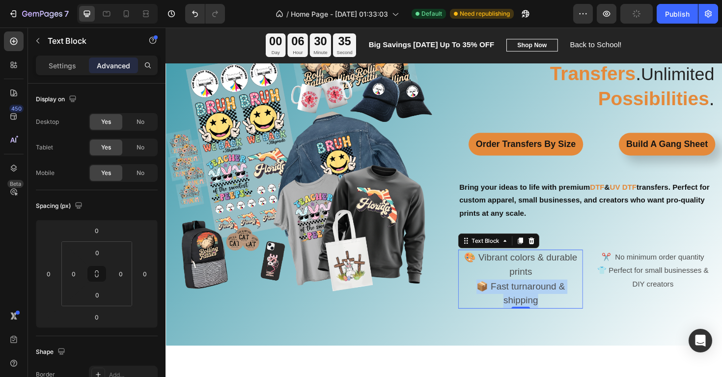
click at [550, 294] on p "📦 Fast turnaround & shipping" at bounding box center [542, 309] width 130 height 30
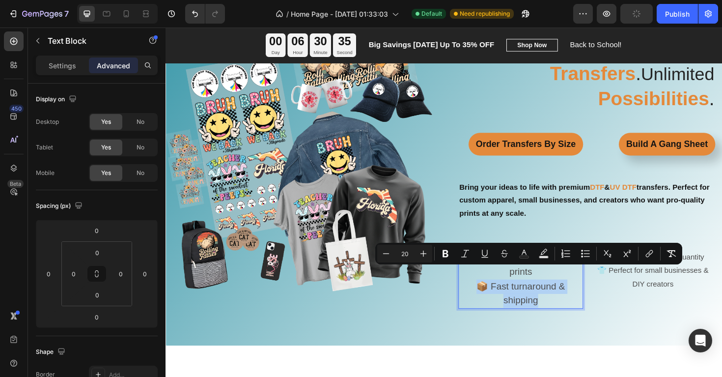
click at [550, 294] on p "📦 Fast turnaround & shipping" at bounding box center [542, 309] width 130 height 30
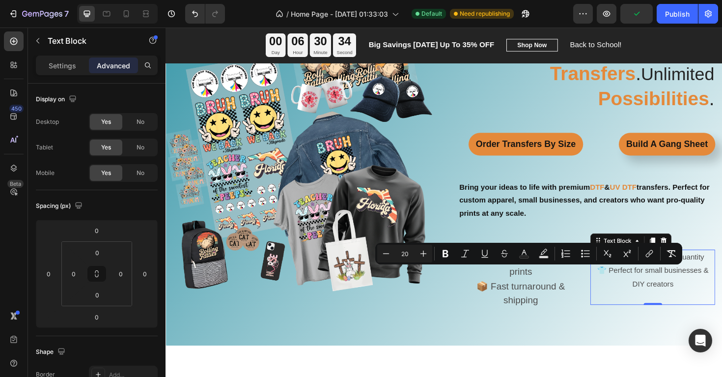
click at [666, 288] on p "👕 Perfect for small businesses & DIY creators" at bounding box center [682, 292] width 130 height 28
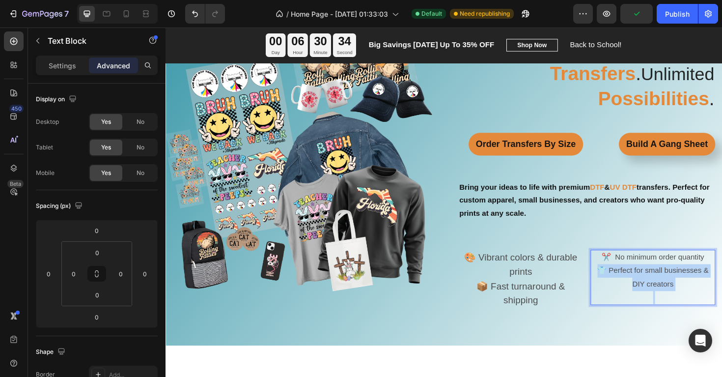
click at [666, 288] on p "👕 Perfect for small businesses & DIY creators" at bounding box center [682, 292] width 130 height 28
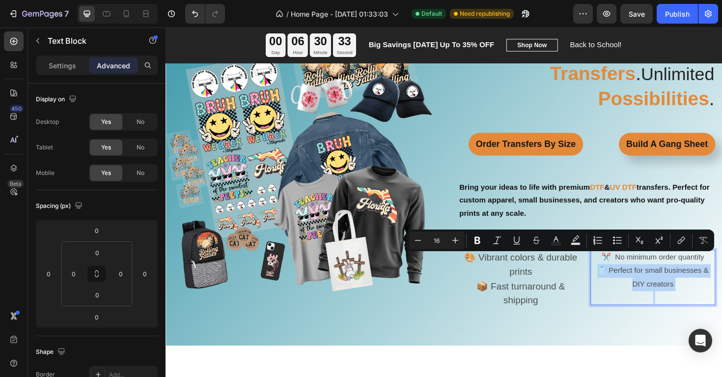
click at [660, 287] on p "👕 Perfect for small businesses & DIY creators" at bounding box center [682, 292] width 130 height 28
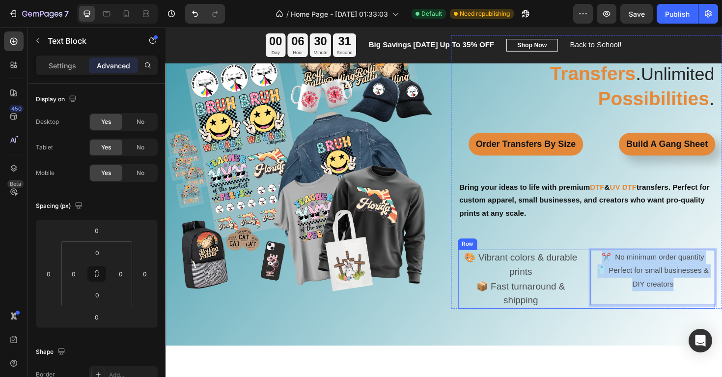
drag, startPoint x: 703, startPoint y: 289, endPoint x: 610, endPoint y: 253, distance: 99.7
click at [610, 263] on div "🎨 Vibrant colors & durable prints 📦 Fast turnaround & shipping Text Block ✂️ No…" at bounding box center [612, 294] width 272 height 62
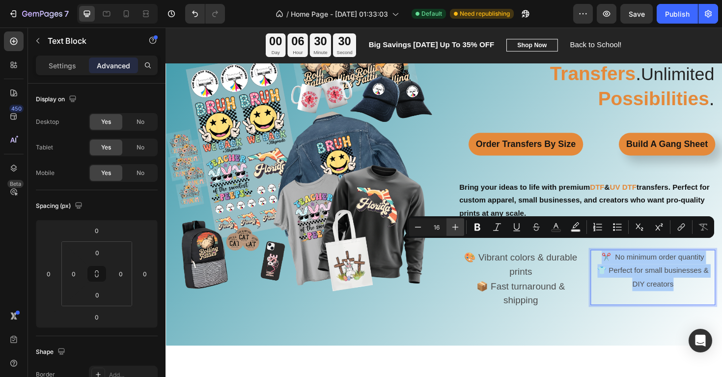
click at [451, 228] on icon "Editor contextual toolbar" at bounding box center [456, 227] width 10 height 10
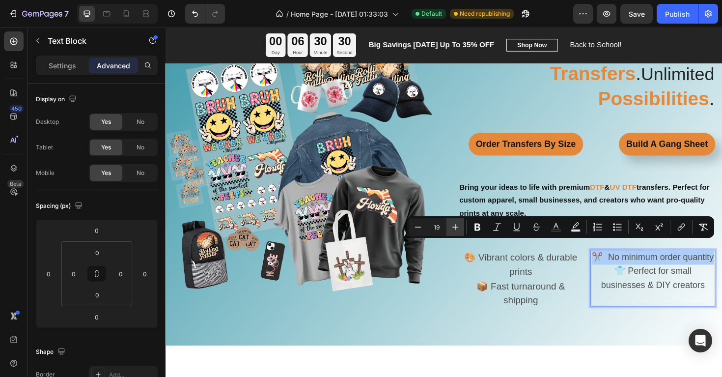
click at [451, 228] on icon "Editor contextual toolbar" at bounding box center [456, 227] width 10 height 10
type input "20"
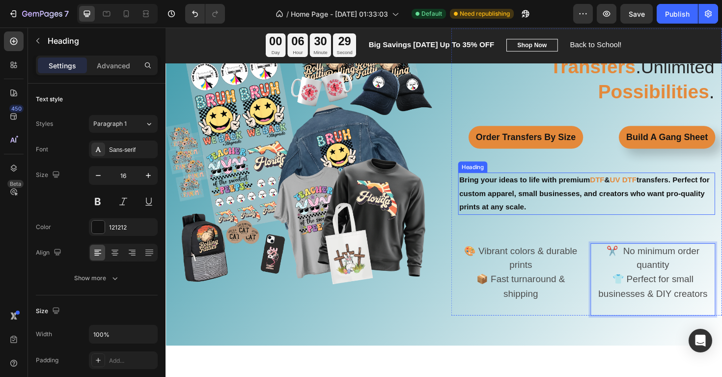
click at [491, 199] on p "⁠⁠⁠⁠⁠⁠⁠ Bring your ideas to life with premium DTF & UV DTF transfers. Perfect f…" at bounding box center [612, 203] width 270 height 42
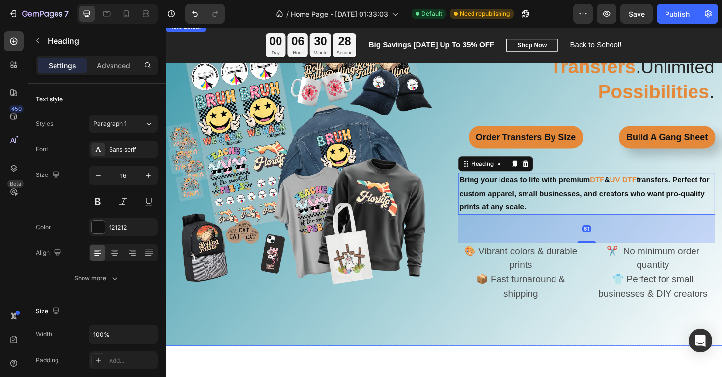
click at [590, 334] on div "⁠⁠⁠⁠⁠⁠⁠ Your Designs . Our Transfers . Unlimited Possibilities . Heading Order …" at bounding box center [611, 191] width 287 height 327
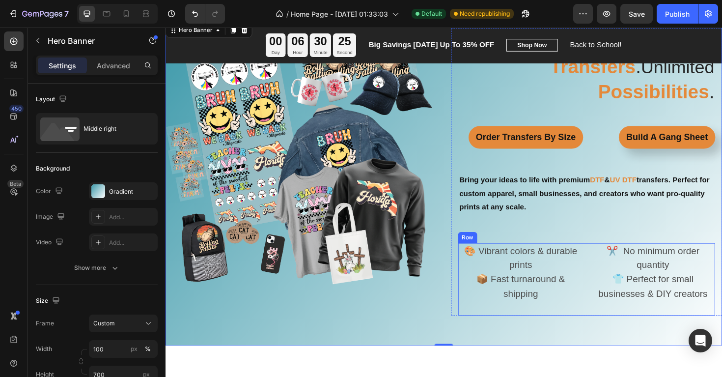
click at [596, 313] on div "🎨 Vibrant colors & durable prints 📦 Fast turnaround & shipping Text Block" at bounding box center [542, 294] width 132 height 77
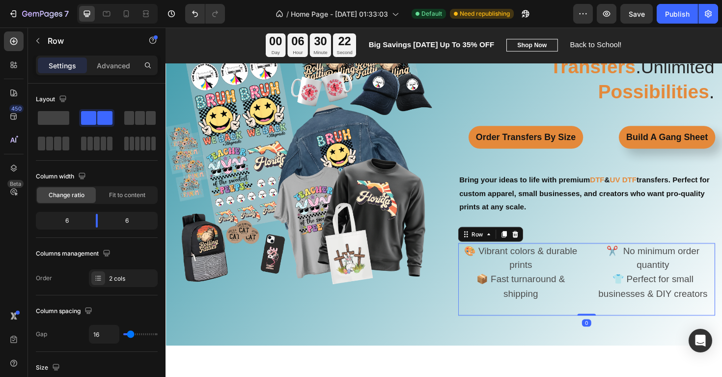
drag, startPoint x: 614, startPoint y: 317, endPoint x: 608, endPoint y: 309, distance: 9.5
click at [608, 309] on div "🎨 Vibrant colors & durable prints 📦 Fast turnaround & shipping Text Block ✂️ No…" at bounding box center [612, 294] width 272 height 77
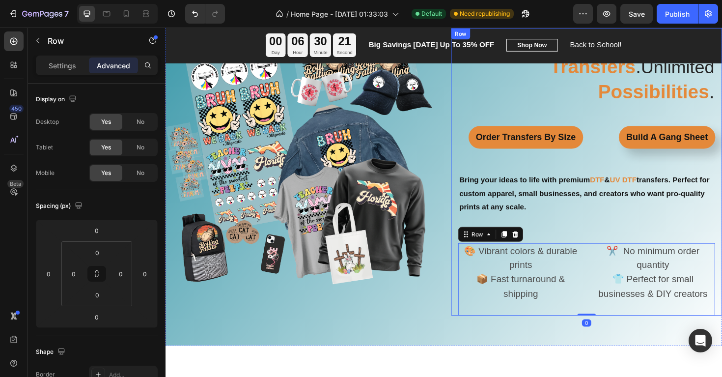
click at [595, 232] on div "⁠⁠⁠⁠⁠⁠⁠ Your Designs . Our Transfers . Unlimited Possibilities . Heading Order …" at bounding box center [612, 180] width 272 height 304
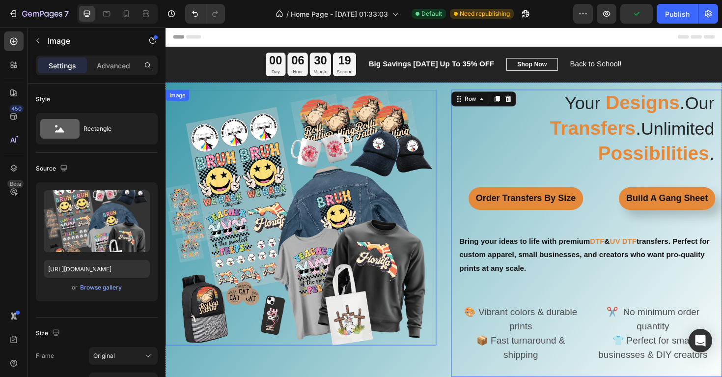
click at [444, 146] on img at bounding box center [309, 228] width 287 height 271
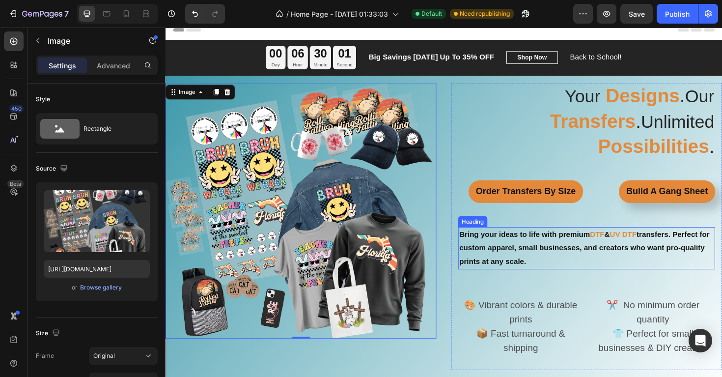
scroll to position [7, 0]
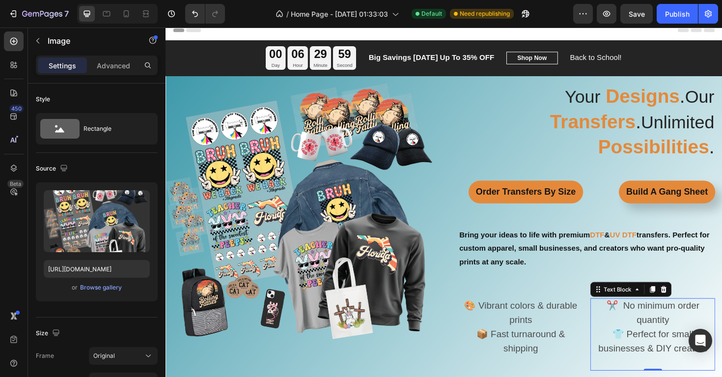
click at [670, 346] on span "👕 Perfect for small businesses & DIY creators" at bounding box center [681, 359] width 115 height 26
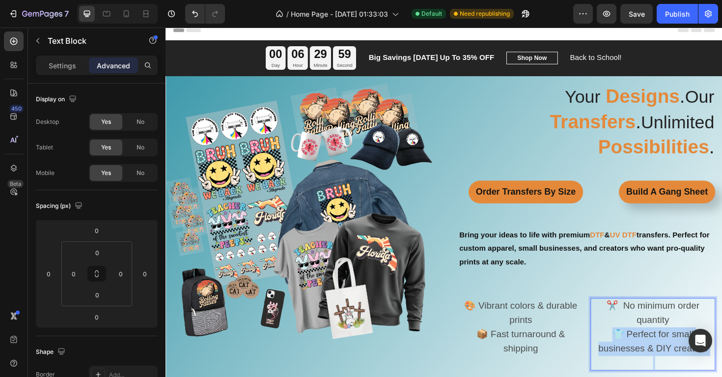
click at [670, 346] on span "👕 Perfect for small businesses & DIY creators" at bounding box center [681, 359] width 115 height 26
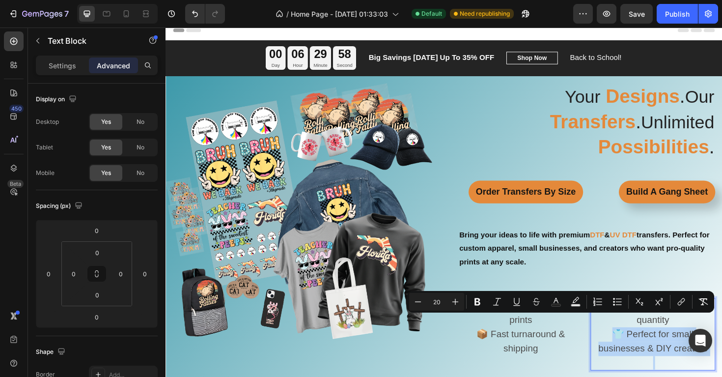
click at [672, 346] on span "👕 Perfect for small businesses & DIY creators" at bounding box center [681, 359] width 115 height 26
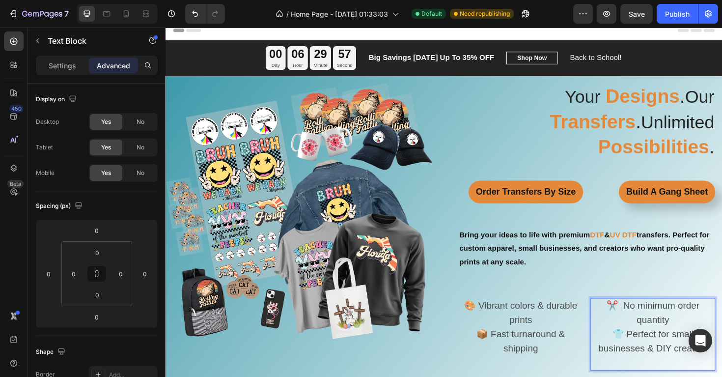
click at [688, 349] on span "👕 Perfect for small businesses & DIY creators" at bounding box center [681, 359] width 115 height 26
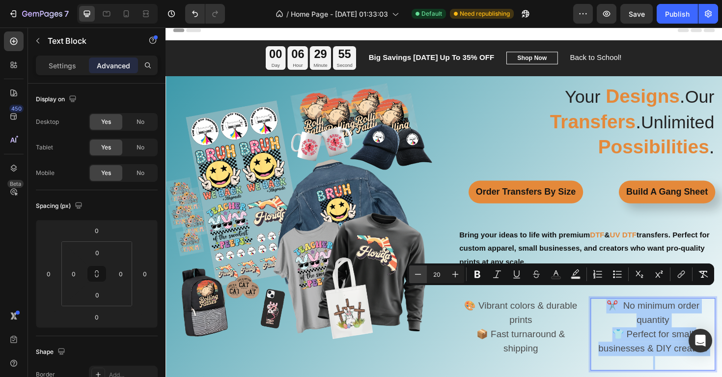
click at [422, 277] on icon "Editor contextual toolbar" at bounding box center [418, 274] width 10 height 10
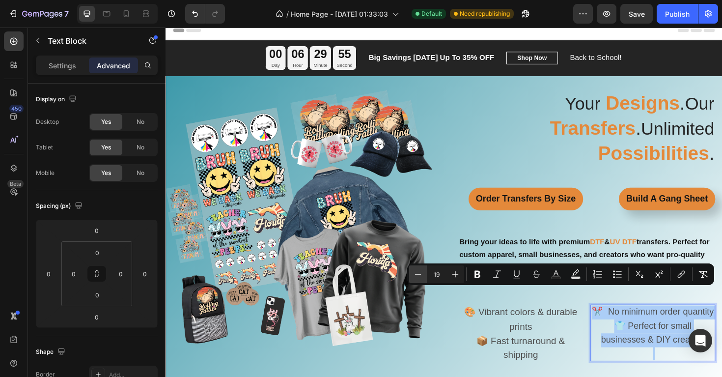
click at [422, 277] on icon "Editor contextual toolbar" at bounding box center [418, 274] width 10 height 10
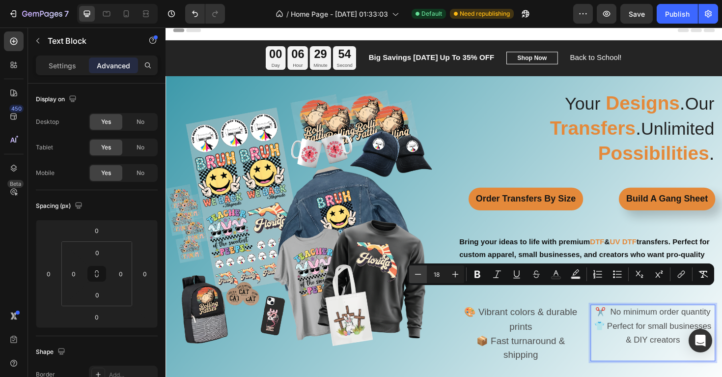
click at [422, 277] on icon "Editor contextual toolbar" at bounding box center [418, 274] width 10 height 10
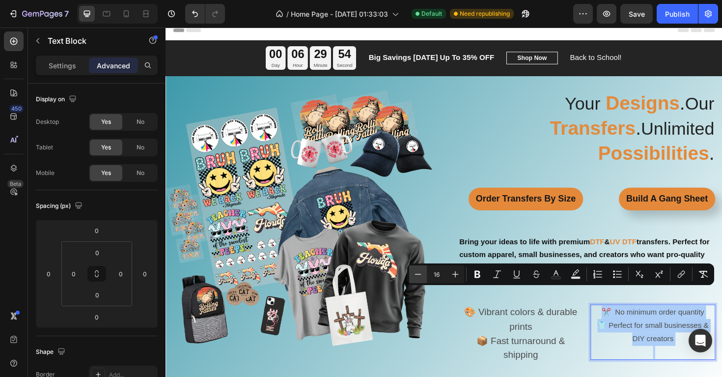
click at [422, 277] on icon "Editor contextual toolbar" at bounding box center [418, 274] width 10 height 10
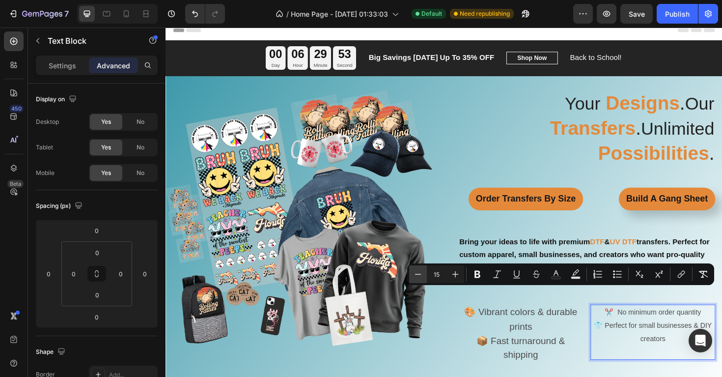
click at [422, 277] on icon "Editor contextual toolbar" at bounding box center [418, 274] width 10 height 10
click at [452, 273] on icon "Editor contextual toolbar" at bounding box center [456, 274] width 10 height 10
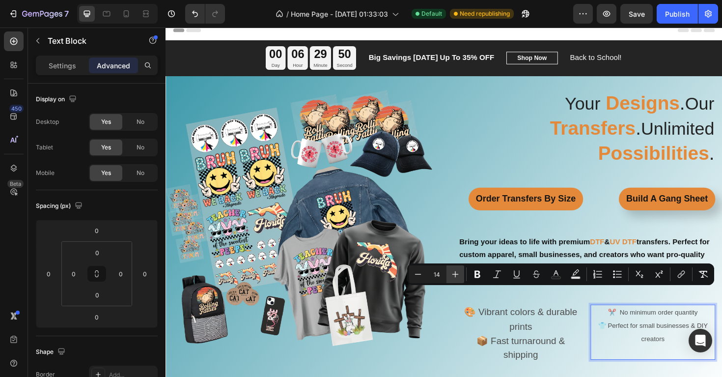
click at [452, 273] on icon "Editor contextual toolbar" at bounding box center [456, 274] width 10 height 10
click at [453, 273] on icon "Editor contextual toolbar" at bounding box center [456, 274] width 10 height 10
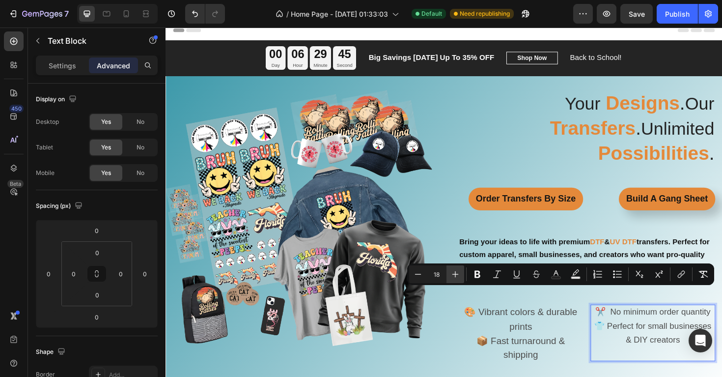
type input "19"
click at [551, 352] on p "📦 Fast turnaround & shipping" at bounding box center [542, 367] width 130 height 30
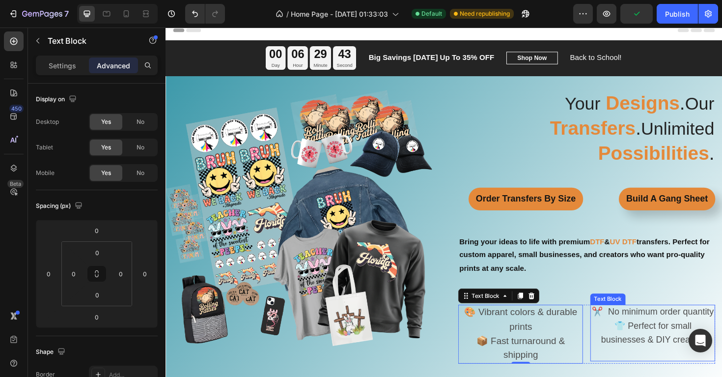
click at [650, 338] on span "👕 Perfect for small businesses & DIY creators" at bounding box center [682, 350] width 110 height 25
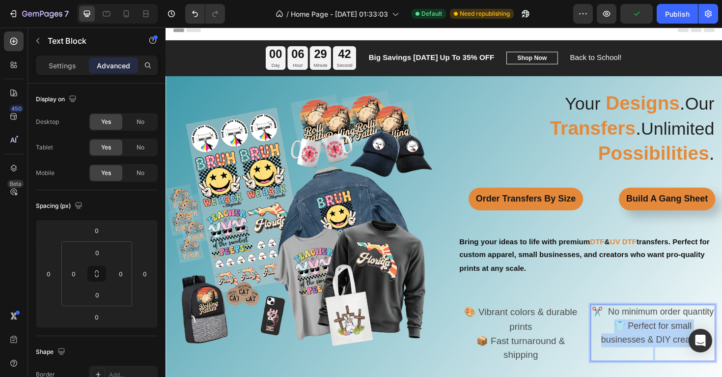
click at [650, 338] on span "👕 Perfect for small businesses & DIY creators" at bounding box center [682, 350] width 110 height 25
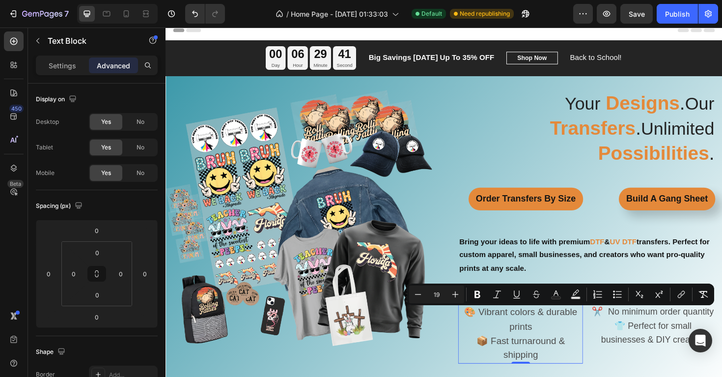
click at [578, 354] on span "📦 Fast turnaround & shipping" at bounding box center [542, 367] width 94 height 26
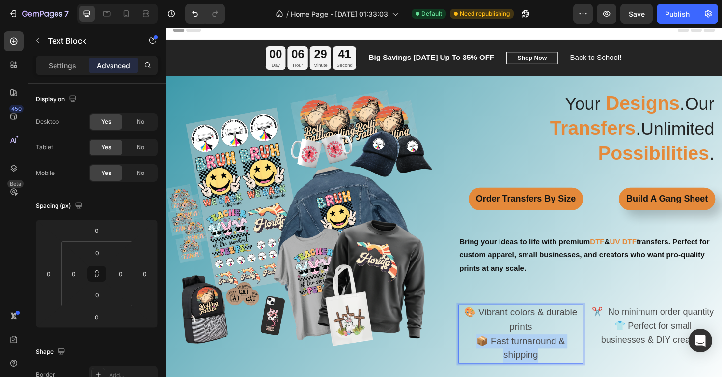
click at [578, 354] on span "📦 Fast turnaround & shipping" at bounding box center [542, 367] width 94 height 26
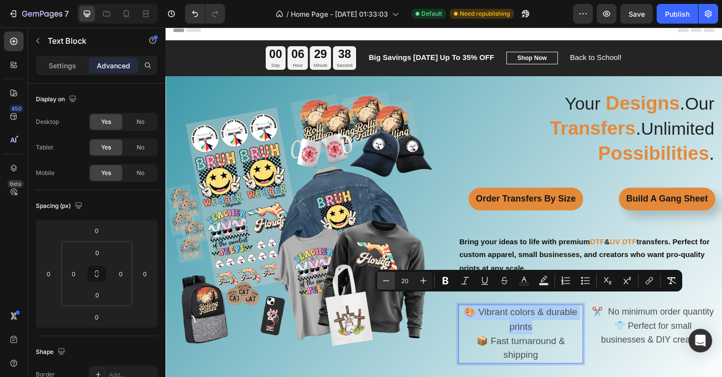
click at [389, 283] on icon "Editor contextual toolbar" at bounding box center [386, 281] width 10 height 10
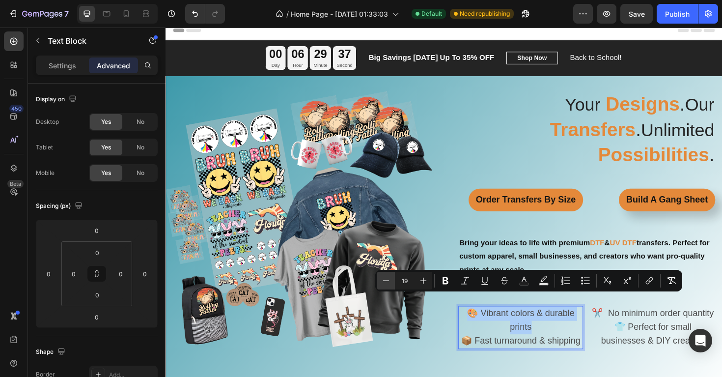
click at [389, 283] on icon "Editor contextual toolbar" at bounding box center [386, 281] width 10 height 10
type input "18"
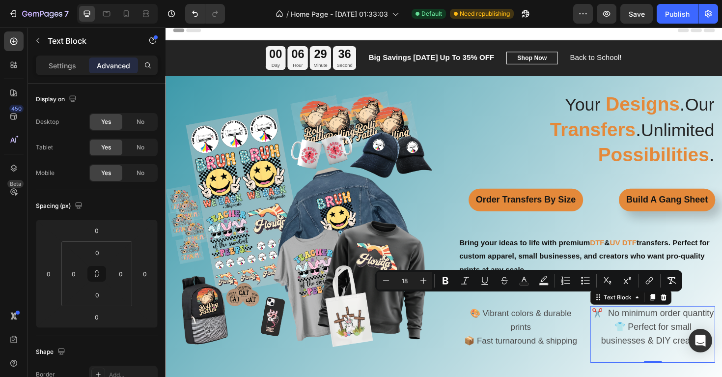
click at [652, 339] on span "👕 Perfect for small businesses & DIY creators" at bounding box center [682, 351] width 110 height 25
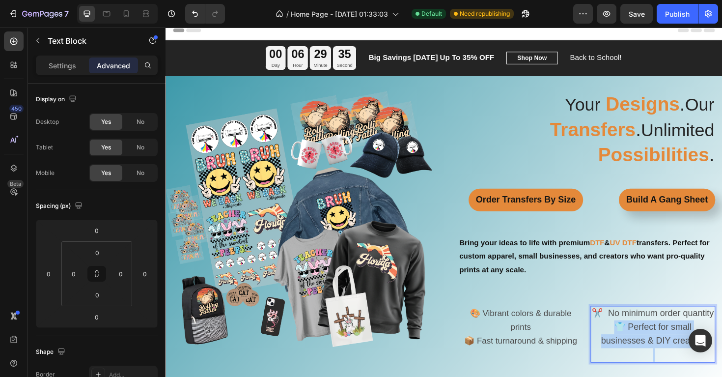
click at [652, 339] on span "👕 Perfect for small businesses & DIY creators" at bounding box center [682, 351] width 110 height 25
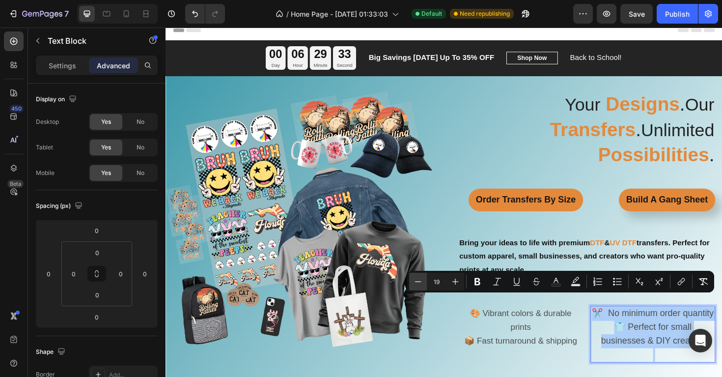
click at [421, 282] on icon "Editor contextual toolbar" at bounding box center [418, 282] width 10 height 10
type input "18"
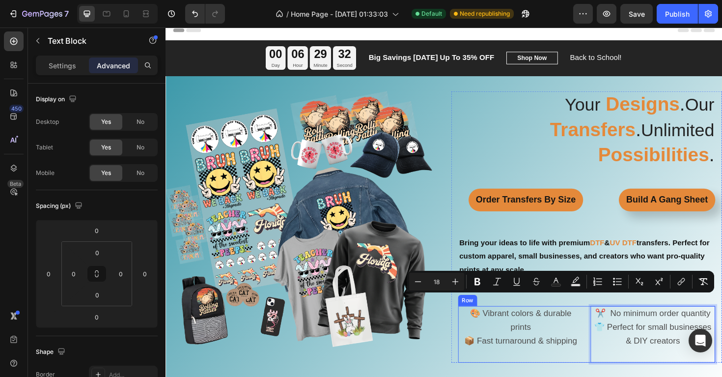
click at [564, 341] on div "🎨 Vibrant colors & durable prints 📦 Fast turnaround & shipping Text Block" at bounding box center [542, 352] width 132 height 60
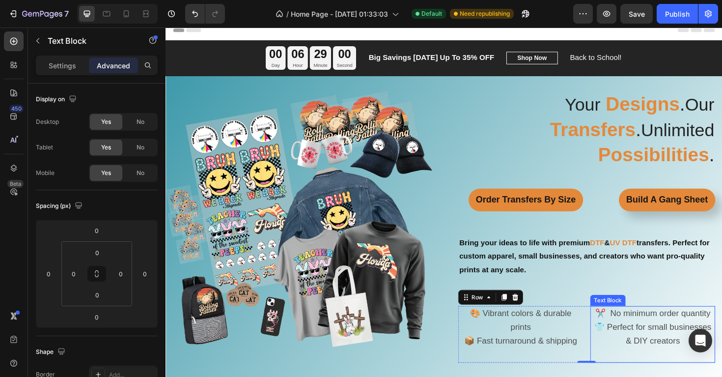
click at [655, 339] on span "👕 Perfect for small businesses & DIY creators" at bounding box center [682, 351] width 124 height 25
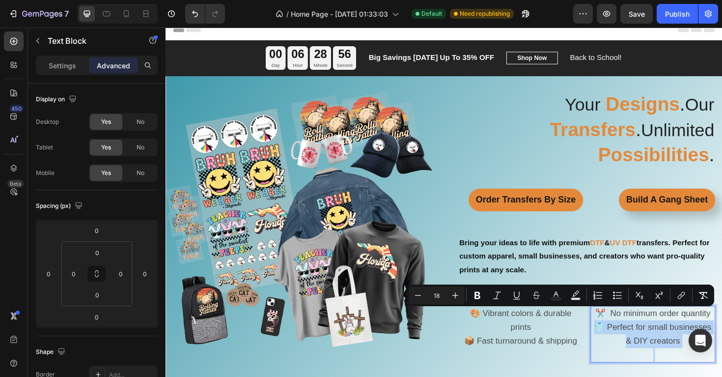
click at [642, 339] on span "👕 Perfect for small businesses & DIY creators" at bounding box center [682, 351] width 124 height 25
drag, startPoint x: 635, startPoint y: 333, endPoint x: 723, endPoint y: 345, distance: 88.9
click at [722, 345] on p "👕 Perfect for small businesses & DIY creators" at bounding box center [682, 352] width 130 height 29
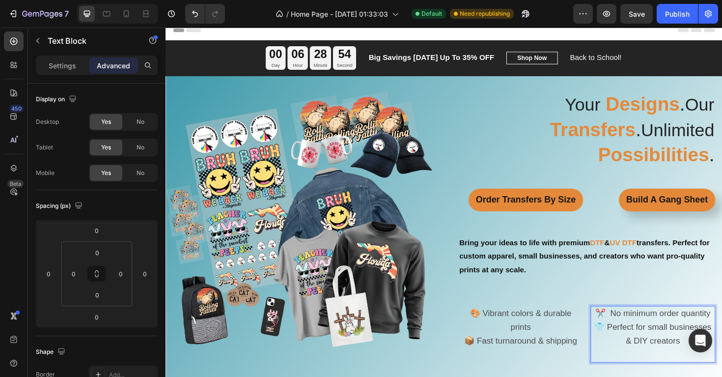
scroll to position [13, 0]
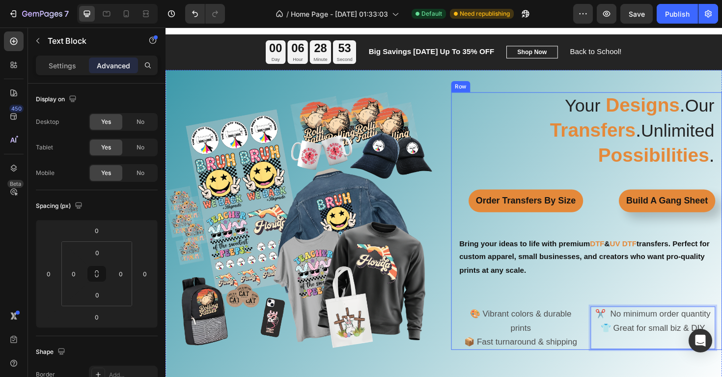
click at [683, 292] on div "⁠⁠⁠⁠⁠⁠⁠ Your Designs . Our Transfers . Unlimited Possibilities . Heading Order …" at bounding box center [612, 232] width 272 height 273
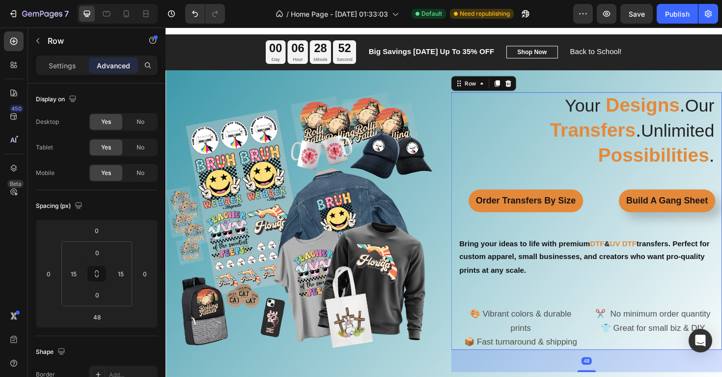
click at [600, 285] on div "⁠⁠⁠⁠⁠⁠⁠ Your Designs . Our Transfers . Unlimited Possibilities . Heading Order …" at bounding box center [612, 232] width 272 height 273
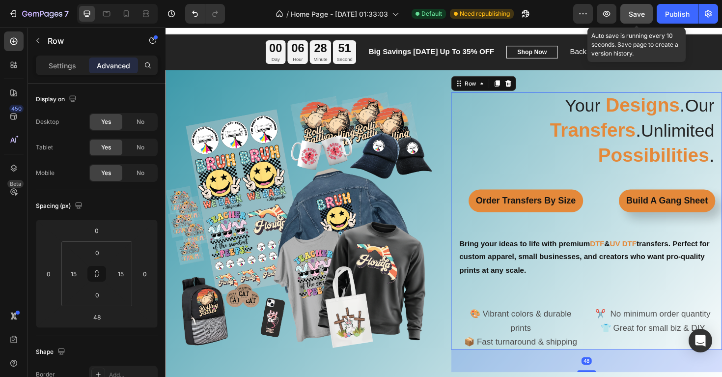
click at [638, 20] on button "Save" at bounding box center [637, 14] width 32 height 20
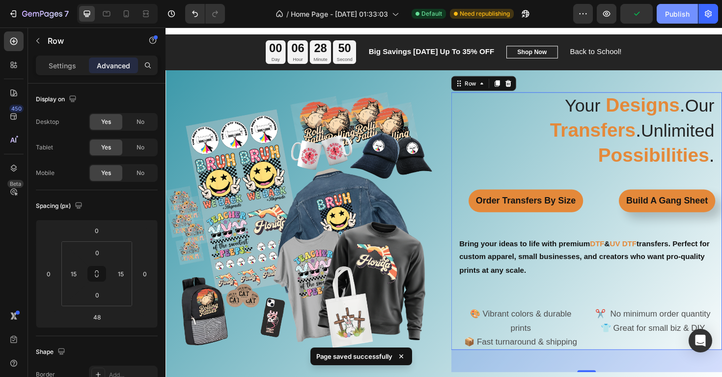
click at [674, 16] on div "Publish" at bounding box center [677, 14] width 25 height 10
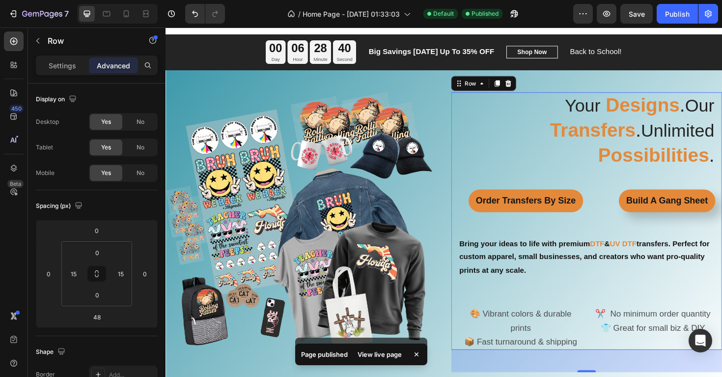
scroll to position [13, 0]
click at [572, 355] on span "📦 Fast turnaround & shipping" at bounding box center [541, 360] width 119 height 10
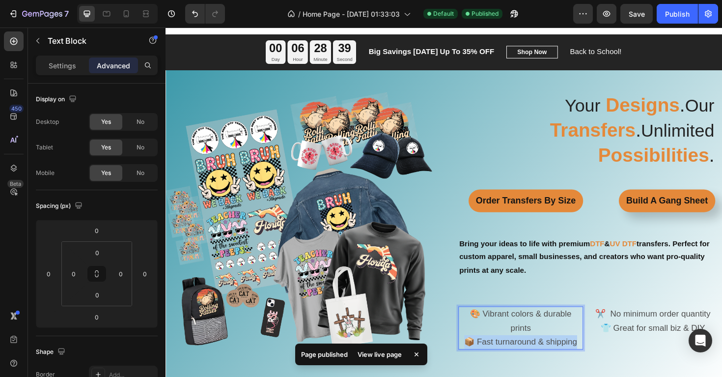
click at [572, 355] on span "📦 Fast turnaround & shipping" at bounding box center [541, 360] width 119 height 10
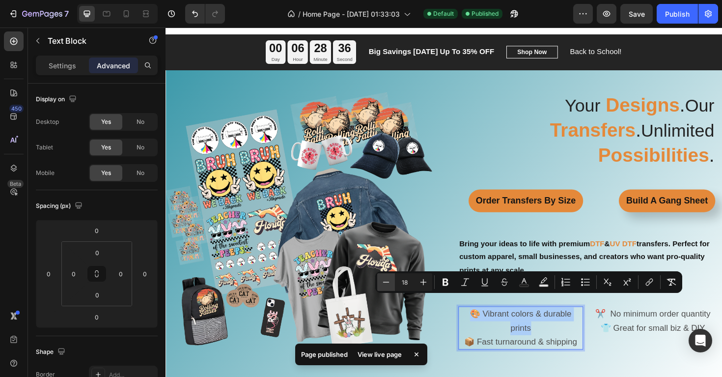
click at [391, 284] on icon "Editor contextual toolbar" at bounding box center [386, 282] width 10 height 10
type input "17"
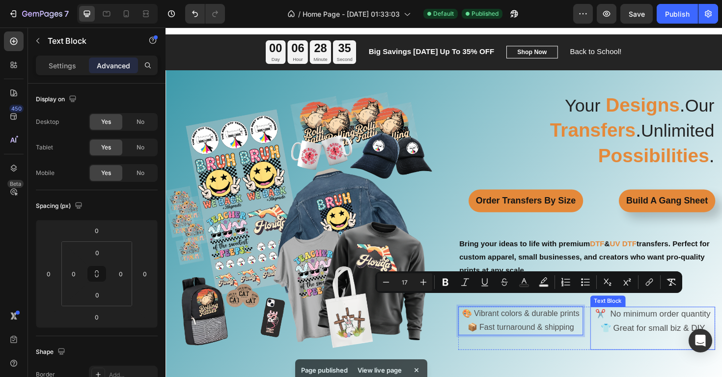
click at [680, 340] on span "👕 Great for small biz & DIY" at bounding box center [681, 345] width 111 height 10
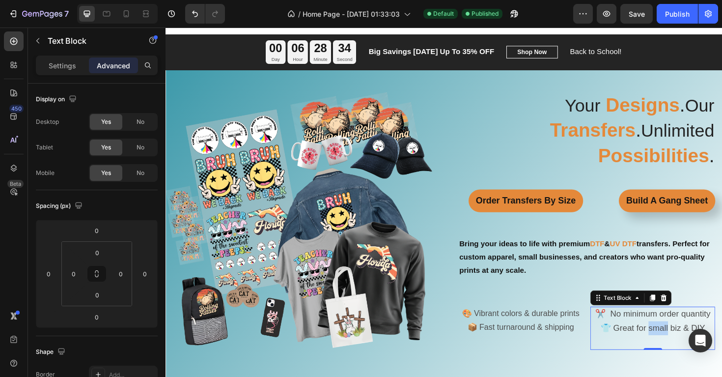
click at [680, 340] on span "👕 Great for small biz & DIY" at bounding box center [681, 345] width 111 height 10
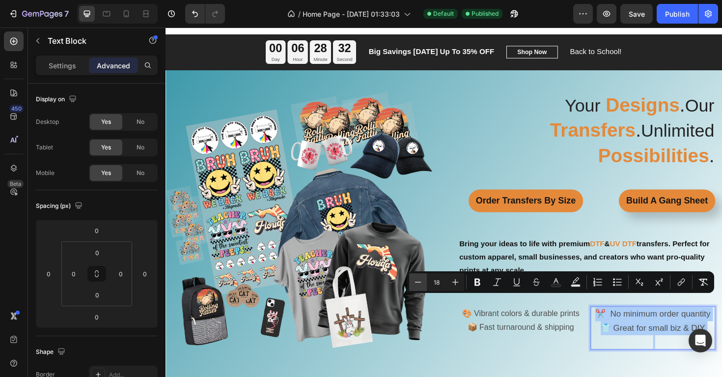
click at [422, 282] on icon "Editor contextual toolbar" at bounding box center [418, 282] width 10 height 10
type input "17"
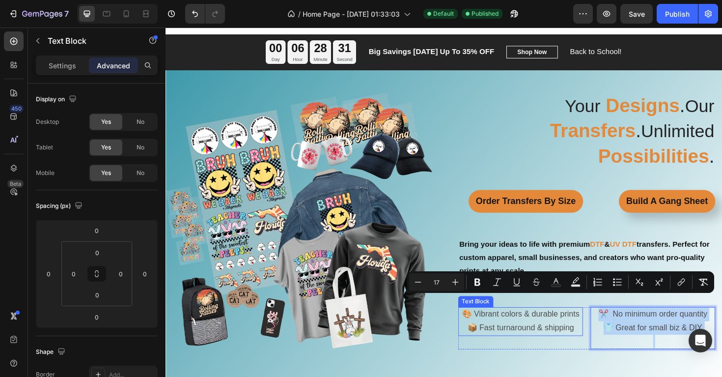
click at [535, 340] on span "📦 Fast turnaround & shipping" at bounding box center [541, 344] width 113 height 9
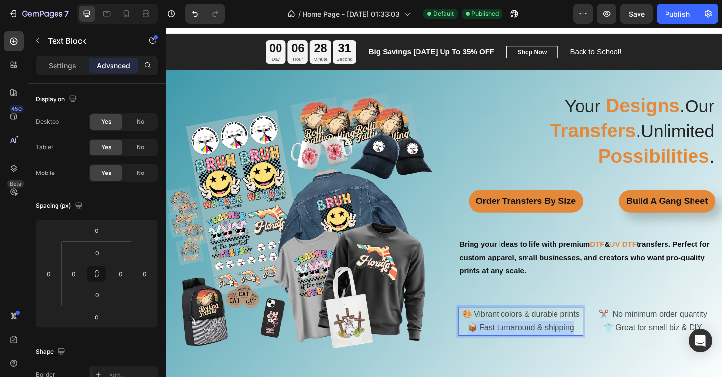
click at [535, 340] on span "📦 Fast turnaround & shipping" at bounding box center [541, 344] width 113 height 9
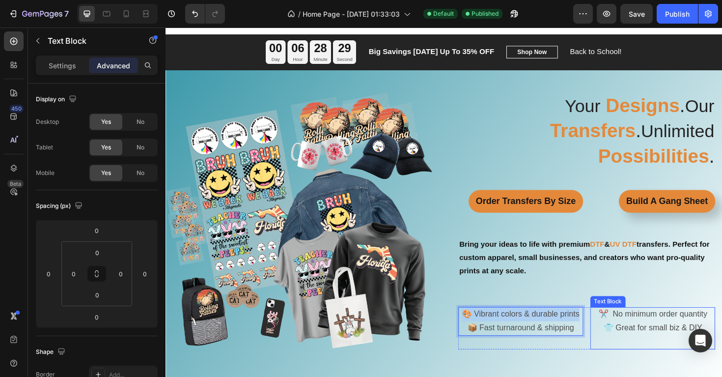
click at [641, 340] on span "👕 Great for small biz & DIY" at bounding box center [681, 344] width 105 height 9
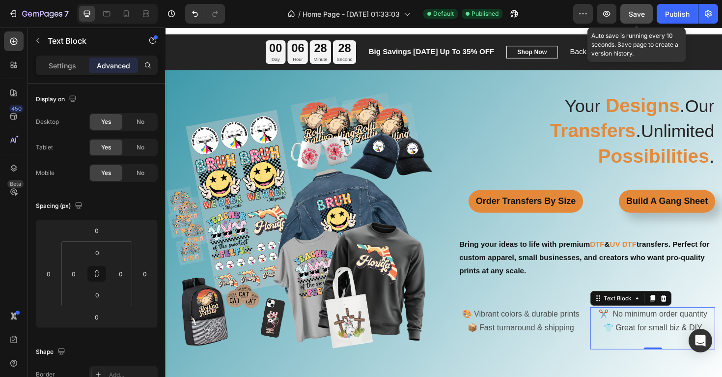
click at [638, 21] on button "Save" at bounding box center [637, 14] width 32 height 20
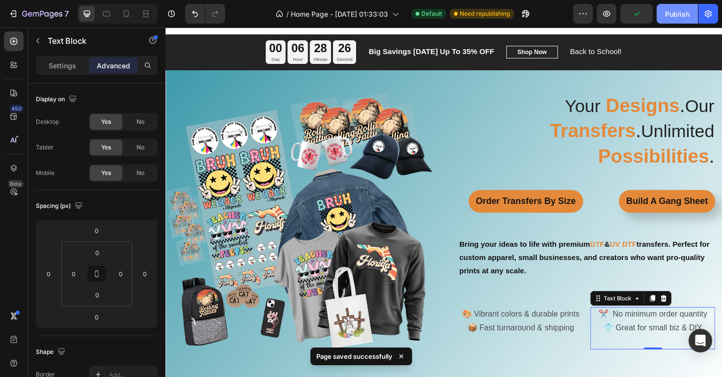
click at [672, 19] on div "Publish" at bounding box center [677, 14] width 25 height 10
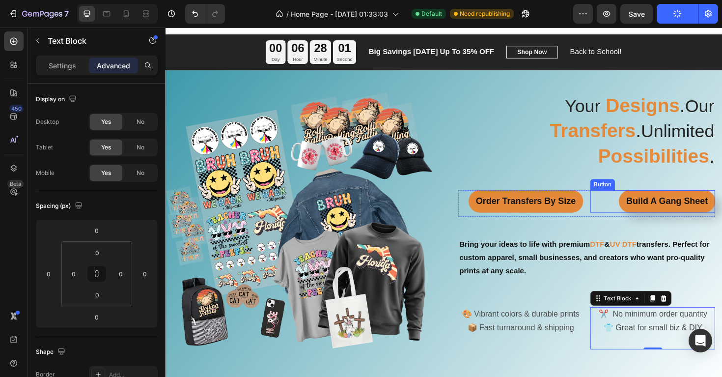
click at [642, 199] on div "Build A Gang Sheet Button" at bounding box center [682, 211] width 132 height 24
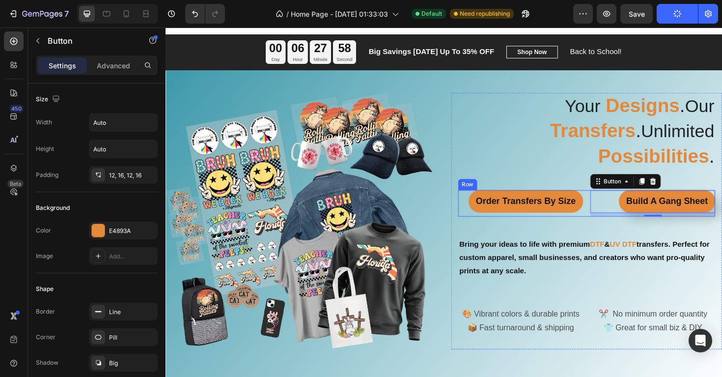
click at [611, 199] on div "Order Transfers By Size Button Build A Gang Sheet Button 8 Row" at bounding box center [612, 213] width 272 height 28
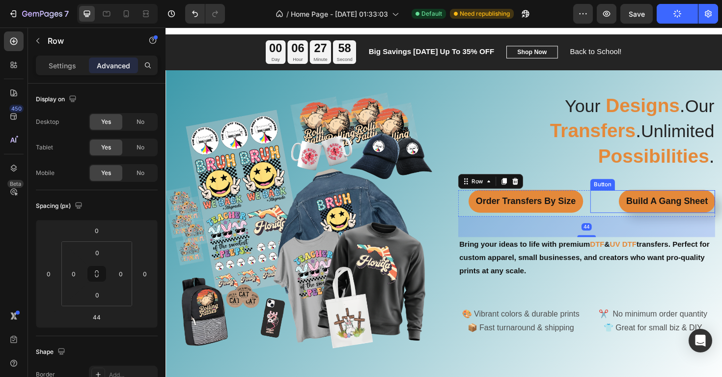
click at [636, 199] on div "Build A Gang Sheet Button" at bounding box center [682, 211] width 132 height 24
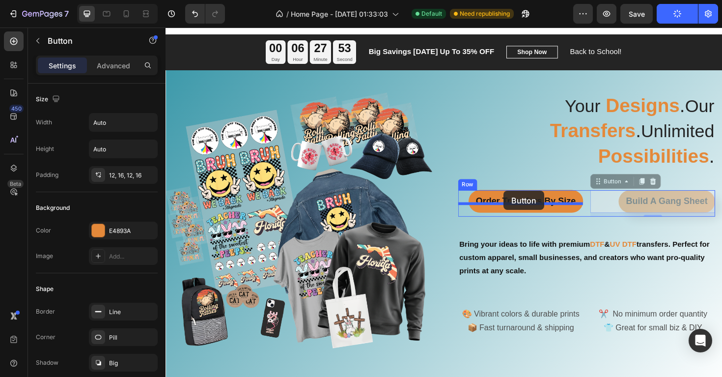
drag, startPoint x: 646, startPoint y: 200, endPoint x: 524, endPoint y: 200, distance: 121.3
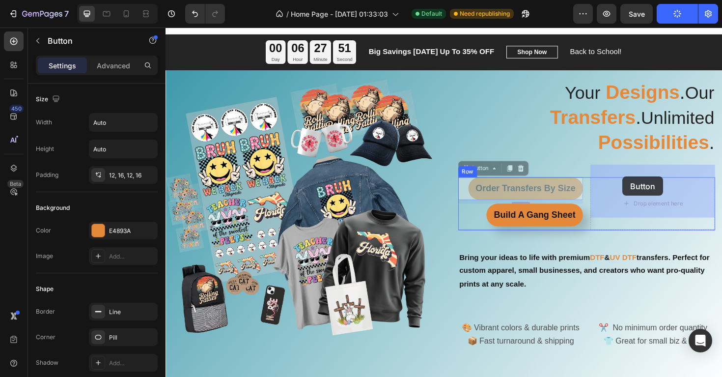
drag, startPoint x: 564, startPoint y: 183, endPoint x: 650, endPoint y: 186, distance: 86.5
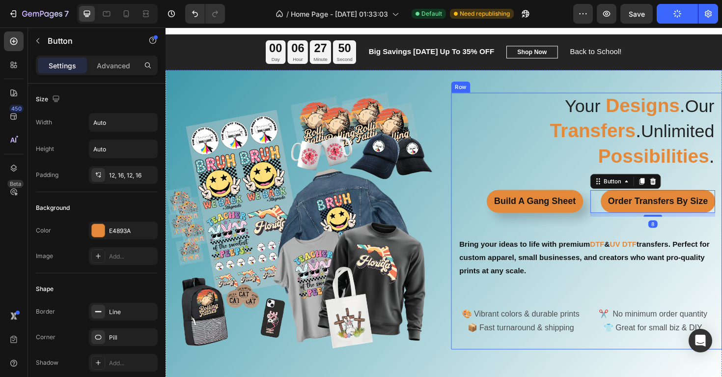
click at [603, 223] on div "⁠⁠⁠⁠⁠⁠⁠ Your Designs . Our Transfers . Unlimited Possibilities . Heading Build …" at bounding box center [612, 232] width 272 height 272
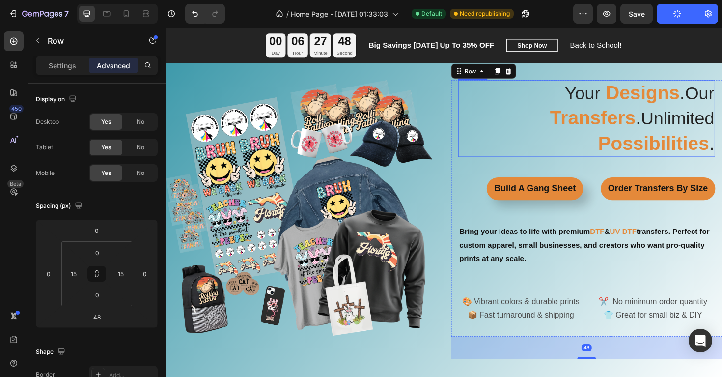
scroll to position [28, 0]
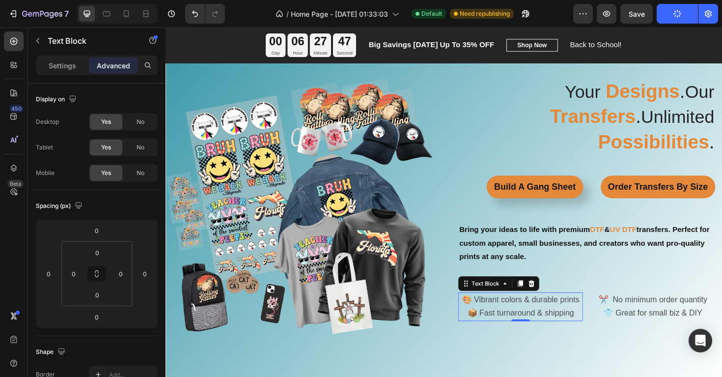
click at [581, 311] on span "🎨 Vibrant colors & durable prints" at bounding box center [542, 315] width 124 height 9
click at [520, 294] on div "Text Block" at bounding box center [504, 298] width 33 height 9
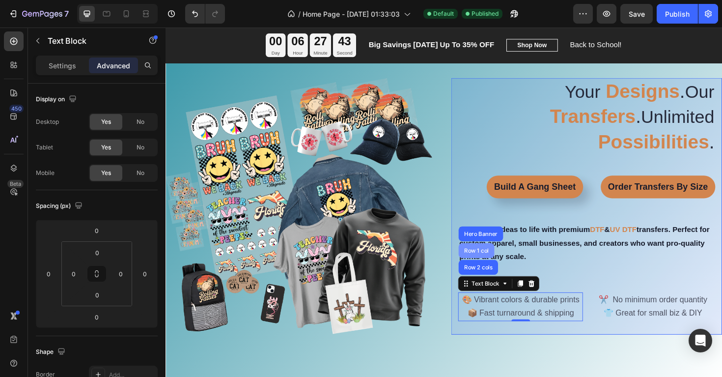
click at [501, 261] on div "Row 1 col" at bounding box center [495, 264] width 30 height 6
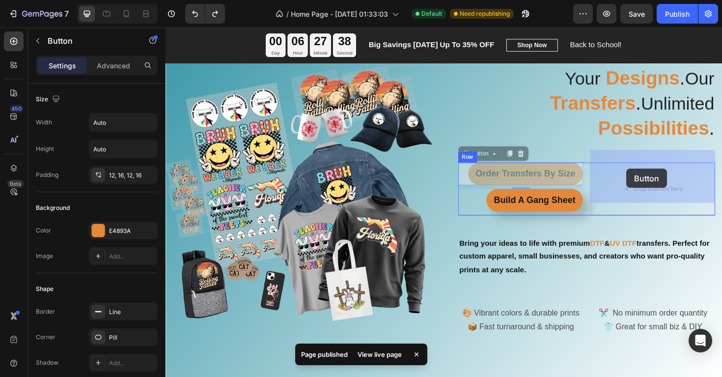
drag, startPoint x: 553, startPoint y: 172, endPoint x: 654, endPoint y: 178, distance: 100.9
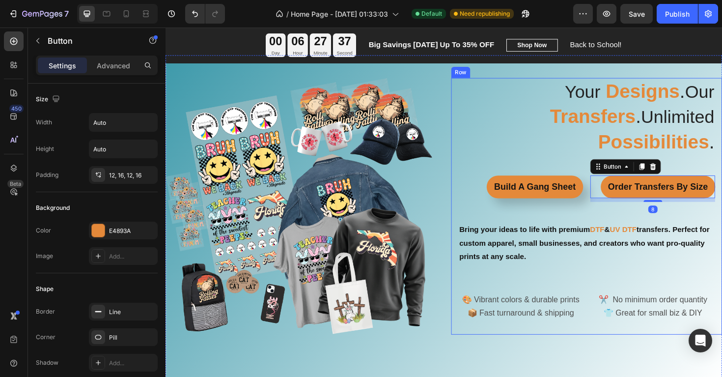
click at [617, 214] on div "⁠⁠⁠⁠⁠⁠⁠ Your Designs . Our Transfers . Unlimited Possibilities . Heading Build …" at bounding box center [612, 217] width 272 height 272
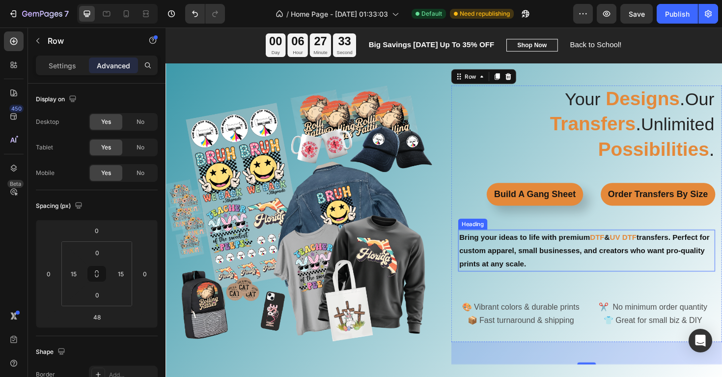
scroll to position [0, 0]
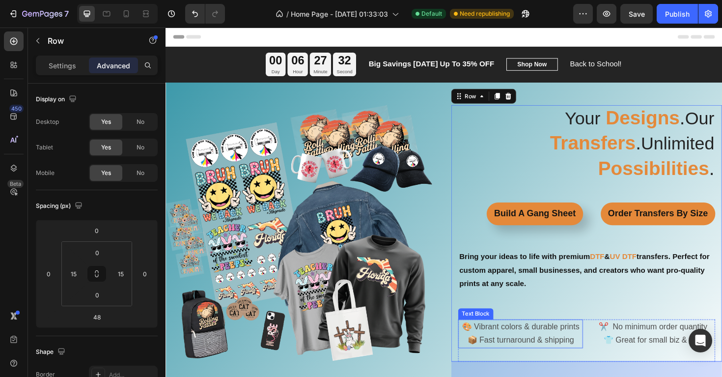
click at [589, 339] on span "🎨 Vibrant colors & durable prints" at bounding box center [542, 343] width 124 height 9
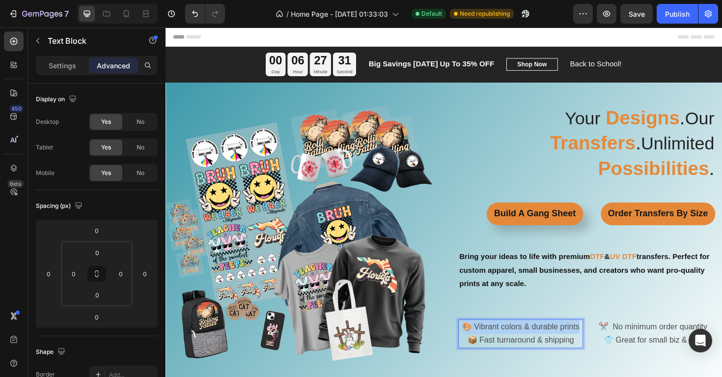
click at [589, 339] on span "🎨 Vibrant colors & durable prints" at bounding box center [542, 343] width 124 height 9
click at [490, 339] on span "🎨 Vibrant colors & durable prints" at bounding box center [542, 343] width 124 height 9
click at [592, 309] on div "⁠⁠⁠⁠⁠⁠⁠ Your Designs . Our Transfers . Unlimited Possibilities . Heading Build …" at bounding box center [612, 246] width 272 height 272
click at [560, 339] on span "🎨 Vibrant colors & durable prints" at bounding box center [542, 343] width 124 height 9
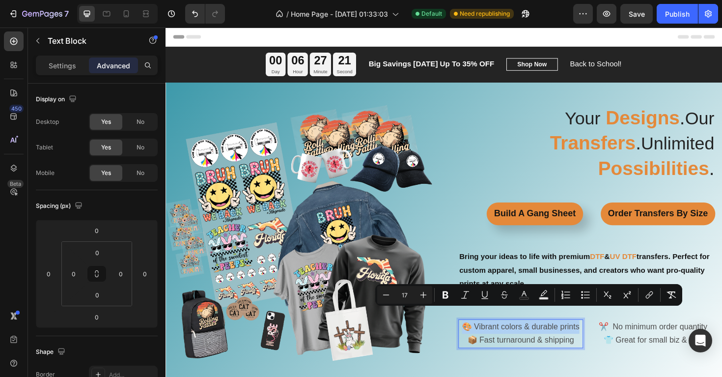
click at [560, 339] on span "🎨 Vibrant colors & durable prints" at bounding box center [542, 343] width 124 height 9
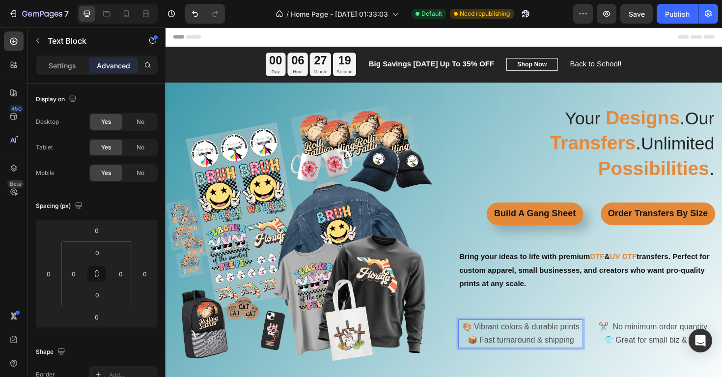
click at [595, 339] on span "🎨 Vibrant colors & durable prints" at bounding box center [542, 343] width 124 height 9
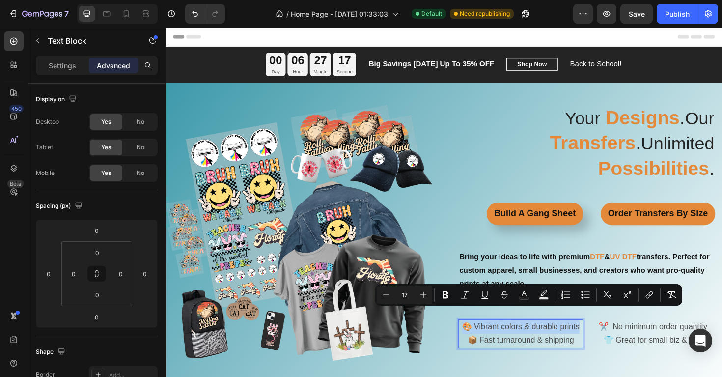
copy span "🎨 Vibrant colors & durable prints"
click at [577, 339] on span "🎨 Vibrant colors & durable prints" at bounding box center [542, 343] width 124 height 9
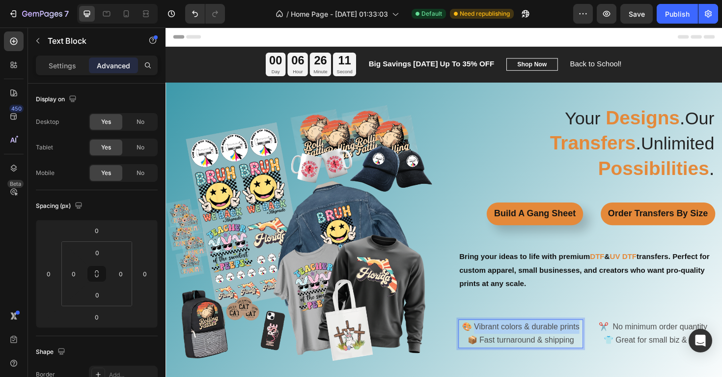
drag, startPoint x: 603, startPoint y: 332, endPoint x: 493, endPoint y: 331, distance: 110.1
click at [493, 338] on p "🎨 Vibrant colors & durable prints" at bounding box center [542, 345] width 130 height 14
click at [594, 352] on p "📦 Fast turnaround & shipping" at bounding box center [542, 359] width 130 height 14
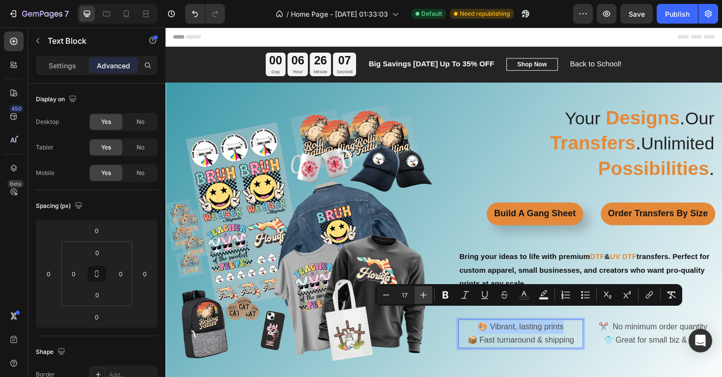
click at [420, 296] on icon "Editor contextual toolbar" at bounding box center [424, 295] width 10 height 10
type input "19"
click at [659, 354] on span "👕 Great for small biz & DIY" at bounding box center [681, 358] width 105 height 9
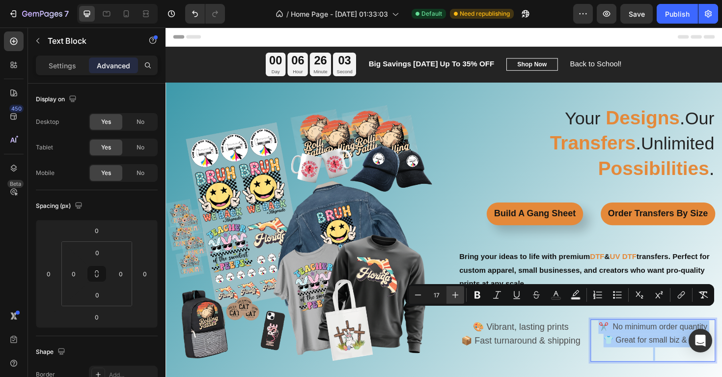
click at [456, 299] on icon "Editor contextual toolbar" at bounding box center [456, 295] width 10 height 10
type input "19"
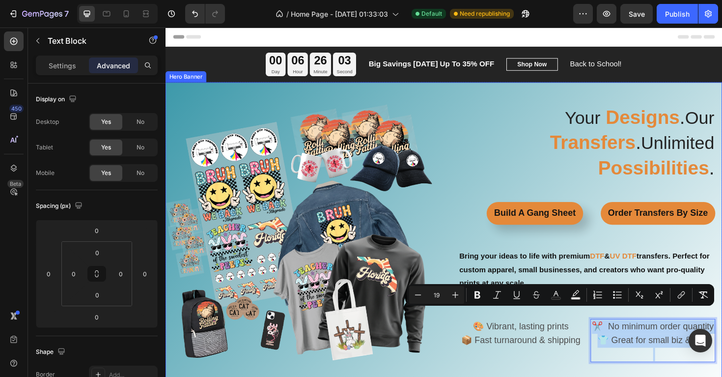
click at [461, 296] on div "⁠⁠⁠⁠⁠⁠⁠ Your Designs . Our Transfers . Unlimited Possibilities . Heading Build …" at bounding box center [461, 257] width 590 height 296
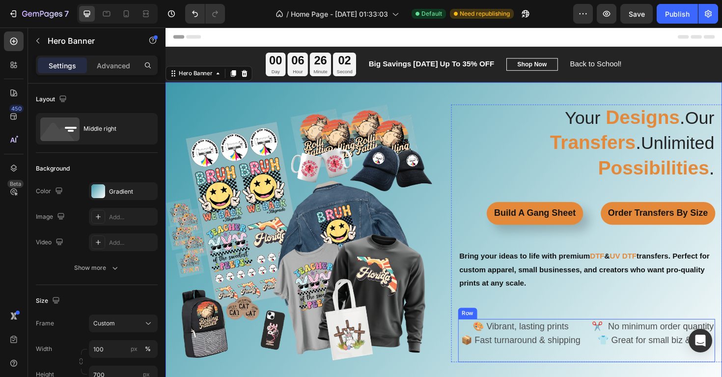
click at [540, 357] on div "🎨 Vibrant, lasting prints 📦 Fast turnaround & shipping Text Block" at bounding box center [542, 358] width 132 height 45
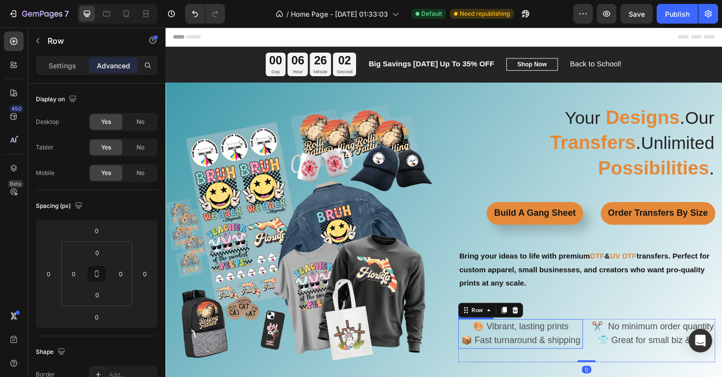
click at [536, 353] on span "📦 Fast turnaround & shipping" at bounding box center [542, 358] width 126 height 10
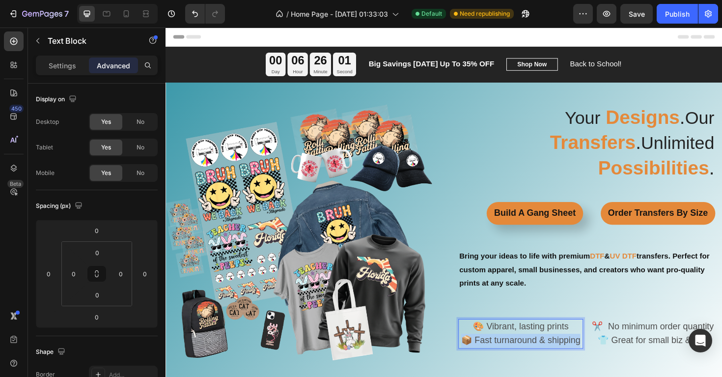
click at [536, 353] on span "📦 Fast turnaround & shipping" at bounding box center [542, 358] width 126 height 10
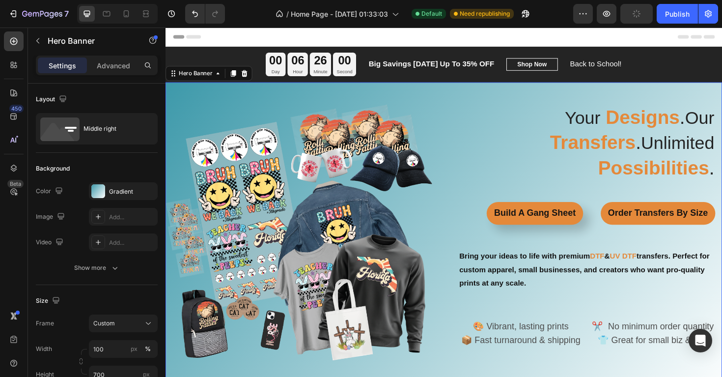
click at [458, 286] on div "⁠⁠⁠⁠⁠⁠⁠ Your Designs . Our Transfers . Unlimited Possibilities . Heading Build …" at bounding box center [461, 257] width 590 height 296
click at [612, 289] on p "⁠⁠⁠⁠⁠⁠⁠ Bring your ideas to life with premium DTF & UV DTF transfers. Perfect f…" at bounding box center [612, 284] width 270 height 42
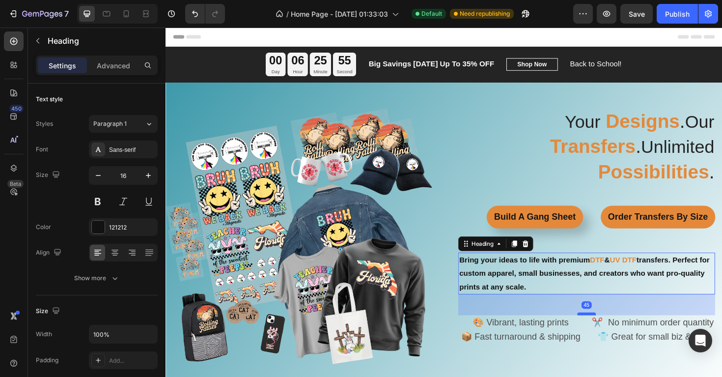
drag, startPoint x: 612, startPoint y: 321, endPoint x: 612, endPoint y: 313, distance: 7.9
click at [612, 329] on div at bounding box center [612, 330] width 20 height 3
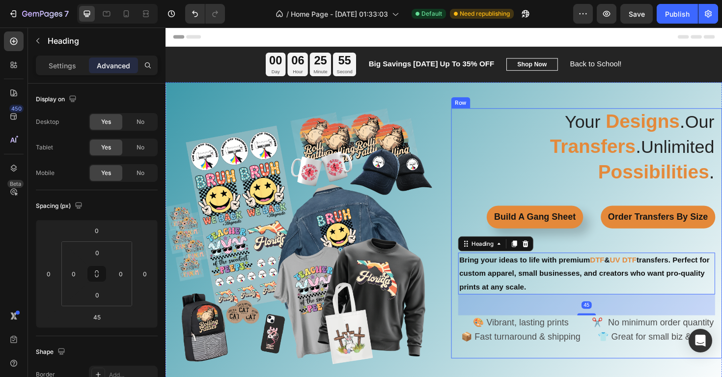
click at [603, 237] on div "⁠⁠⁠⁠⁠⁠⁠ Your Designs . Our Transfers . Unlimited Possibilities . Heading Build …" at bounding box center [612, 245] width 272 height 265
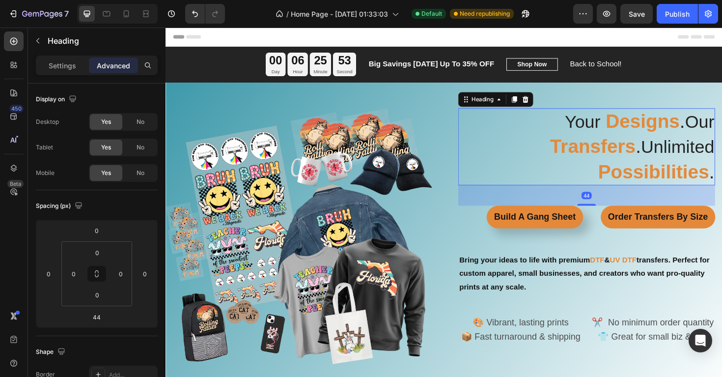
click at [669, 163] on span "Unlimited" at bounding box center [708, 153] width 78 height 21
click at [620, 234] on div "⁠⁠⁠⁠⁠⁠⁠ Your Designs . Our Transfers . Unlimited Possibilities . Heading 44 Bui…" at bounding box center [612, 245] width 272 height 265
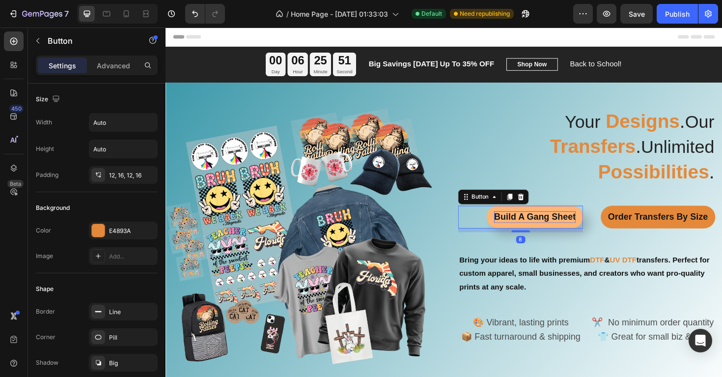
click at [595, 222] on p "Build A Gang Sheet" at bounding box center [556, 228] width 86 height 12
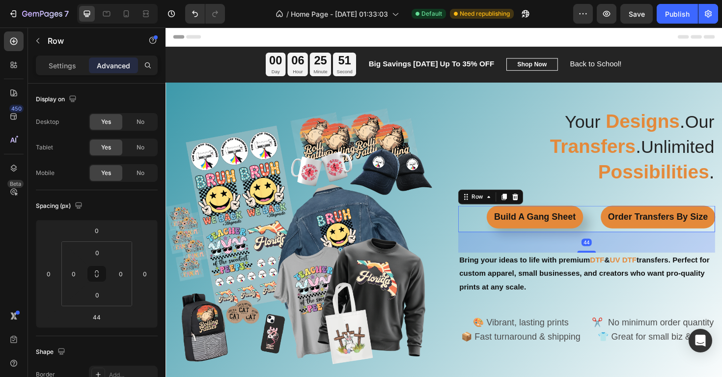
click at [615, 221] on div "Build A Gang Sheet Button Order Transfers By Size Button Row 44" at bounding box center [612, 230] width 272 height 28
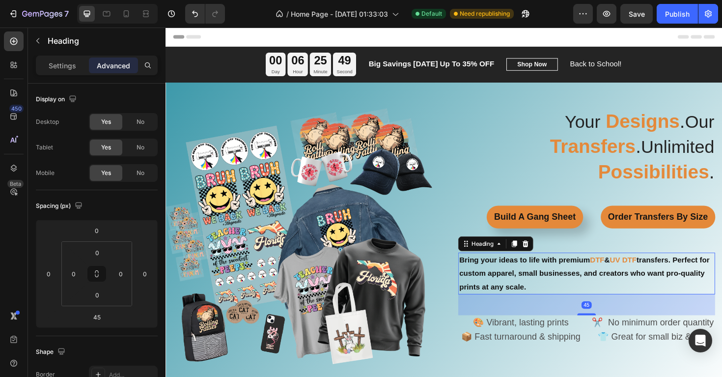
click at [609, 292] on h2 "⁠⁠⁠⁠⁠⁠⁠ Bring your ideas to life with premium DTF & UV DTF transfers. Perfect f…" at bounding box center [612, 288] width 272 height 44
click at [610, 329] on div at bounding box center [612, 330] width 20 height 3
type input "44"
click at [677, 19] on div "Publish" at bounding box center [677, 14] width 25 height 10
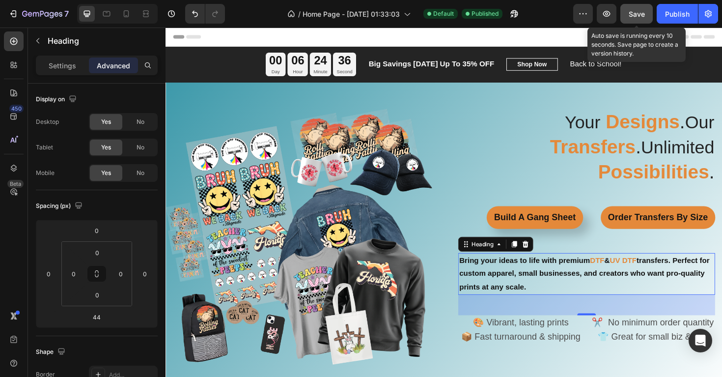
click at [633, 13] on span "Save" at bounding box center [637, 14] width 16 height 8
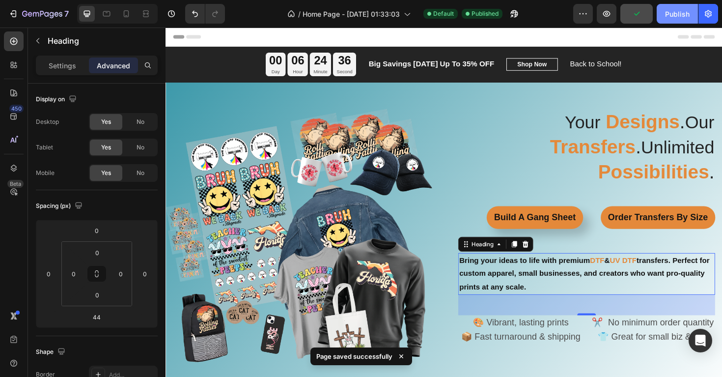
click at [680, 12] on div "Publish" at bounding box center [677, 14] width 25 height 10
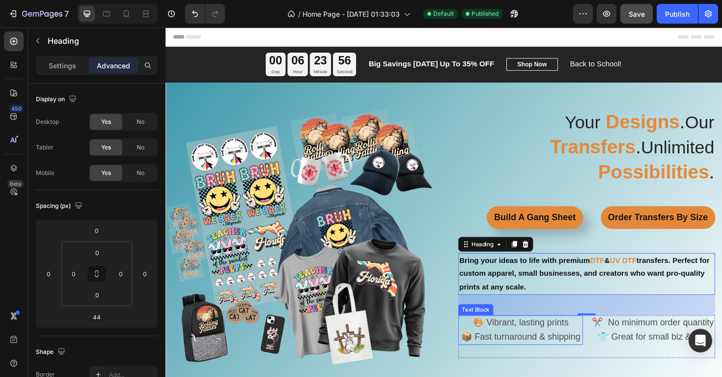
click at [575, 349] on span "📦 Fast turnaround & shipping" at bounding box center [542, 354] width 126 height 10
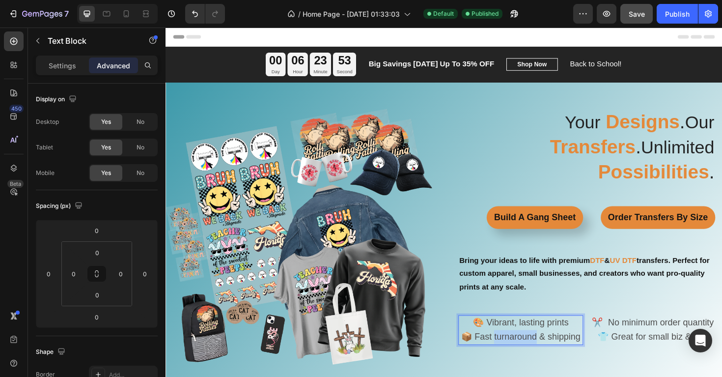
click at [534, 349] on span "📦 Fast turnaround & shipping" at bounding box center [542, 354] width 126 height 10
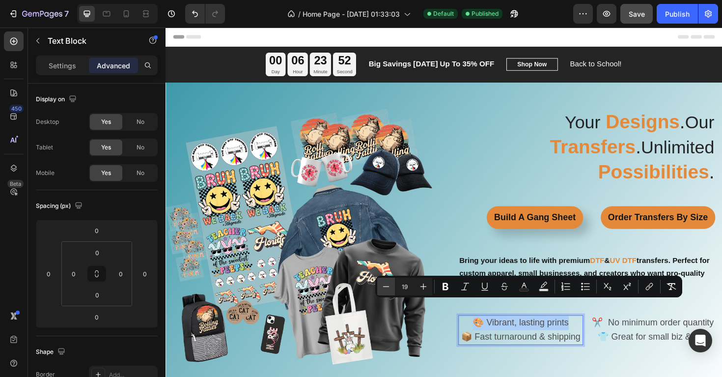
click at [388, 288] on icon "Editor contextual toolbar" at bounding box center [386, 287] width 10 height 10
type input "17"
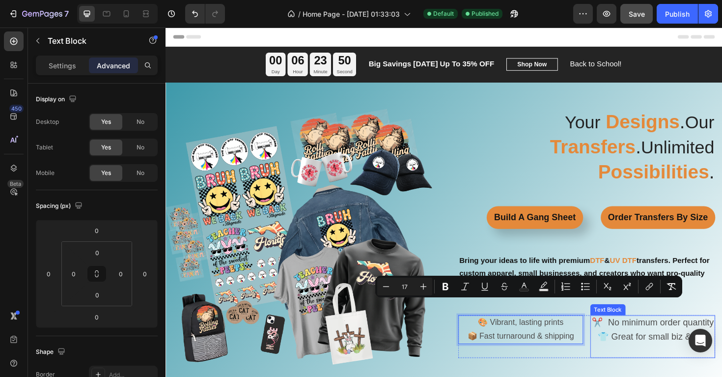
click at [694, 348] on p "👕 Great for small biz & DIY" at bounding box center [682, 355] width 130 height 15
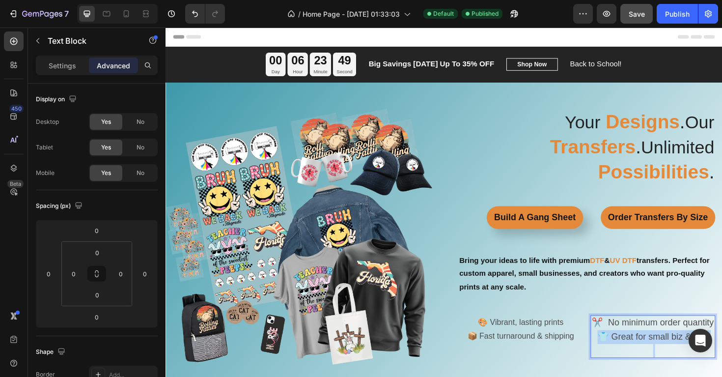
click at [694, 348] on p "👕 Great for small biz & DIY" at bounding box center [682, 355] width 130 height 15
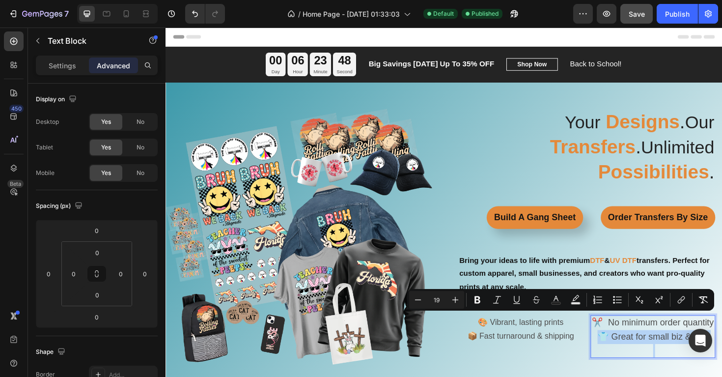
click at [682, 363] on p "Rich Text Editor. Editing area: main" at bounding box center [682, 370] width 130 height 14
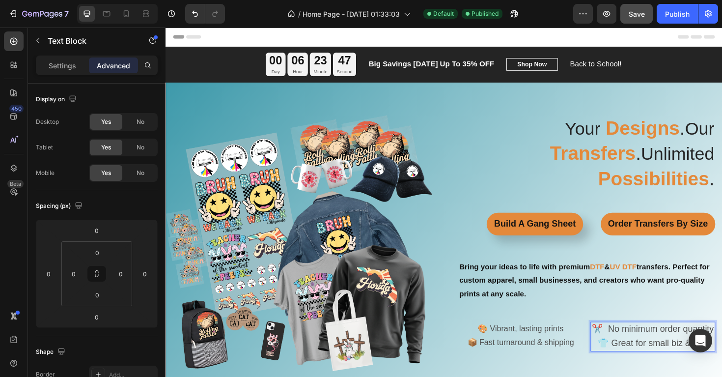
click at [673, 356] on span "👕 Great for small biz & DIY" at bounding box center [681, 361] width 117 height 10
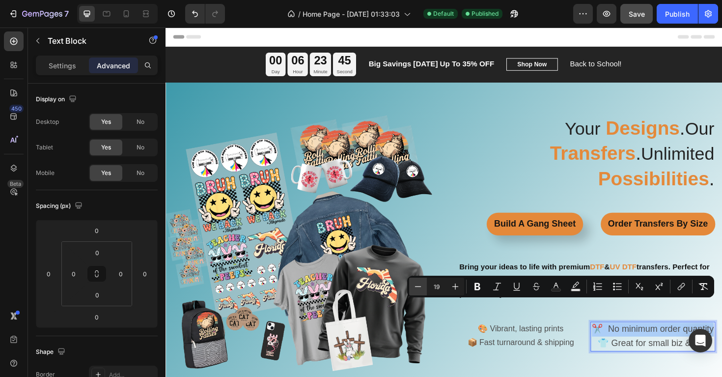
click at [423, 286] on icon "Editor contextual toolbar" at bounding box center [418, 287] width 10 height 10
type input "17"
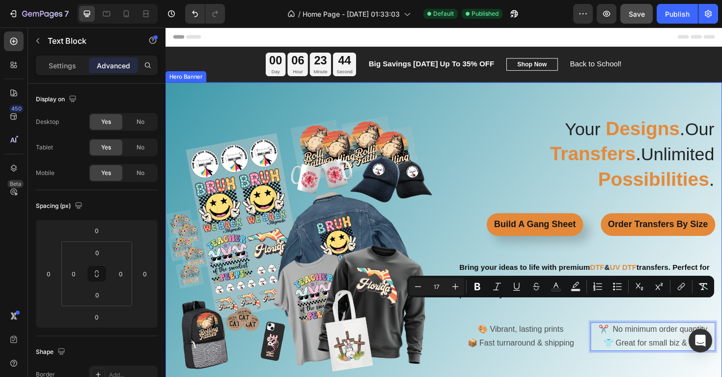
click at [569, 364] on div "⁠⁠⁠⁠⁠⁠⁠ Your Designs . Our Transfers . Unlimited Possibilities . Heading Build …" at bounding box center [611, 257] width 287 height 273
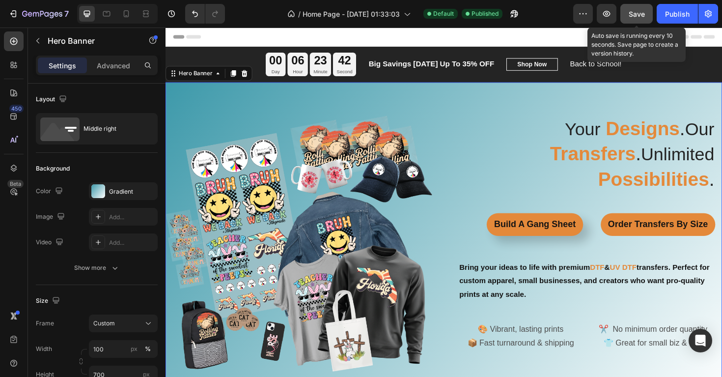
click at [639, 12] on span "Save" at bounding box center [637, 14] width 16 height 8
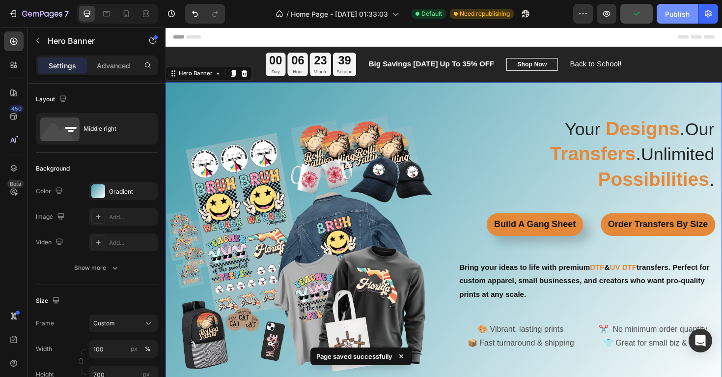
click at [681, 15] on div "Publish" at bounding box center [677, 14] width 25 height 10
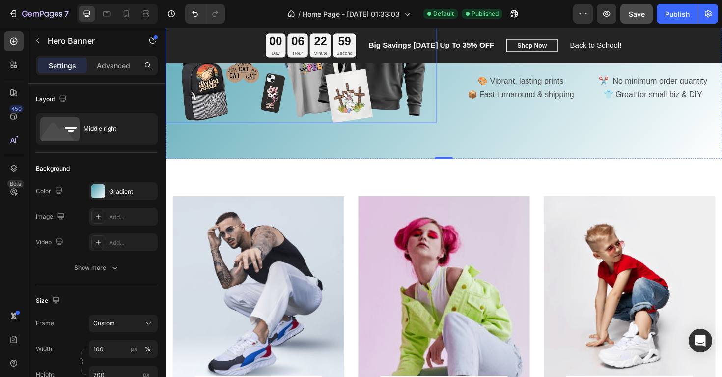
scroll to position [409, 0]
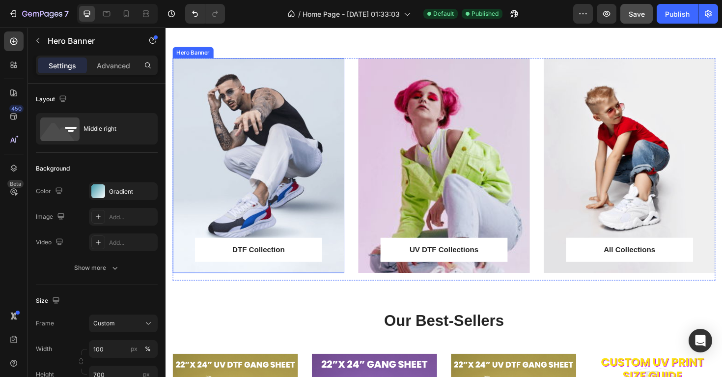
click at [285, 155] on div "Overlay" at bounding box center [264, 173] width 182 height 227
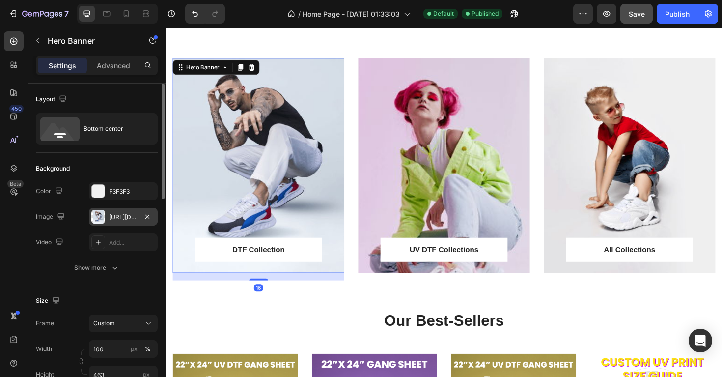
click at [124, 217] on div "https://ucarecdn.com/5cfed6dc-25f9-4998-ad3e-758661308a9d/-/format/auto/" at bounding box center [123, 217] width 28 height 9
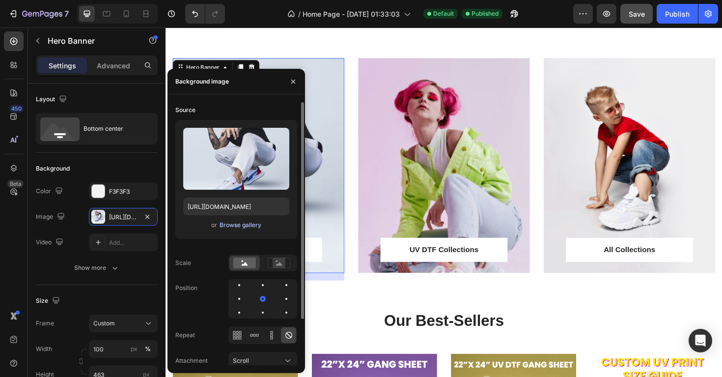
click at [236, 223] on div "Browse gallery" at bounding box center [241, 225] width 42 height 9
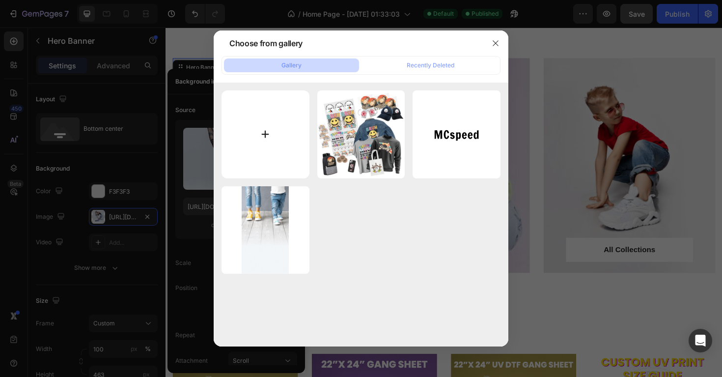
click at [266, 134] on input "file" at bounding box center [266, 134] width 88 height 88
type input "C:\fakepath\1755172778_0.png"
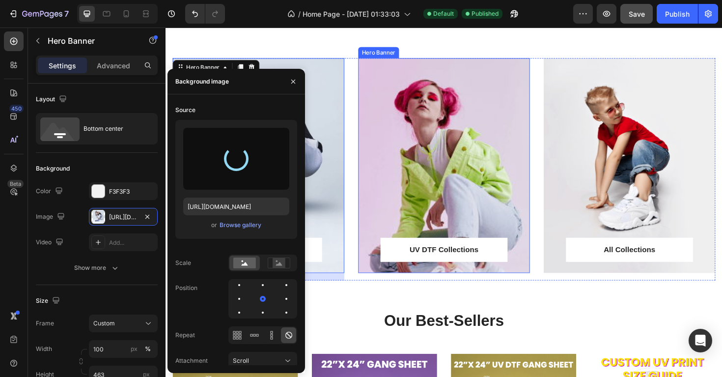
type input "https://cdn.shopify.com/s/files/1/0947/6564/6126/files/gempages_581551012569940…"
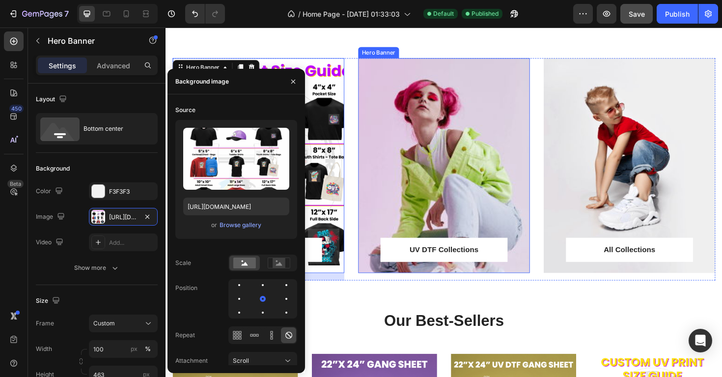
click at [444, 179] on div "Overlay" at bounding box center [460, 173] width 182 height 227
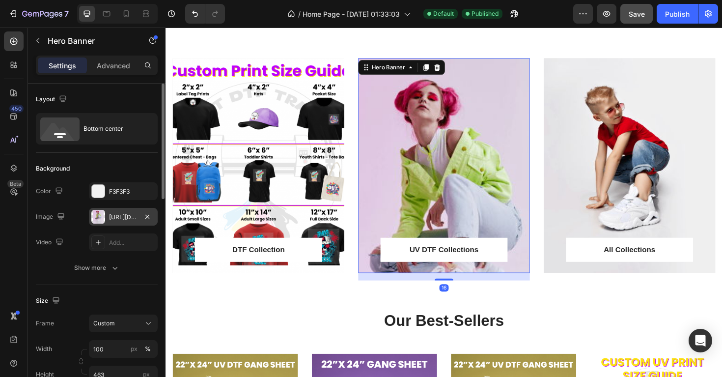
click at [134, 216] on div "https://ucarecdn.com/91d1886f-51f0-4901-b545-c0188fda3e76/-/format/auto/" at bounding box center [123, 217] width 28 height 9
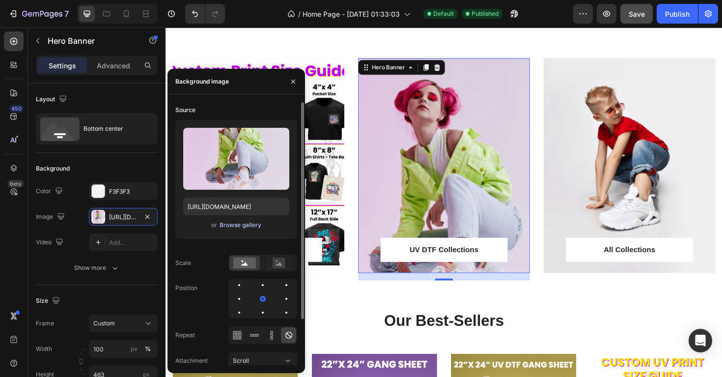
click at [239, 222] on div "Browse gallery" at bounding box center [241, 225] width 42 height 9
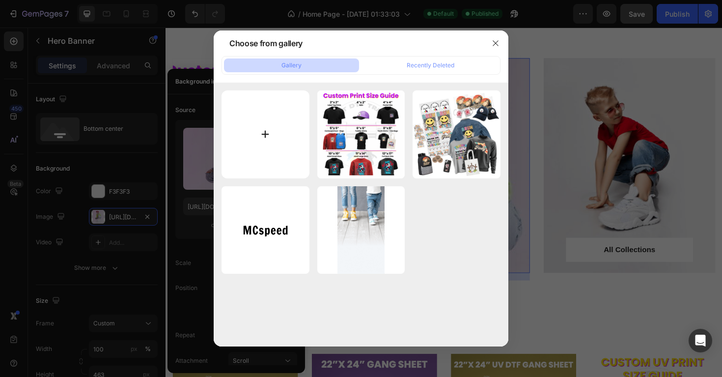
click at [269, 127] on input "file" at bounding box center [266, 134] width 88 height 88
type input "C:\fakepath\TBDTUVBYSIZE-01.png"
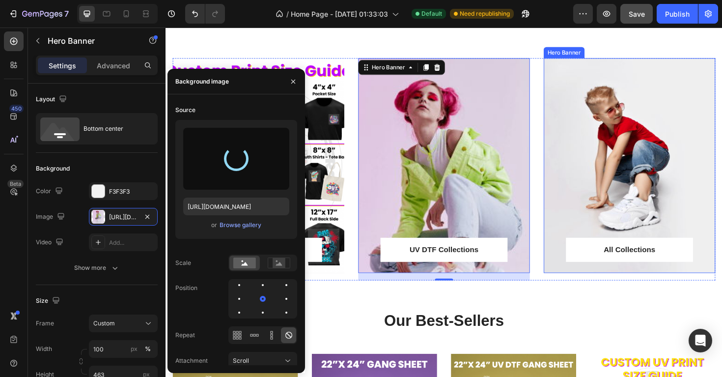
type input "https://cdn.shopify.com/s/files/1/0947/6564/6126/files/gempages_581551012569940…"
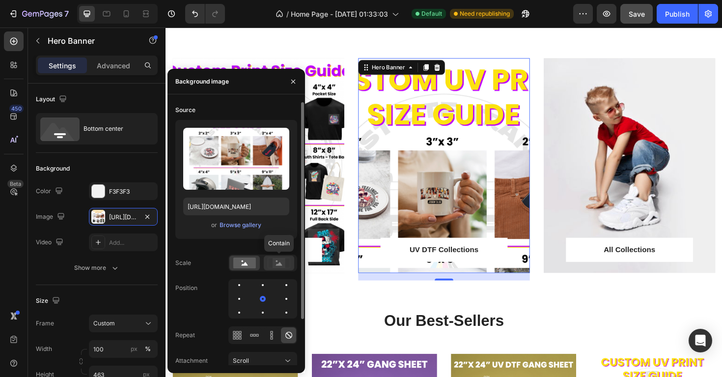
click at [274, 263] on rect at bounding box center [279, 263] width 13 height 10
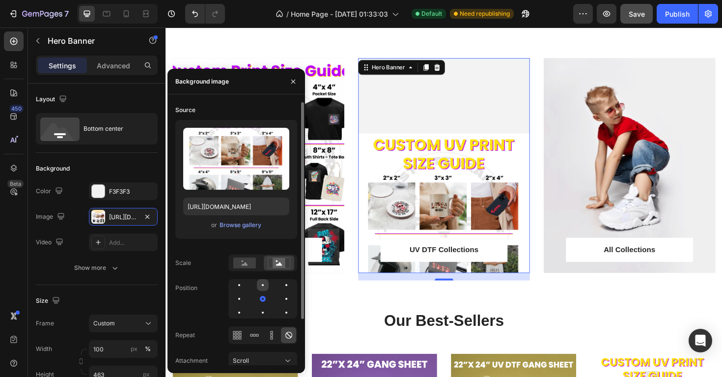
click at [281, 284] on div at bounding box center [287, 285] width 12 height 12
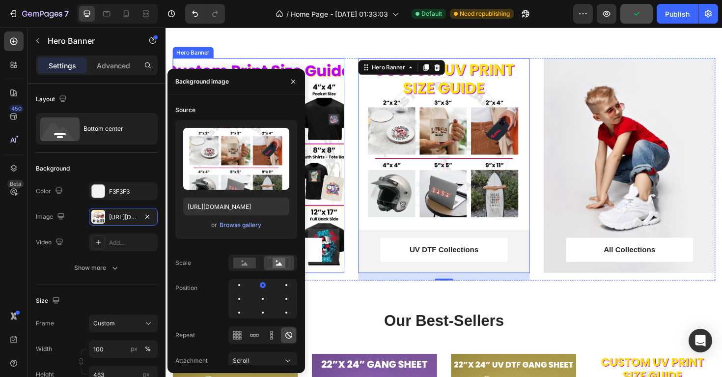
click at [335, 218] on div "Overlay" at bounding box center [264, 173] width 182 height 227
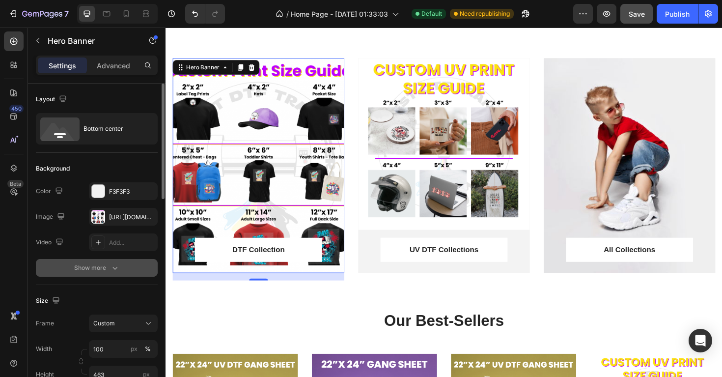
click at [117, 265] on icon "button" at bounding box center [115, 268] width 10 height 10
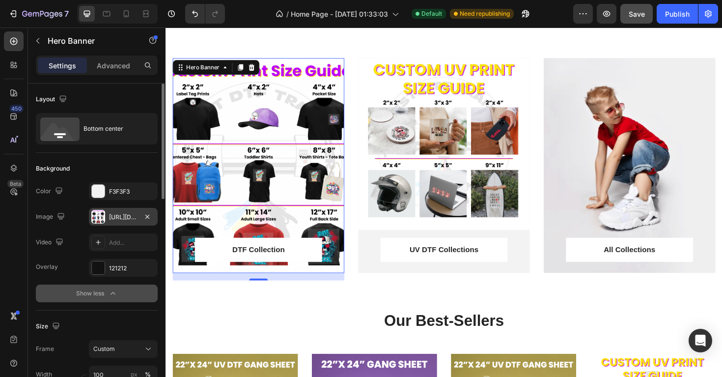
click at [129, 213] on div "https://cdn.shopify.com/s/files/1/0947/6564/6126/files/gempages_581551012569940…" at bounding box center [123, 217] width 28 height 9
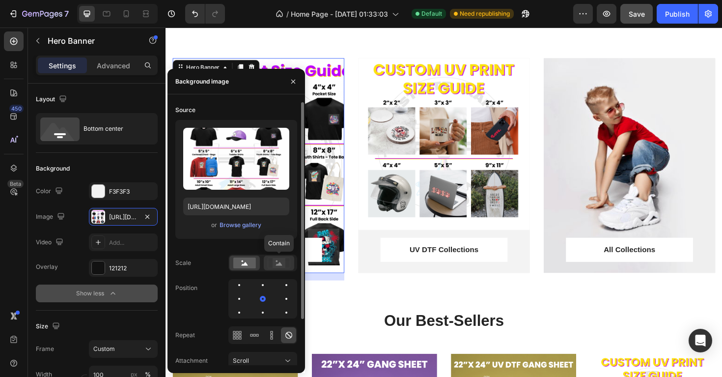
click at [286, 263] on icon at bounding box center [279, 262] width 23 height 11
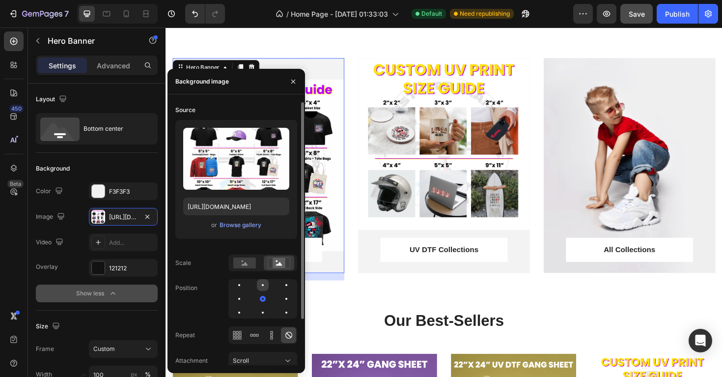
click at [281, 287] on div at bounding box center [287, 285] width 12 height 12
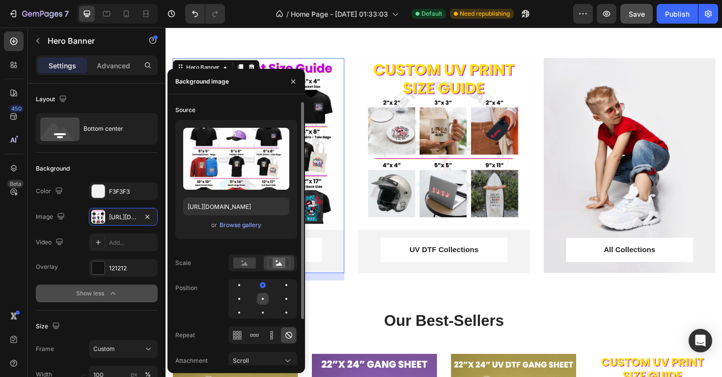
click at [281, 298] on div at bounding box center [287, 299] width 12 height 12
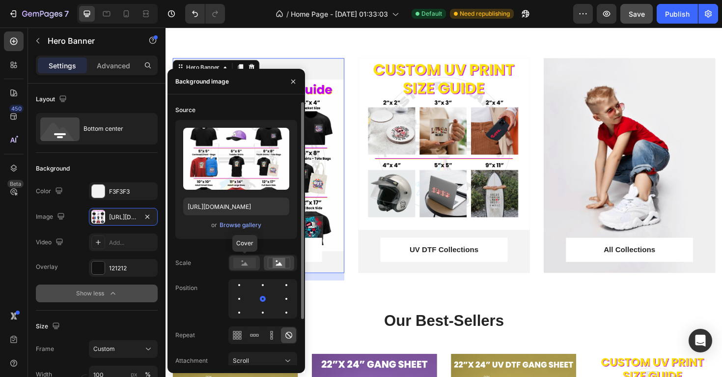
click at [248, 269] on div at bounding box center [244, 262] width 30 height 15
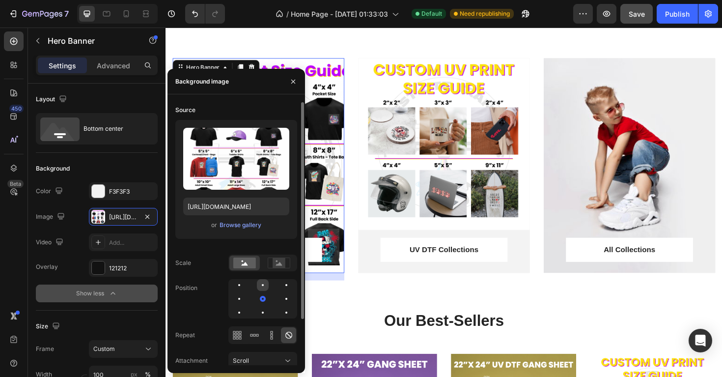
click at [281, 285] on div at bounding box center [287, 285] width 12 height 12
click at [281, 262] on rect at bounding box center [279, 263] width 13 height 10
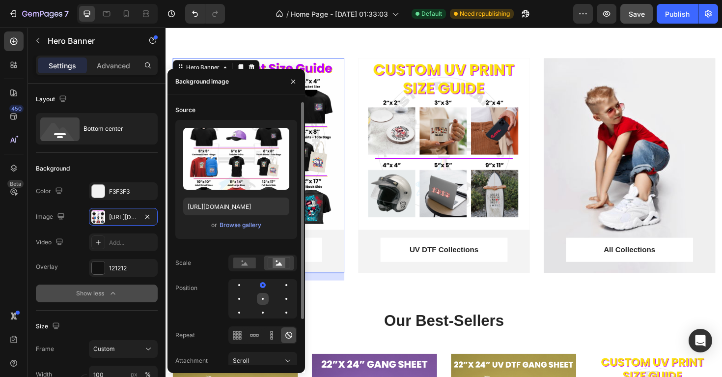
click at [281, 297] on div at bounding box center [287, 299] width 12 height 12
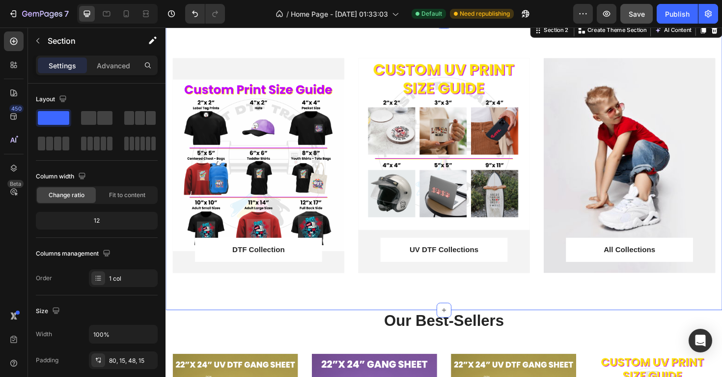
click at [465, 313] on div "DTF Collection Text block Row Row Hero Banner UV DTF Collections Text block Row…" at bounding box center [461, 174] width 590 height 306
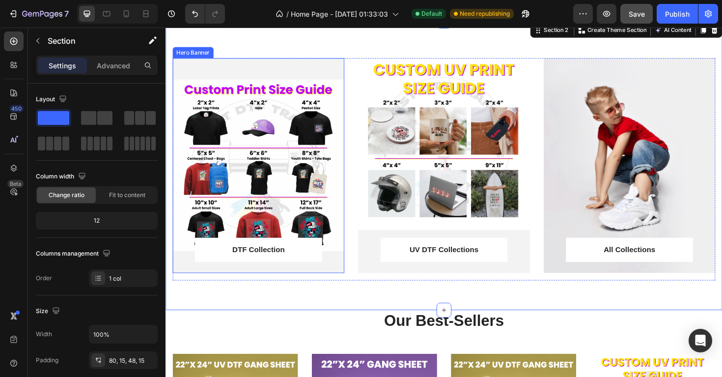
click at [274, 207] on div "Overlay" at bounding box center [264, 173] width 182 height 227
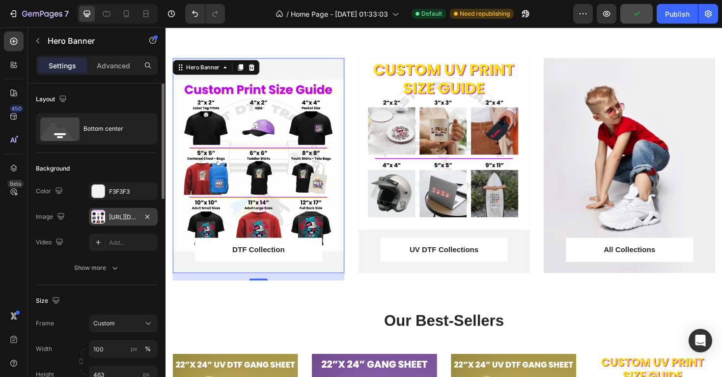
click at [134, 217] on div "https://cdn.shopify.com/s/files/1/0947/6564/6126/files/gempages_581551012569940…" at bounding box center [123, 217] width 28 height 9
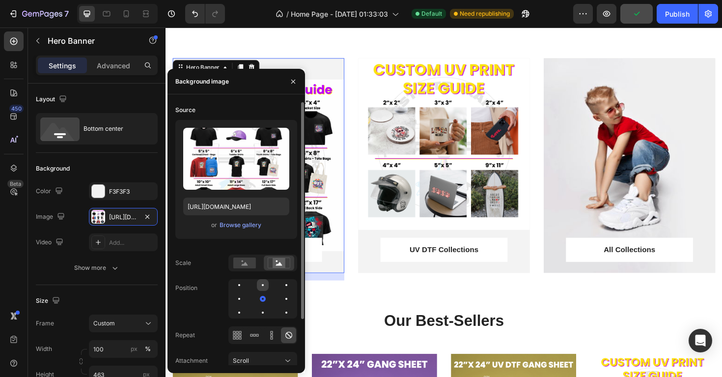
click at [281, 290] on div at bounding box center [287, 285] width 12 height 12
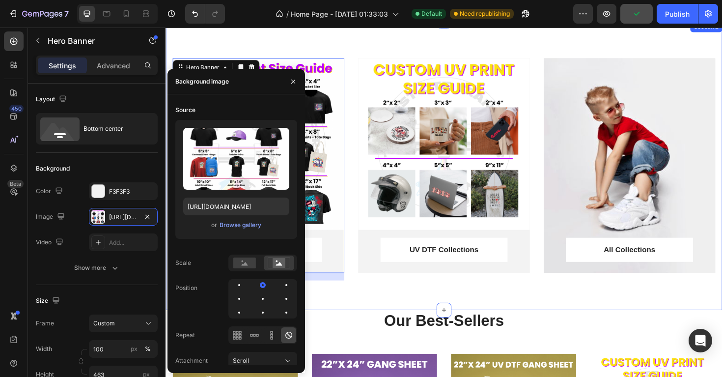
click at [374, 315] on div "DTF Collection Text block Row Row Hero Banner 16 UV DTF Collections Text block …" at bounding box center [461, 174] width 590 height 306
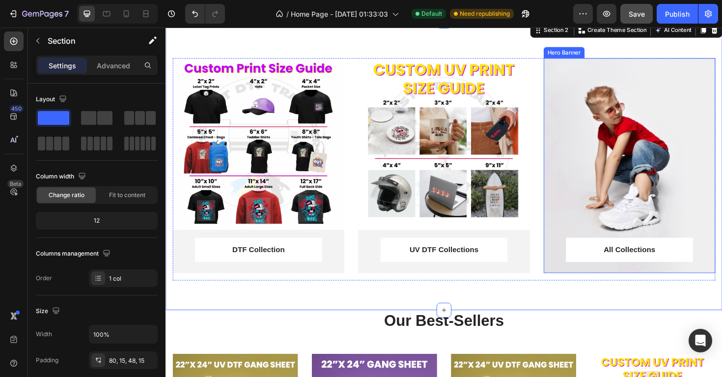
click at [598, 176] on div "Overlay" at bounding box center [657, 173] width 182 height 227
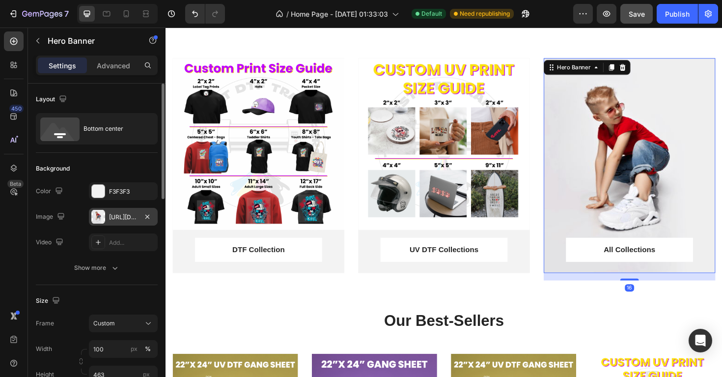
click at [128, 214] on div "https://ucarecdn.com/1574fc0a-16b2-4bf1-9796-e0736579cfe2/-/format/auto/" at bounding box center [123, 217] width 28 height 9
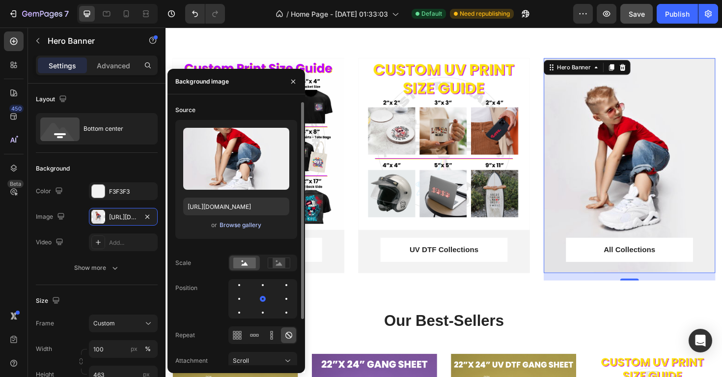
click at [231, 224] on div "Browse gallery" at bounding box center [241, 225] width 42 height 9
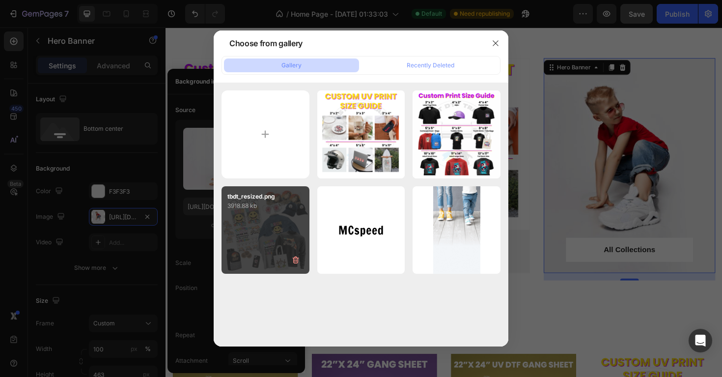
click at [272, 218] on div "tbdt_resized.png 3918.88 kb" at bounding box center [266, 230] width 88 height 88
type input "[URL][DOMAIN_NAME]"
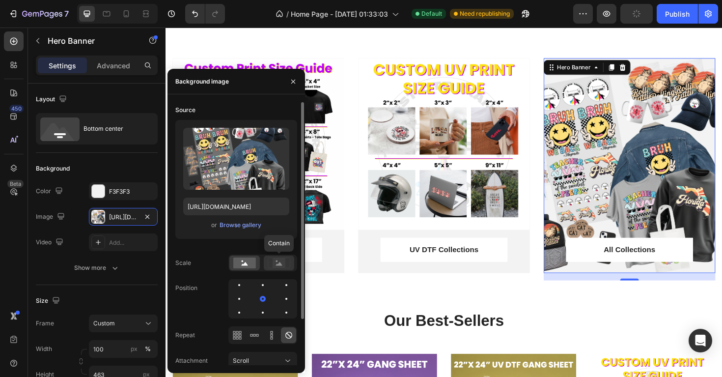
click at [280, 260] on rect at bounding box center [279, 263] width 13 height 10
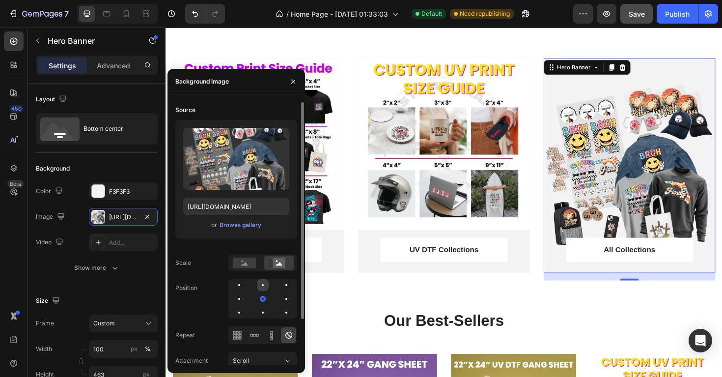
click at [281, 290] on div at bounding box center [287, 285] width 12 height 12
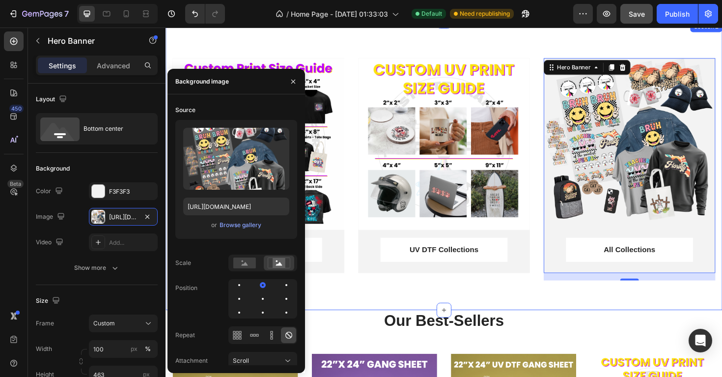
click at [485, 301] on div "DTF Collection Text block Row Row Hero Banner UV DTF Collections Text block Row…" at bounding box center [460, 181] width 575 height 243
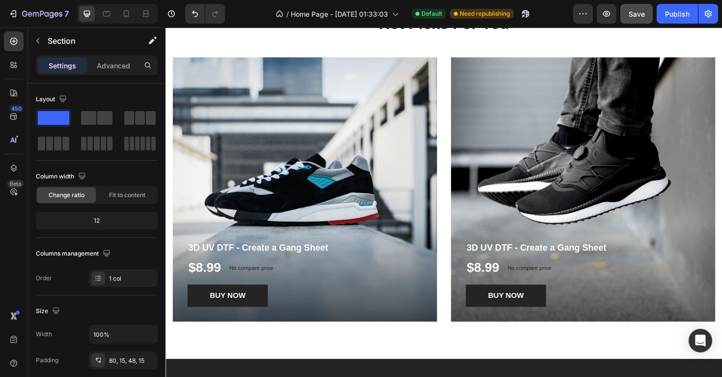
scroll to position [999, 0]
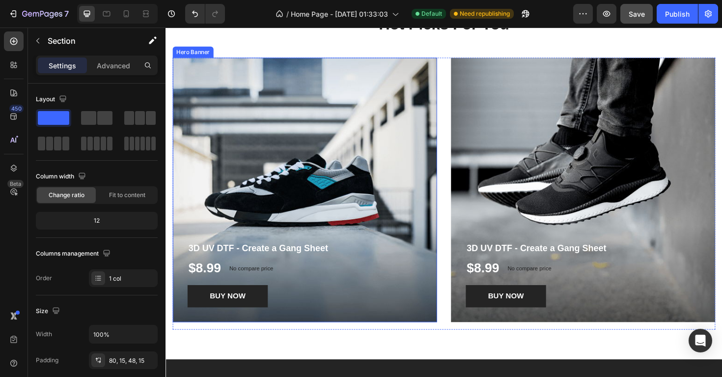
click at [251, 203] on div "Overlay" at bounding box center [313, 199] width 280 height 280
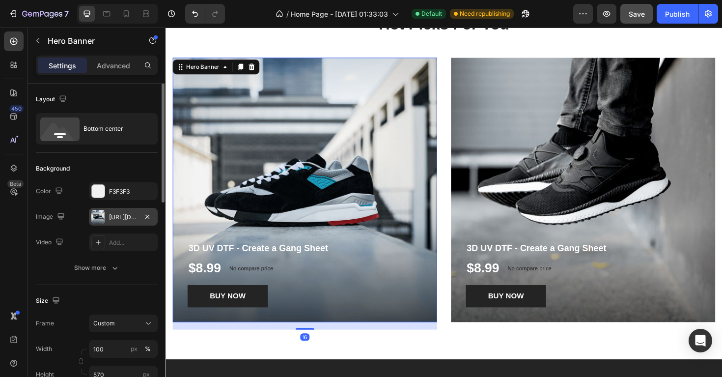
click at [121, 216] on div "https://ucarecdn.com/90e8764a-da5d-47d5-89df-b125050ac788/-/format/auto/" at bounding box center [123, 217] width 28 height 9
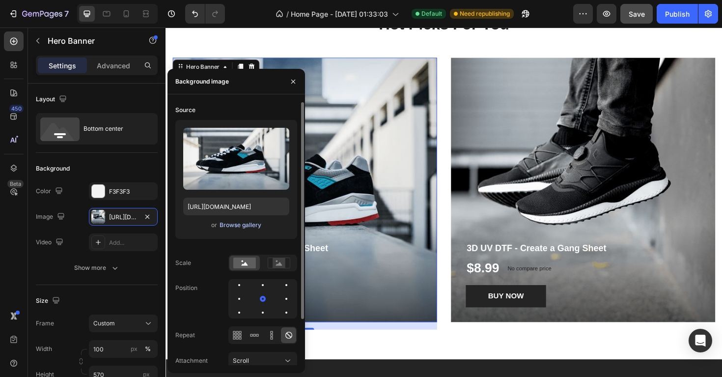
click at [229, 225] on div "Browse gallery" at bounding box center [241, 225] width 42 height 9
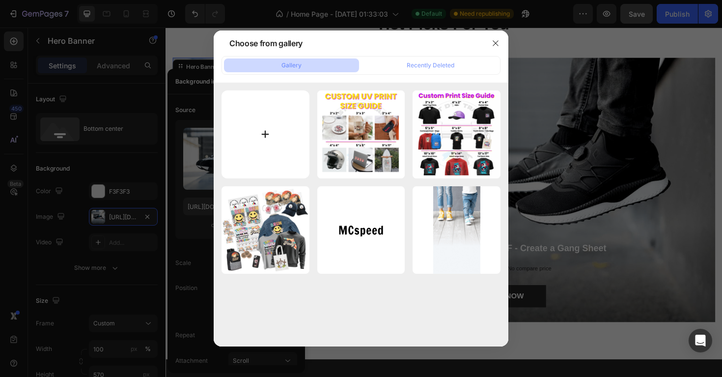
click at [272, 138] on input "file" at bounding box center [266, 134] width 88 height 88
click at [500, 43] on button "button" at bounding box center [496, 43] width 16 height 16
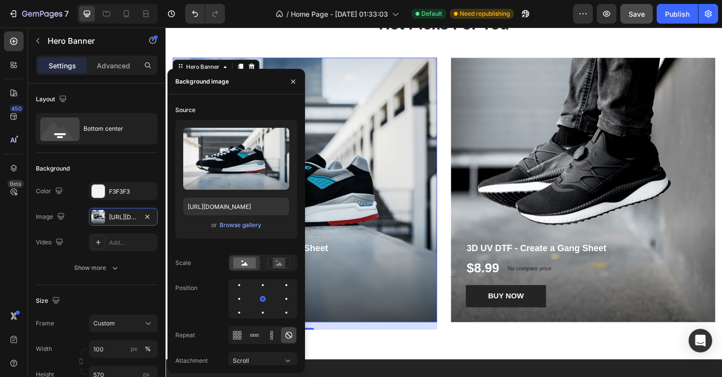
click at [415, 91] on div "Overlay" at bounding box center [313, 199] width 280 height 280
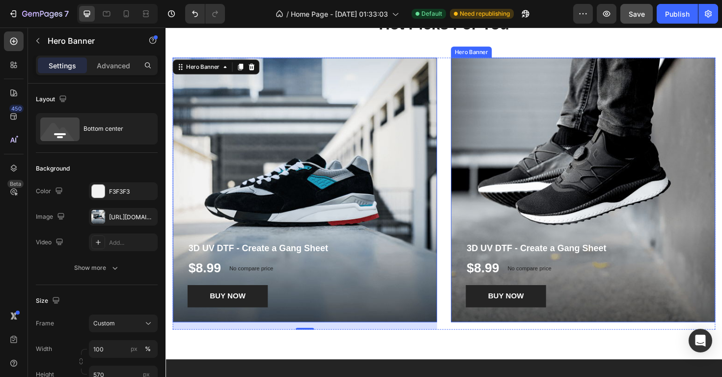
click at [582, 202] on div "Overlay" at bounding box center [608, 199] width 280 height 280
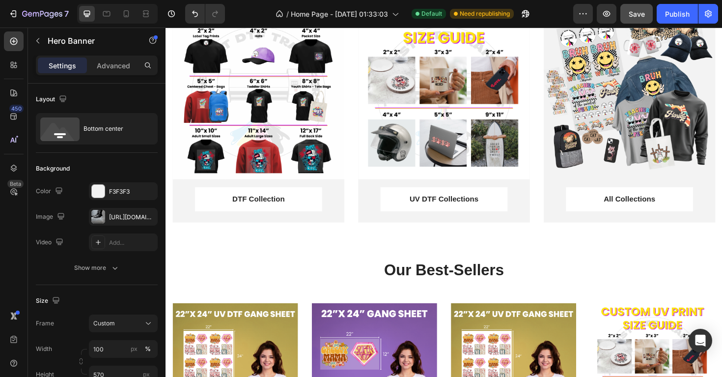
scroll to position [0, 0]
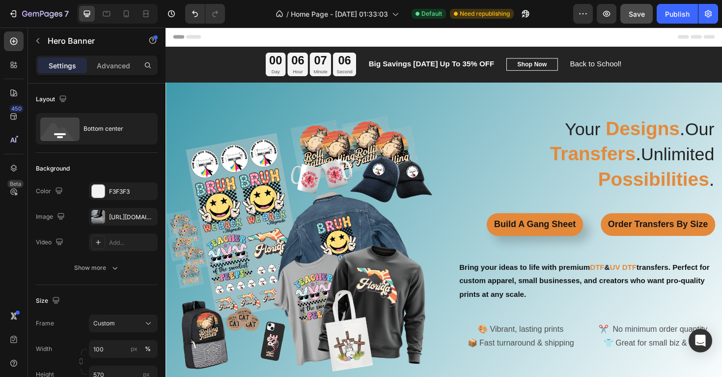
click at [637, 23] on button "Save" at bounding box center [637, 14] width 32 height 20
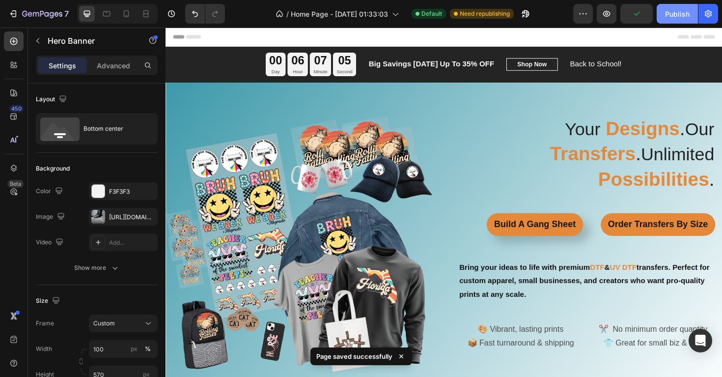
click at [681, 17] on div "Publish" at bounding box center [677, 14] width 25 height 10
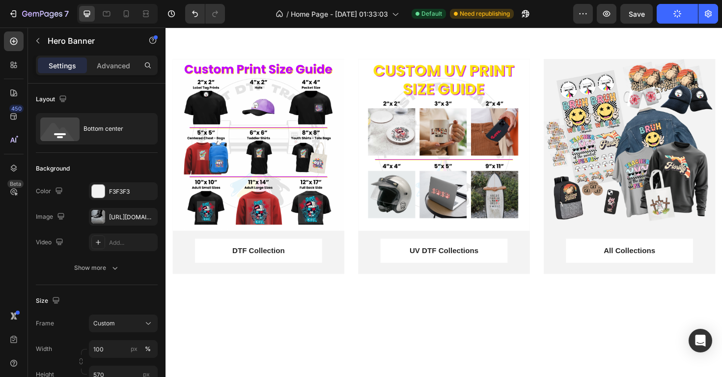
scroll to position [225, 0]
